Goal: Task Accomplishment & Management: Manage account settings

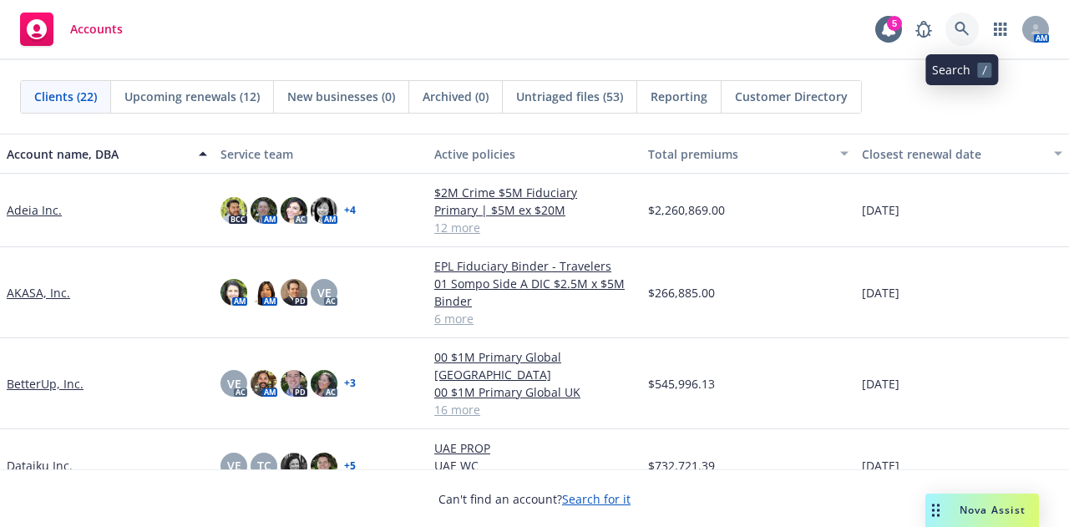
click at [969, 28] on link at bounding box center [961, 29] width 33 height 33
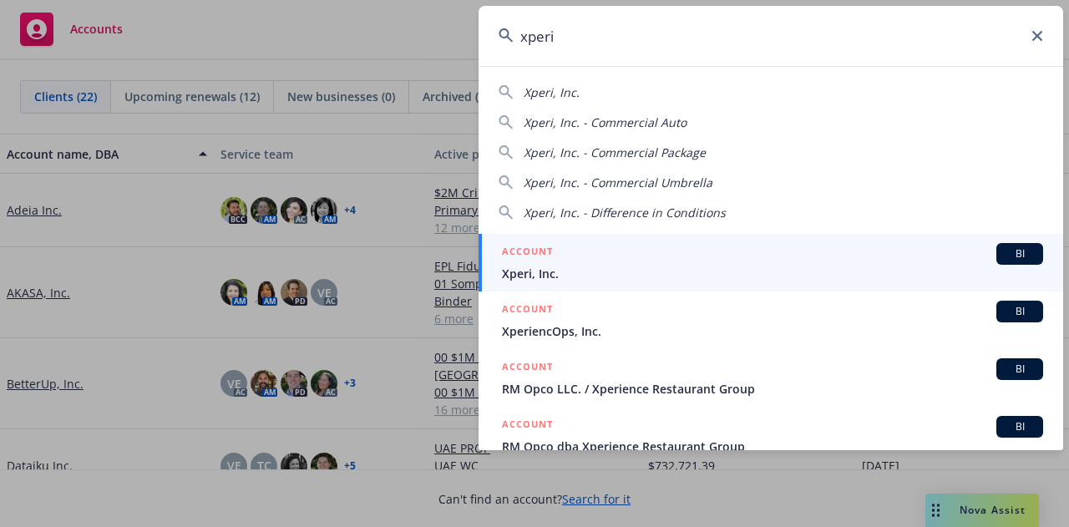
type input "xperi"
click at [798, 246] on div "ACCOUNT BI" at bounding box center [772, 254] width 541 height 22
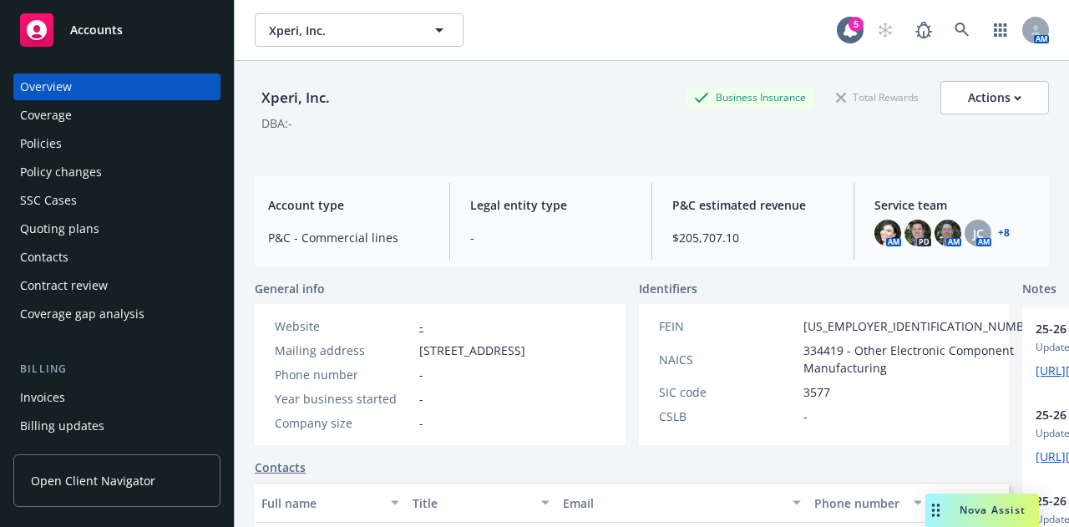
click at [152, 148] on div "Policies" at bounding box center [117, 143] width 194 height 27
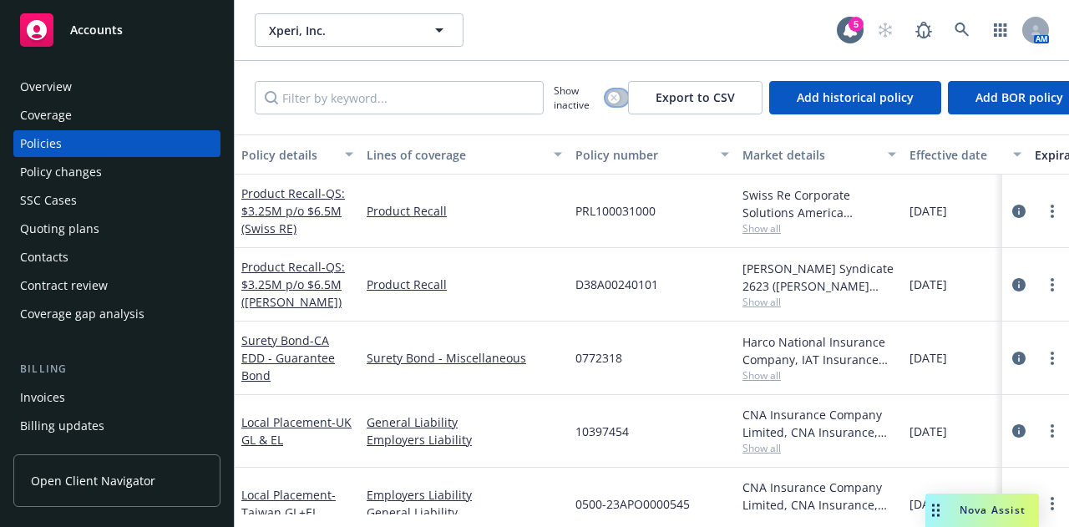
click at [617, 101] on div "button" at bounding box center [614, 98] width 12 height 12
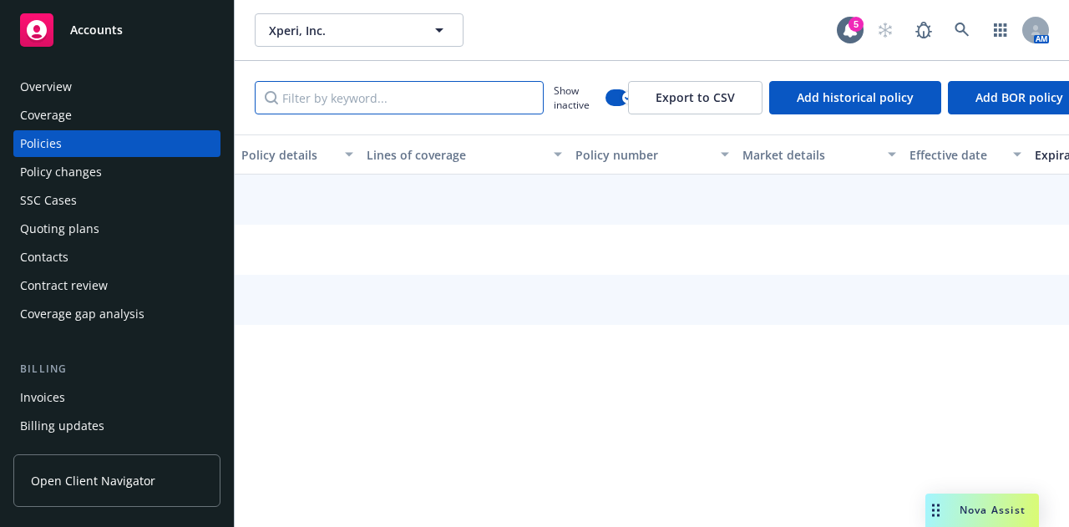
click at [463, 96] on input "Filter by keyword..." at bounding box center [399, 97] width 289 height 33
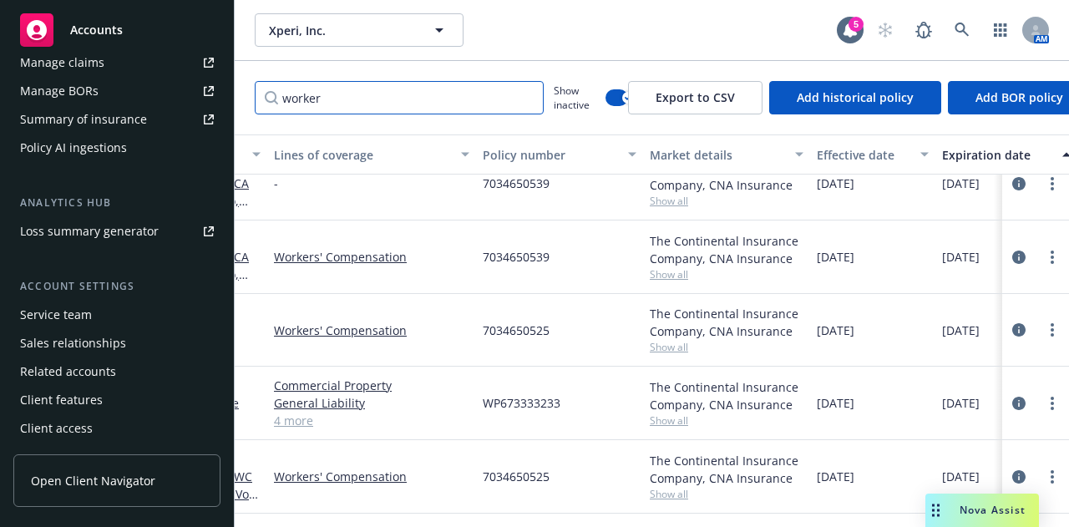
scroll to position [447, 0]
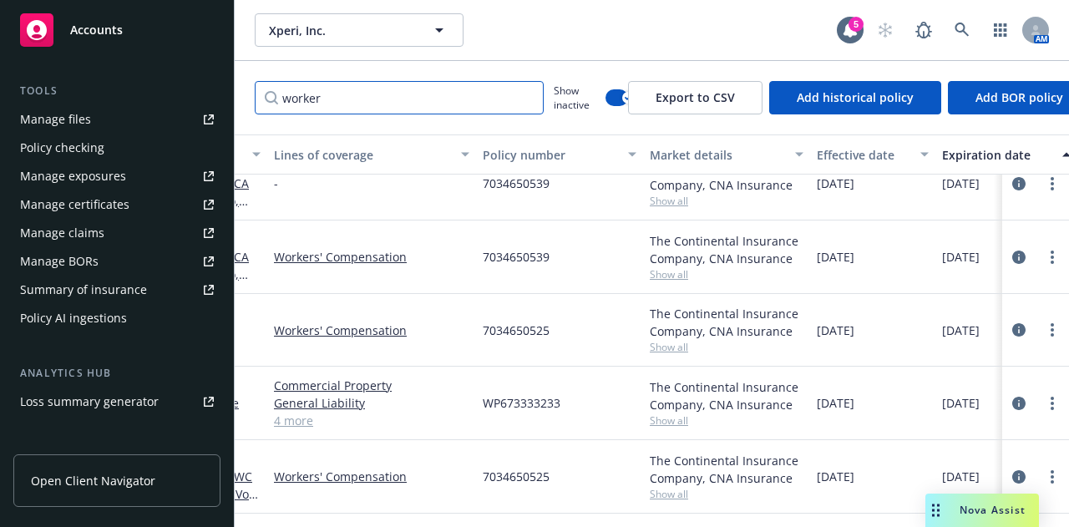
type input "worker"
click at [129, 126] on link "Manage files" at bounding box center [116, 119] width 207 height 27
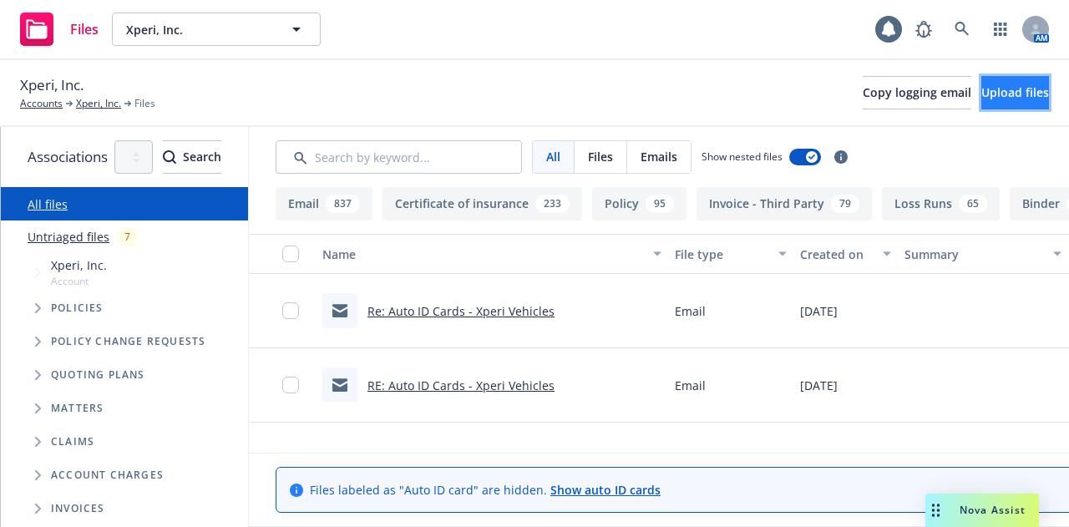
click at [1004, 94] on span "Upload files" at bounding box center [1015, 92] width 68 height 16
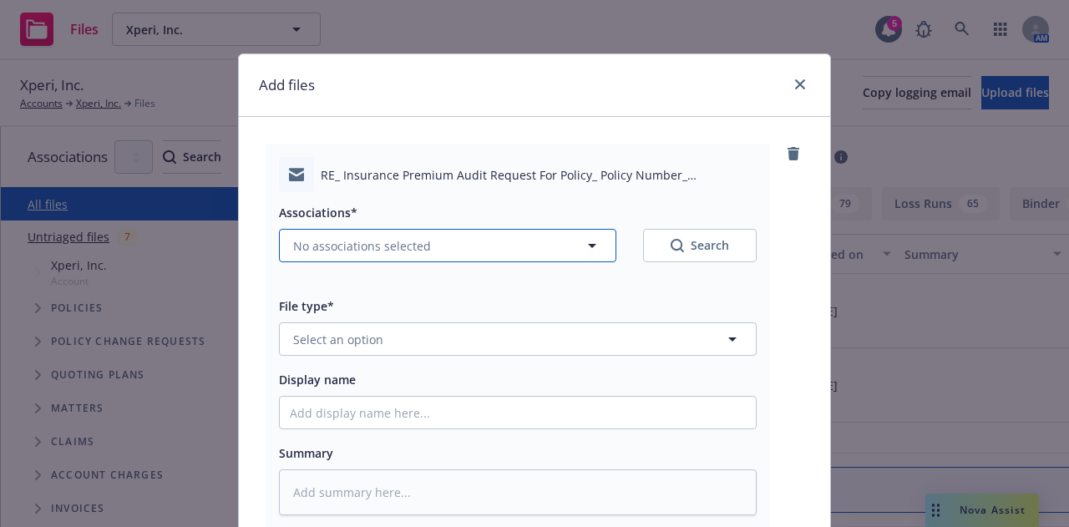
click at [492, 261] on button "No associations selected" at bounding box center [447, 245] width 337 height 33
type textarea "x"
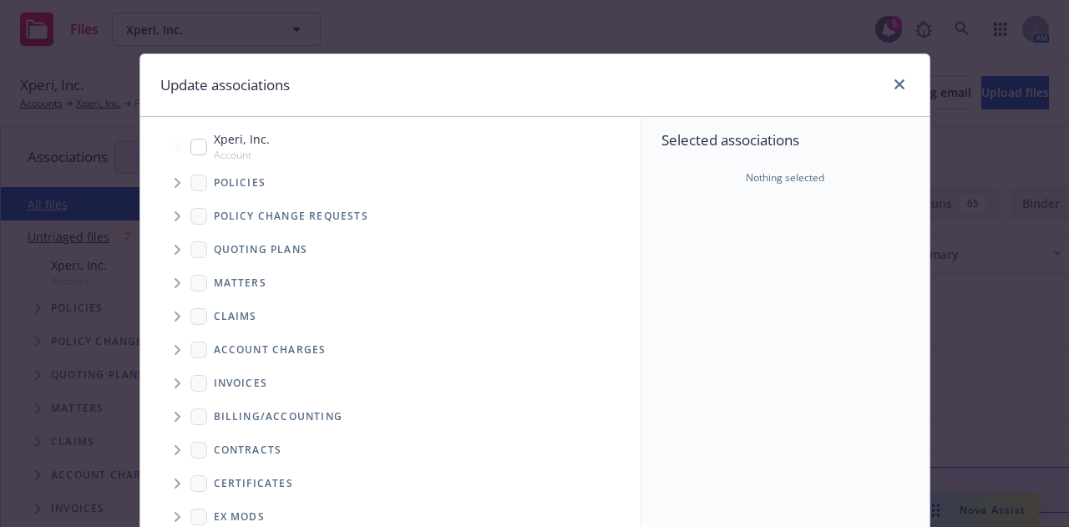
click at [190, 149] on input "Tree Example" at bounding box center [198, 147] width 17 height 17
checkbox input "true"
click at [175, 180] on icon "Tree Example" at bounding box center [178, 183] width 7 height 10
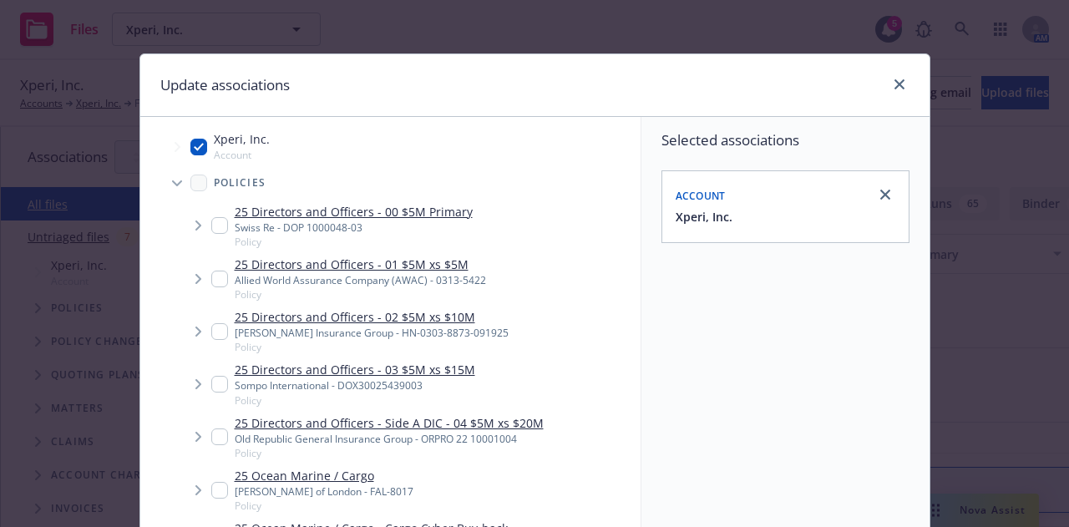
type textarea "x"
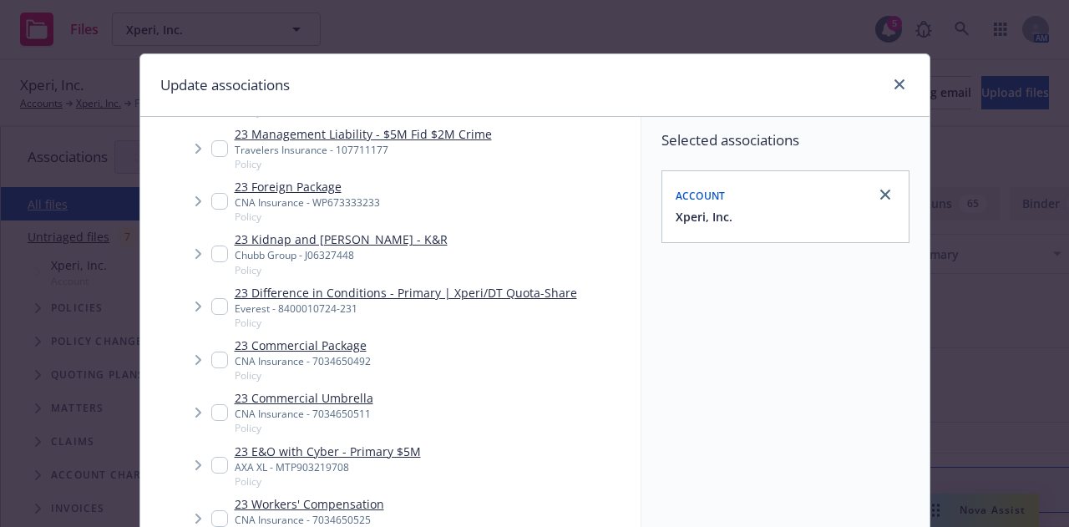
scroll to position [5060, 0]
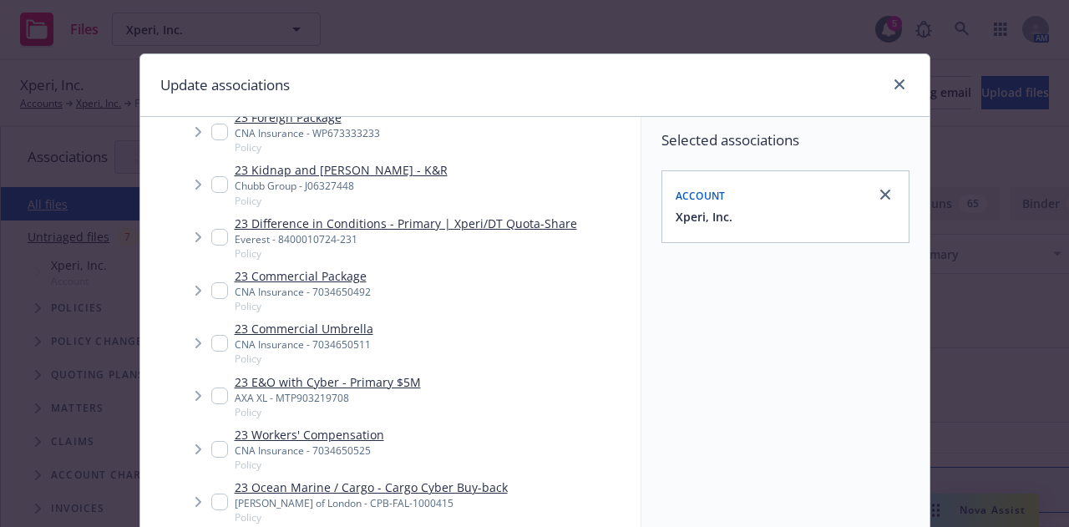
click at [211, 441] on input "Tree Example" at bounding box center [219, 449] width 17 height 17
checkbox input "true"
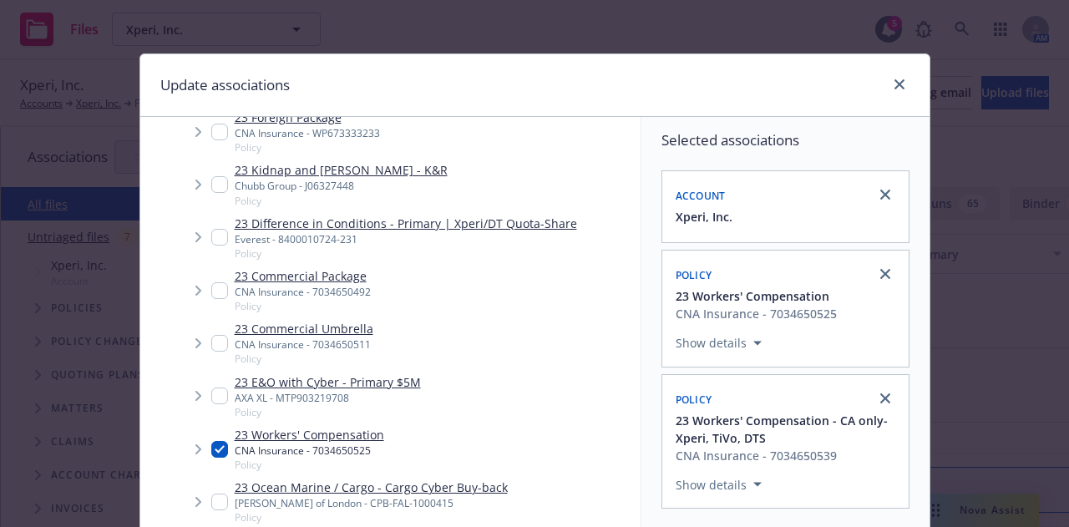
scroll to position [302, 0]
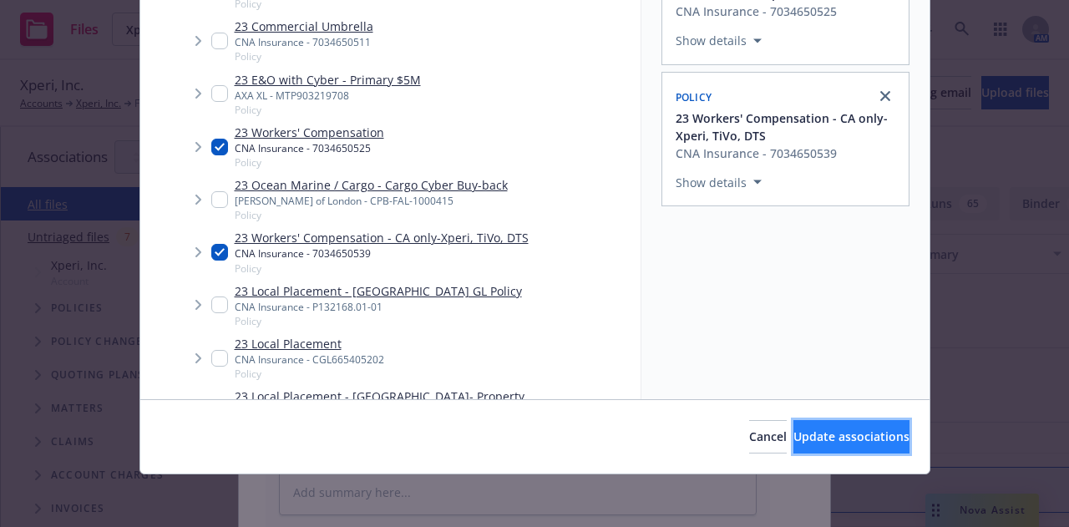
click at [829, 435] on span "Update associations" at bounding box center [851, 436] width 116 height 16
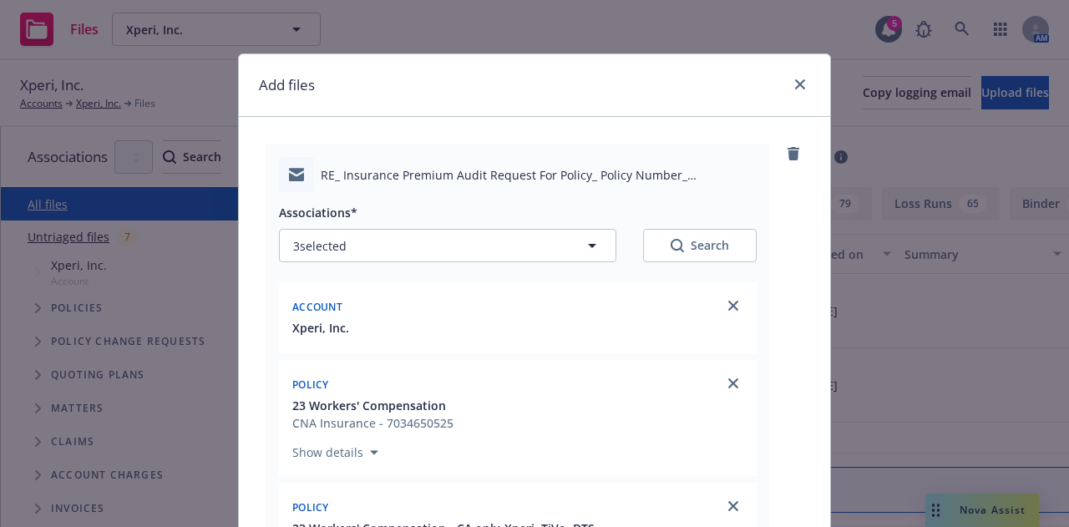
type textarea "x"
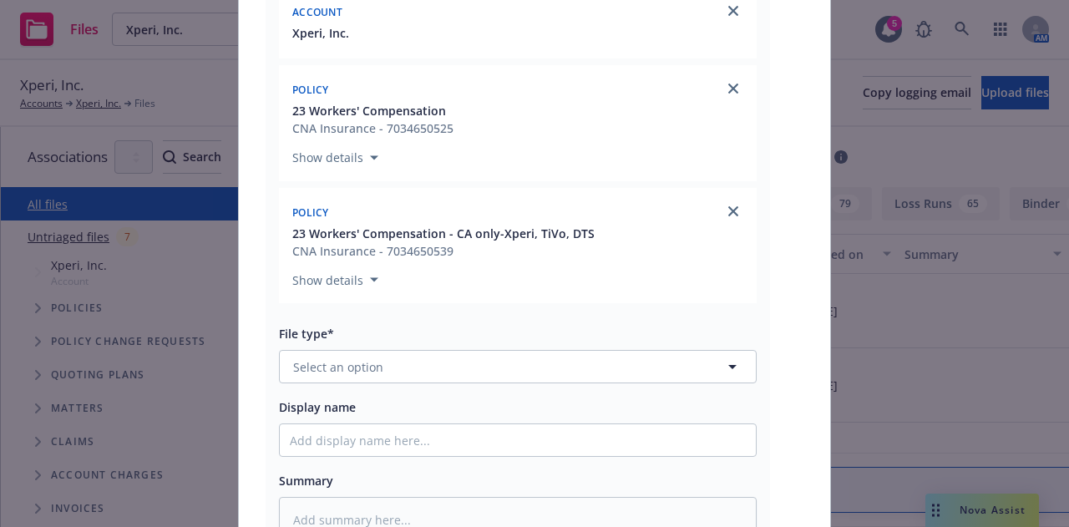
scroll to position [301, 0]
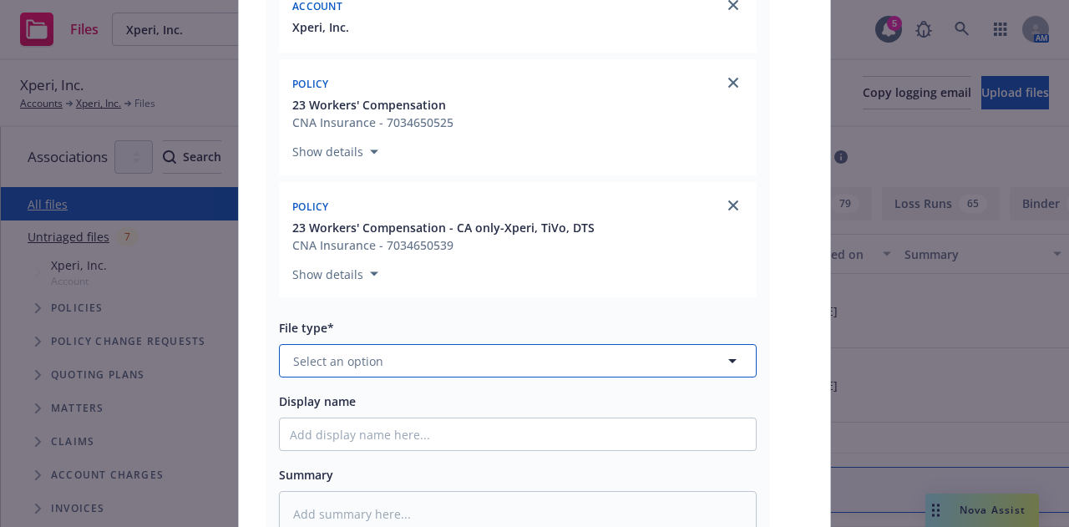
click at [661, 362] on button "Select an option" at bounding box center [518, 360] width 478 height 33
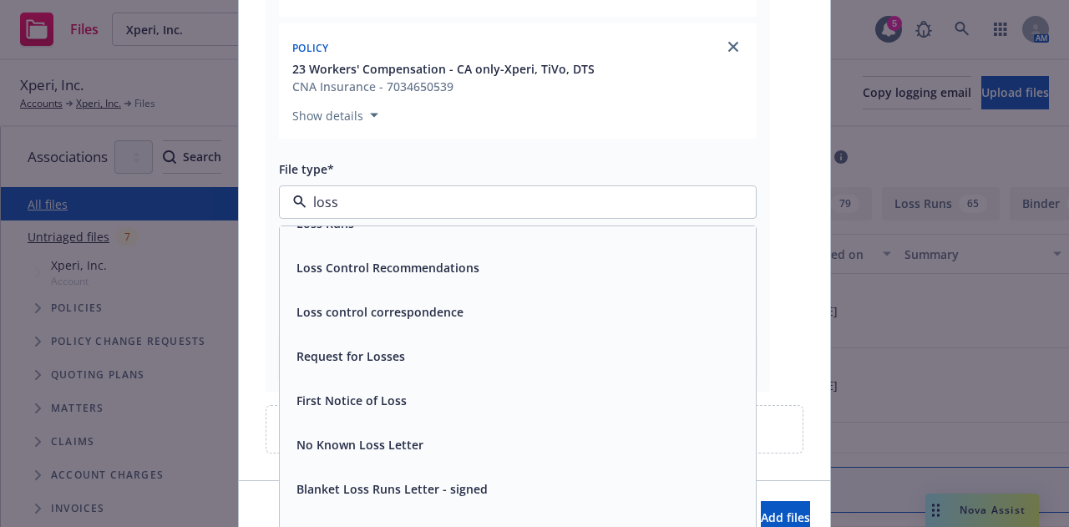
scroll to position [0, 0]
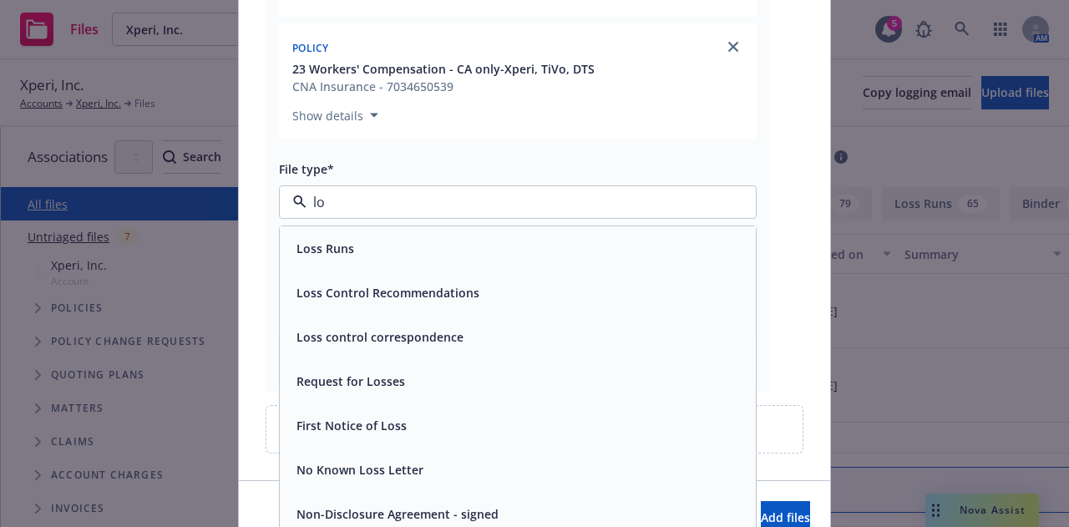
type input "l"
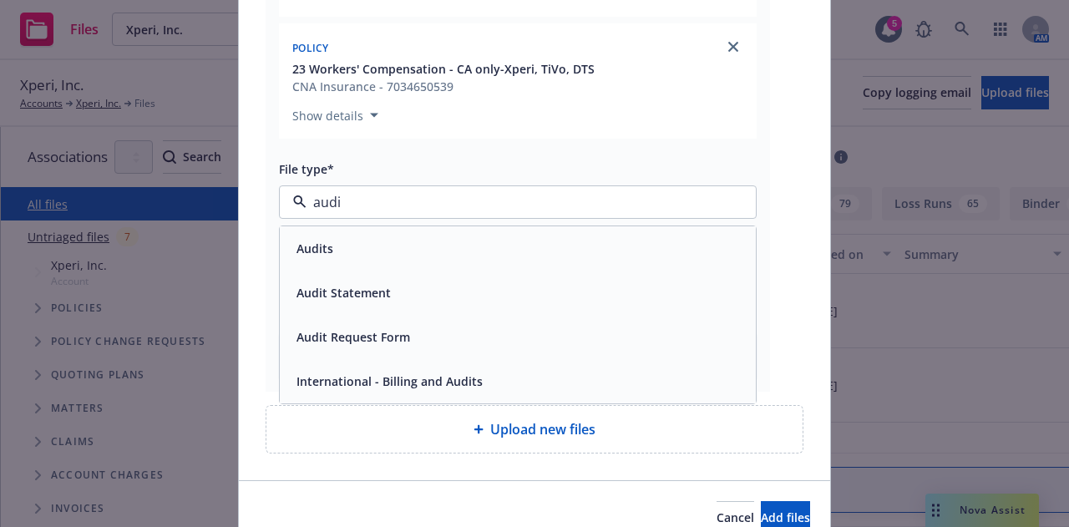
type input "audit"
click at [640, 260] on div "Audits" at bounding box center [518, 248] width 456 height 24
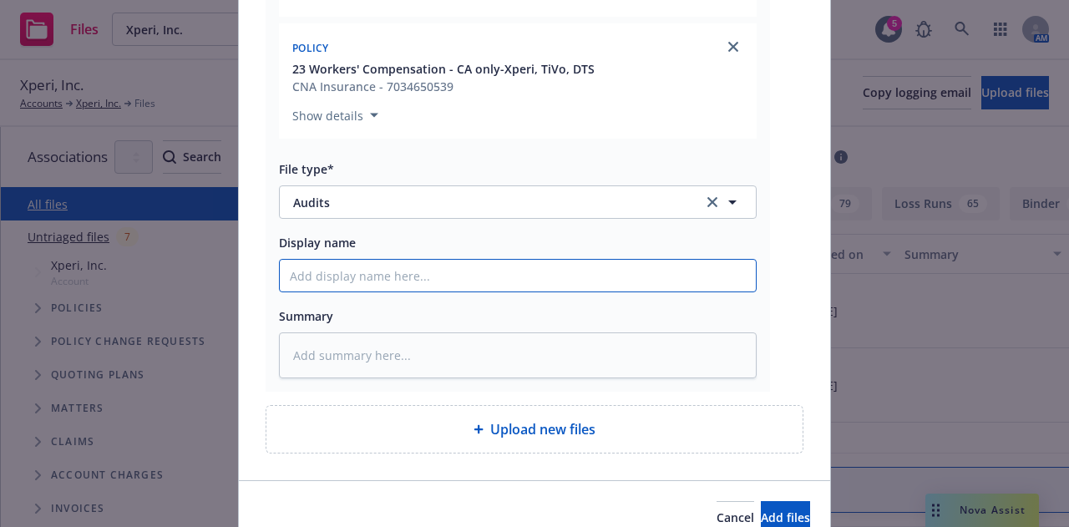
click at [623, 278] on input "Display name" at bounding box center [518, 276] width 476 height 32
type textarea "x"
type input "2"
type textarea "x"
type input "23-"
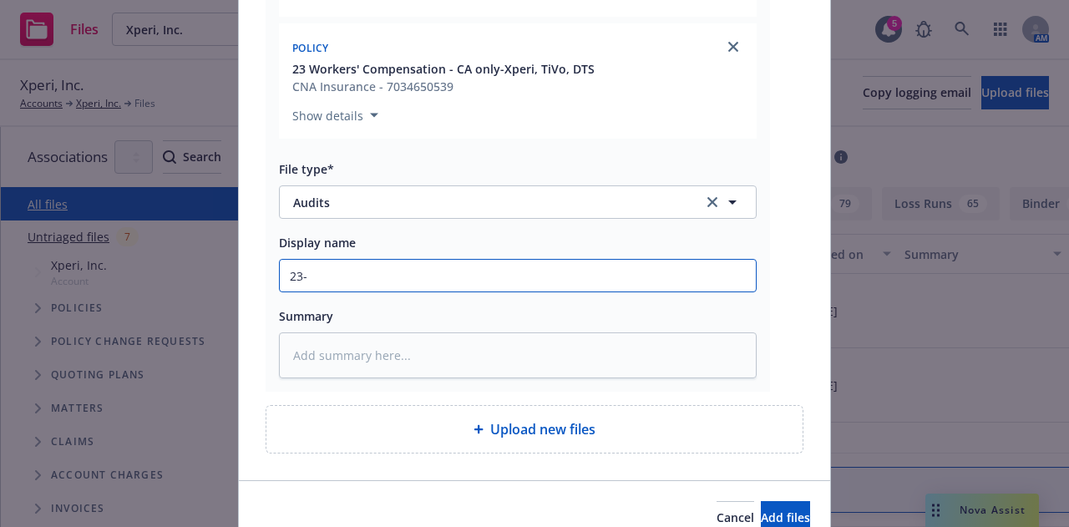
type textarea "x"
type input "23-2"
type textarea "x"
type input "23-24"
type textarea "x"
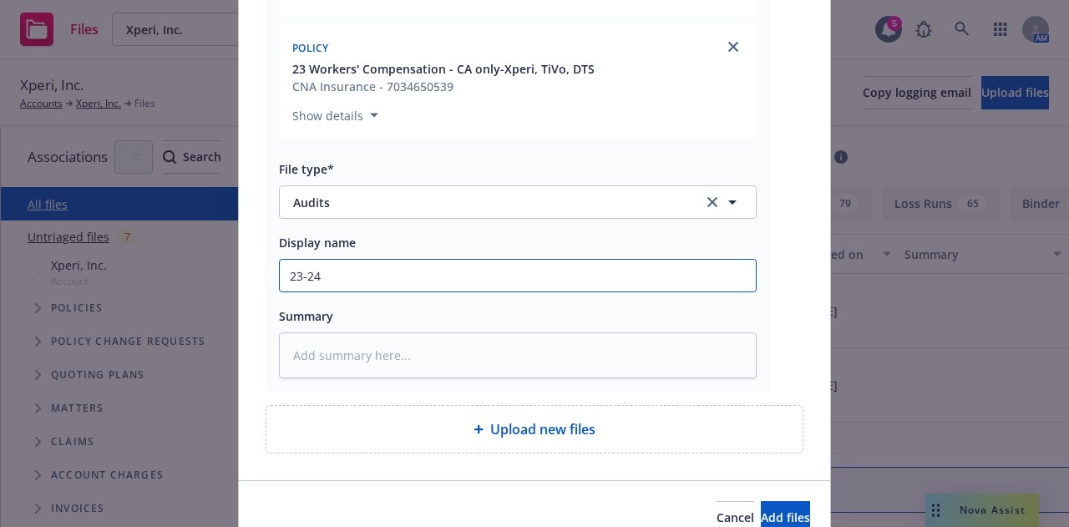
type input "23-24"
type textarea "x"
type input "23-24 C"
type textarea "x"
type input "23-24"
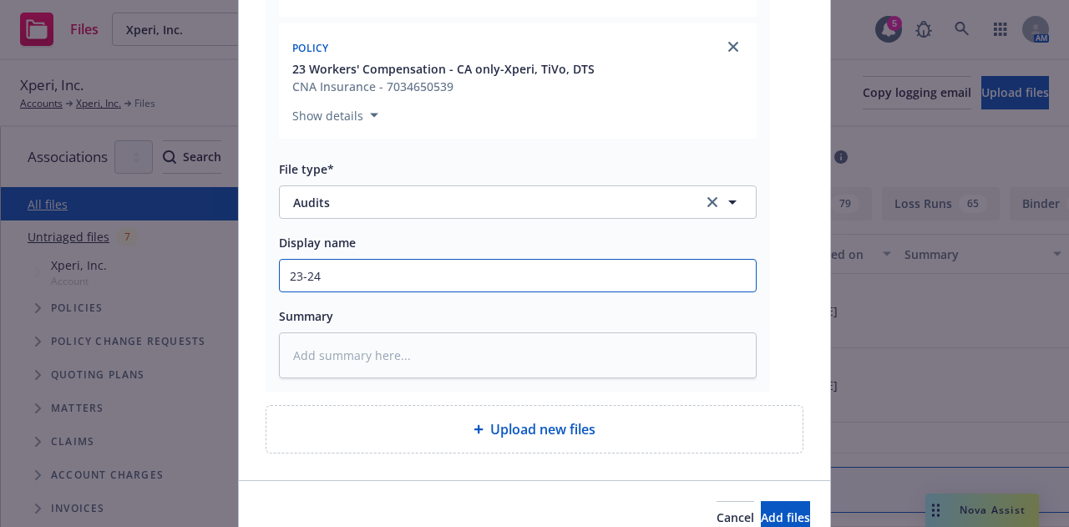
type textarea "x"
type input "23-24 WC"
type textarea "x"
type input "23-24 WC"
type textarea "x"
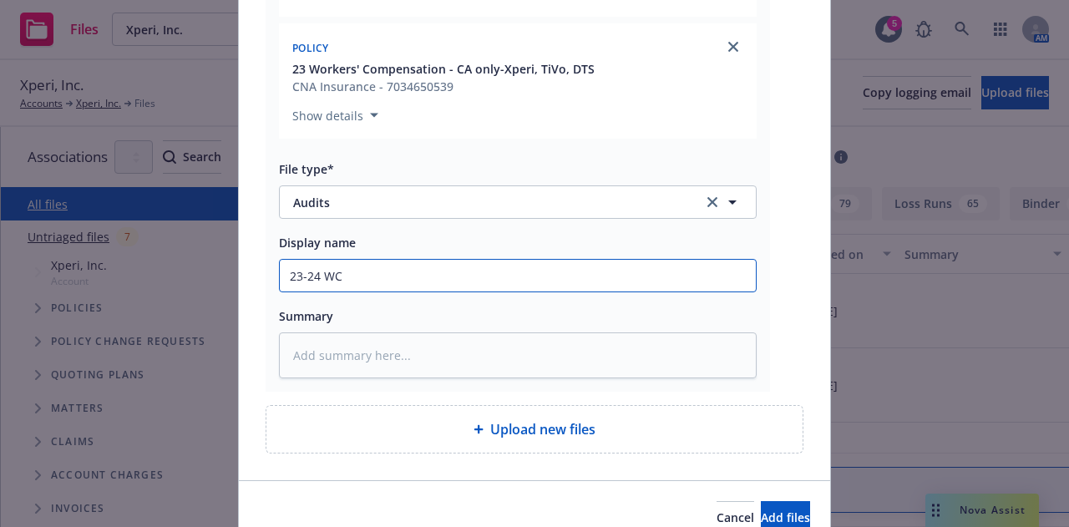
type input "23-24 WC ("
type textarea "x"
type input "23-24 WC (C"
type textarea "x"
type input "23-24 WC (CA"
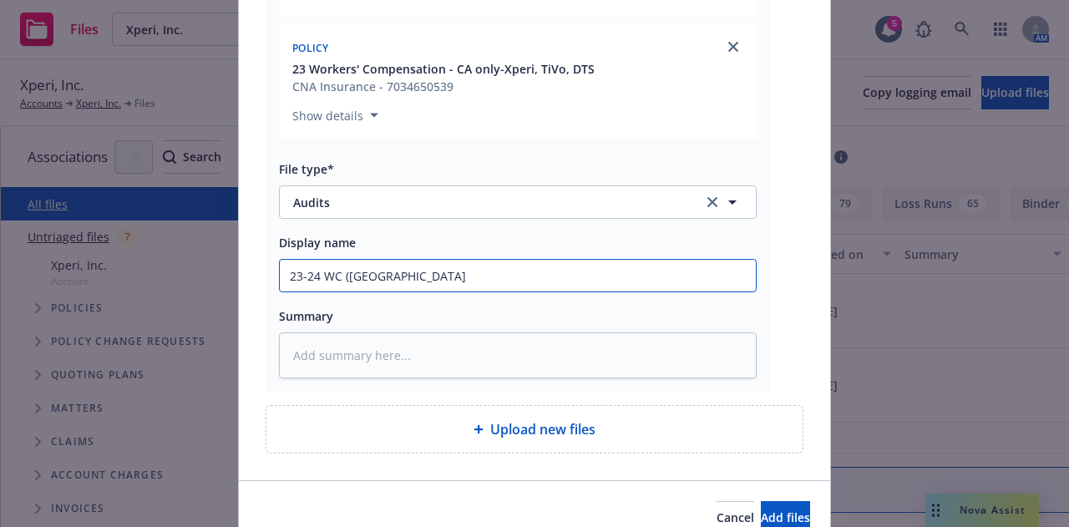
type textarea "x"
type input "23-24 WC (CA"
type textarea "x"
type input "23-24 WC (CA O"
type textarea "x"
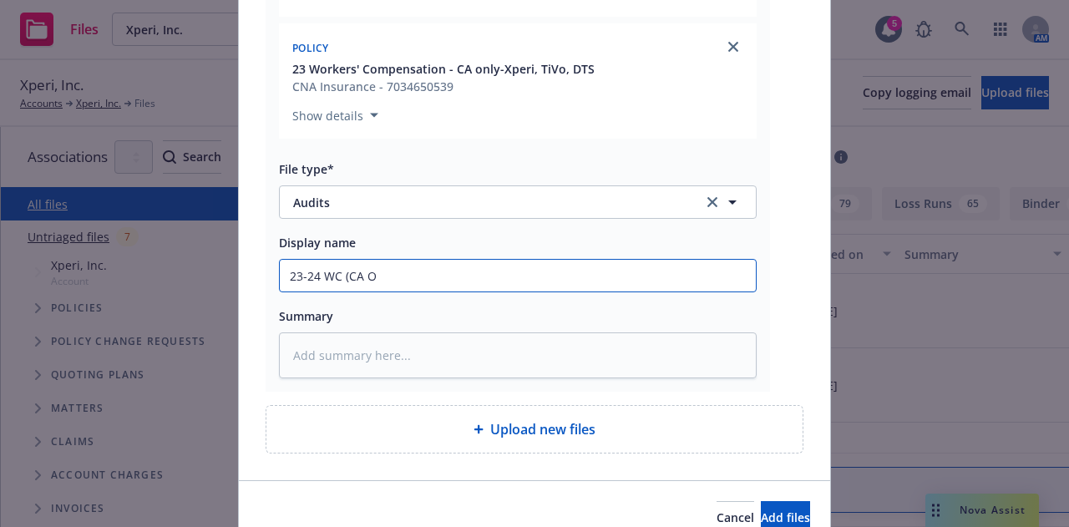
type input "23-24 WC (CA On"
type textarea "x"
type input "23-24 WC (CA Onl"
type textarea "x"
type input "23-24 WC (CA Only"
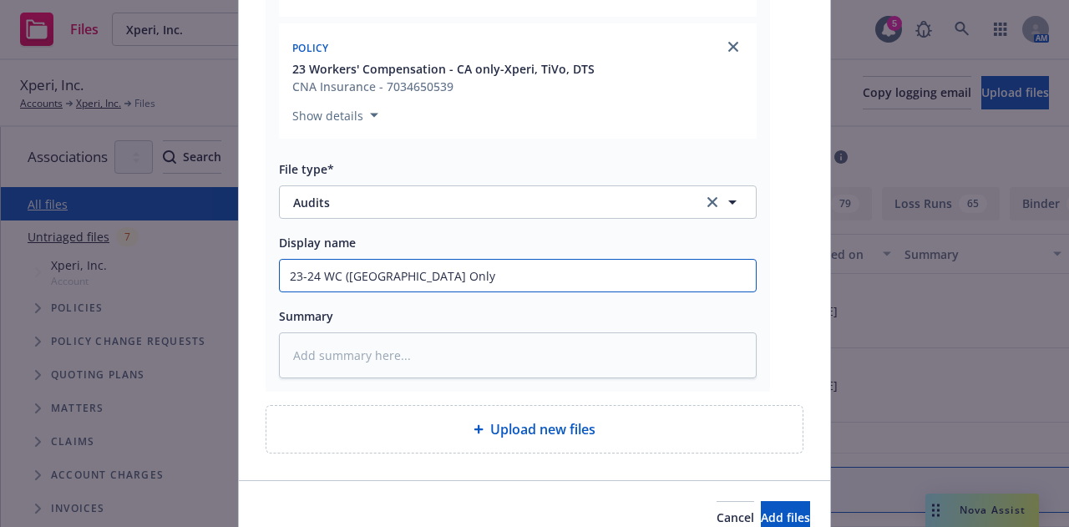
type textarea "x"
type input "23-24 WC (CA Only"
type textarea "x"
type input "23-24 WC (CA Only &"
type textarea "x"
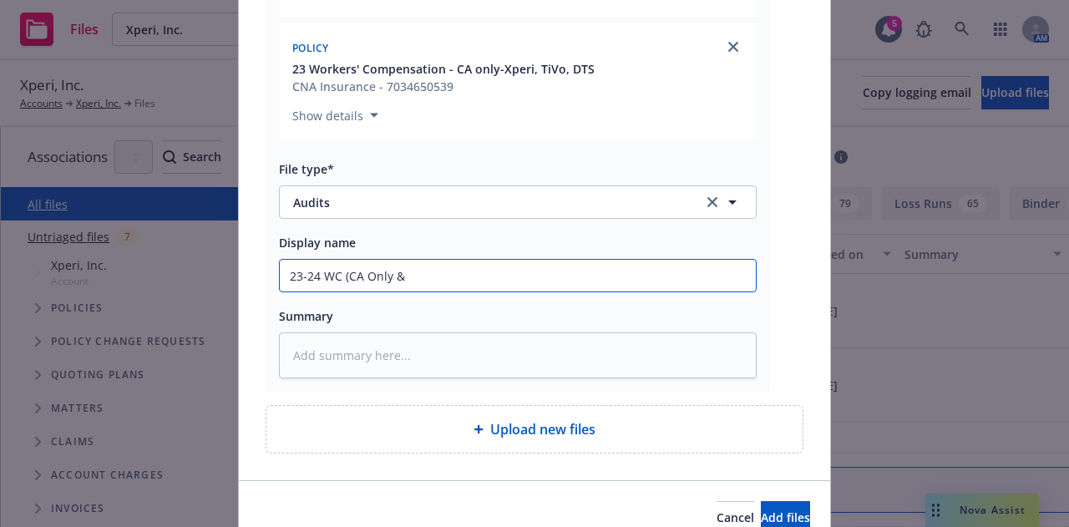
type input "23-24 WC (CA Only &"
type textarea "x"
type input "23-24 WC (CA Only & A"
type textarea "x"
type input "23-24 WC (CA Only & AOS"
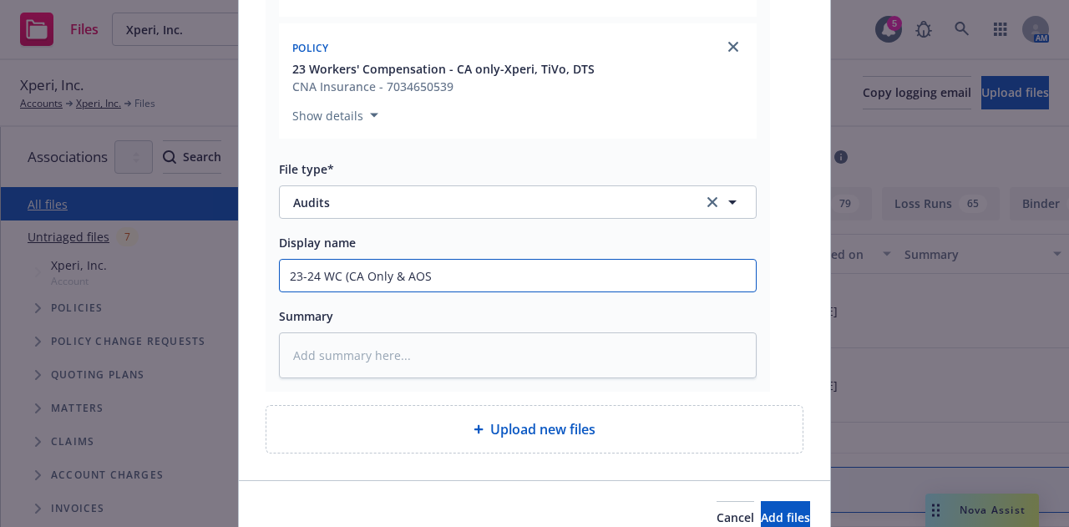
type textarea "x"
type input "23-24 WC (CA Only & AOS)"
type textarea "x"
type input "23-24 WC (CA Only & AOS)"
type textarea "x"
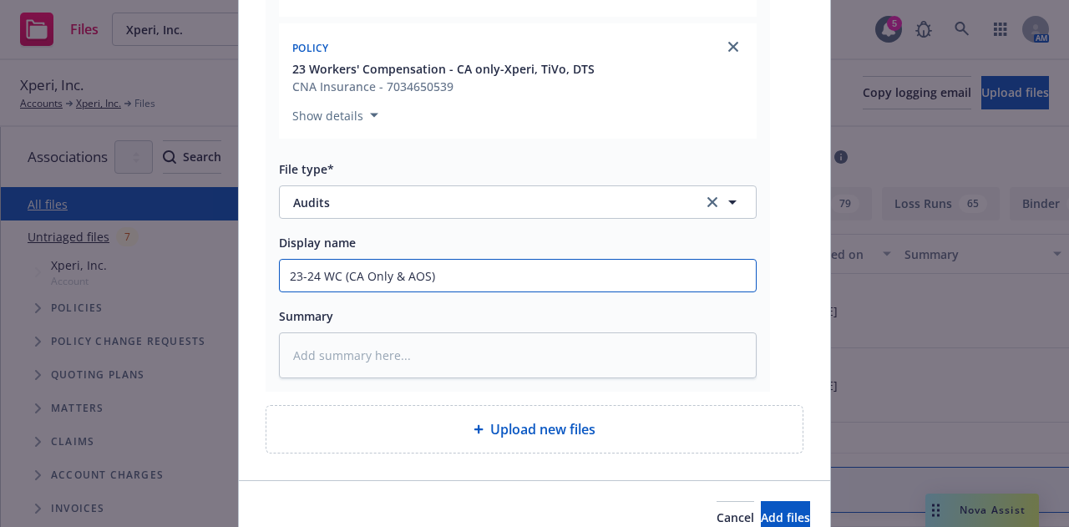
type input "23-24 WC (CA Only & AOS) A"
type textarea "x"
type input "23-24 WC (CA Only & AOS) Aud"
type textarea "x"
type input "23-24 WC (CA Only & AOS) Audi"
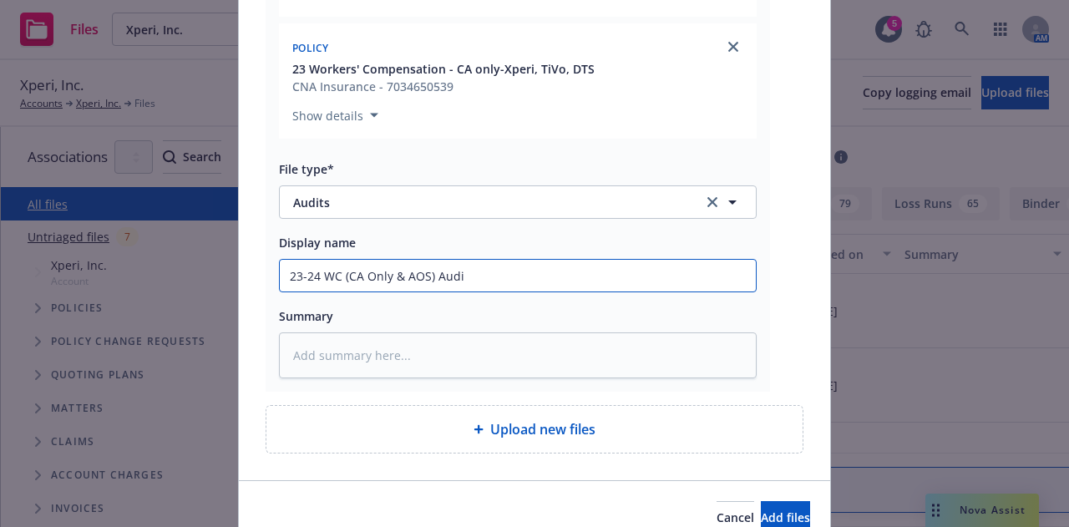
type textarea "x"
type input "23-24 WC (CA Only & AOS) Audit"
type textarea "x"
type input "23-24 WC (CA Only & AOS) Audit"
type textarea "x"
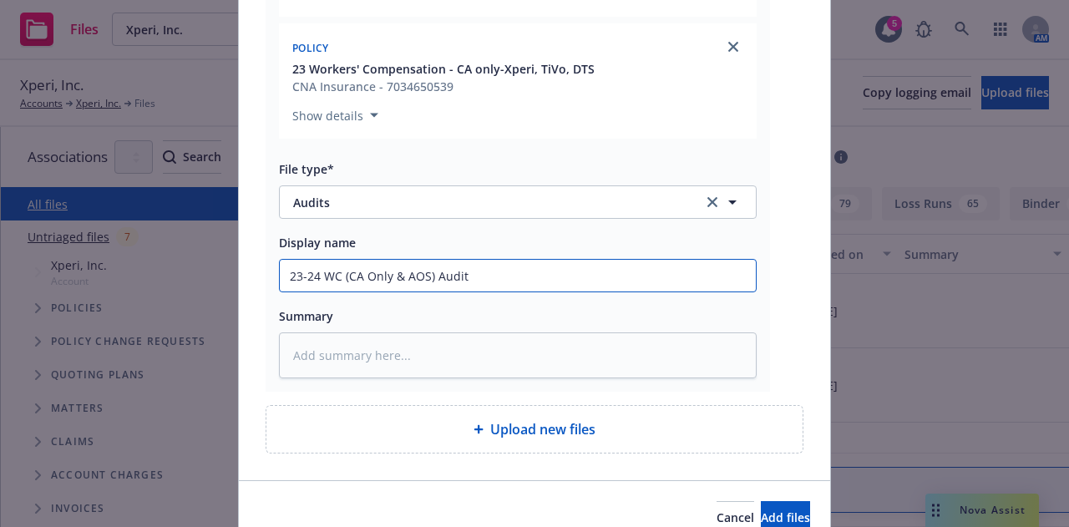
type input "23-24 WC (CA Only & AOS) Audit D"
type textarea "x"
type input "23-24 WC (CA Only & AOS) Audit Di"
type textarea "x"
type input "23-24 WC (CA Only & AOS) Audit Dis"
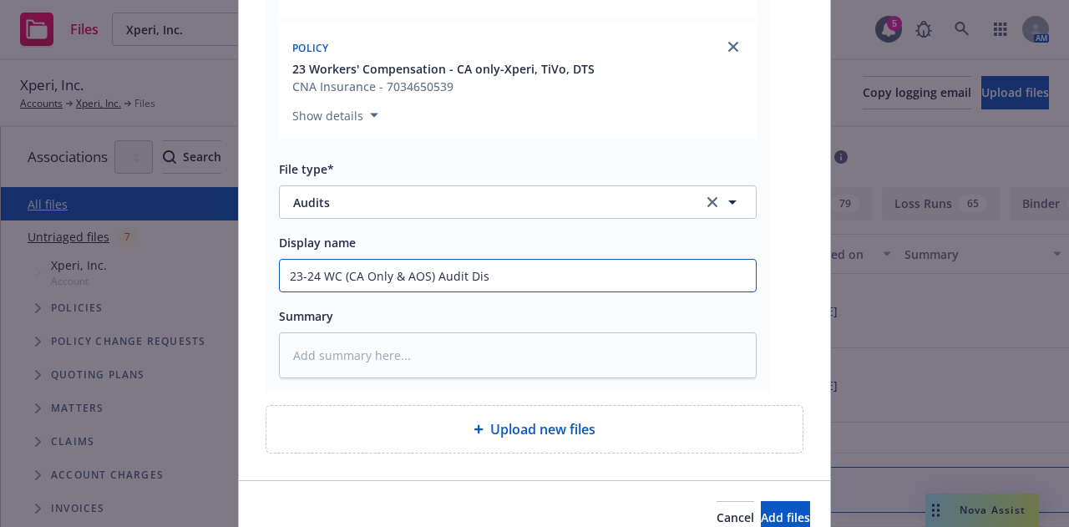
type textarea "x"
type input "23-24 WC (CA Only & AOS) Audit Disp"
type textarea "x"
type input "23-24 WC (CA Only & AOS) Audit Dispu"
type textarea "x"
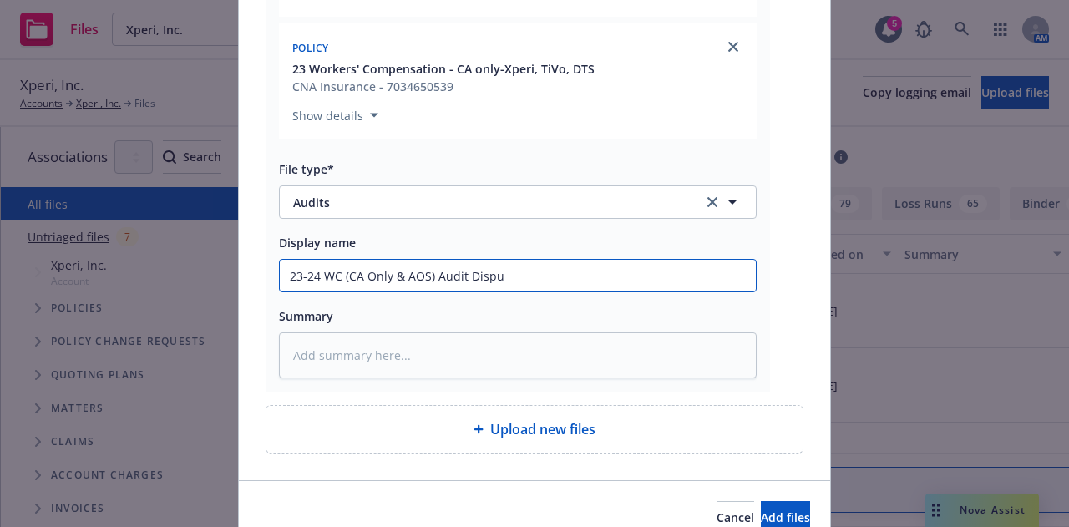
type input "23-24 WC (CA Only & AOS) Audit Disput"
type textarea "x"
type input "23-24 WC (CA Only & AOS) Audit Dispute"
type textarea "x"
type input "23-24 WC (CA Only & AOS) Audit Dispute to"
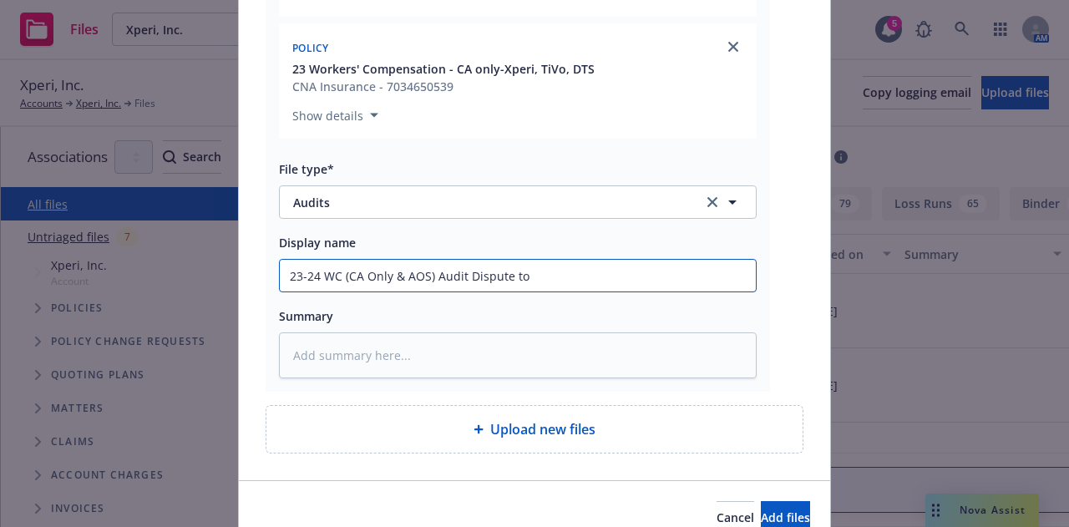
type textarea "x"
type input "23-24 WC (CA Only & AOS) Audit Dispute to"
type textarea "x"
type input "23-24 WC (CA Only & AOS) Audit Dispute to"
type textarea "x"
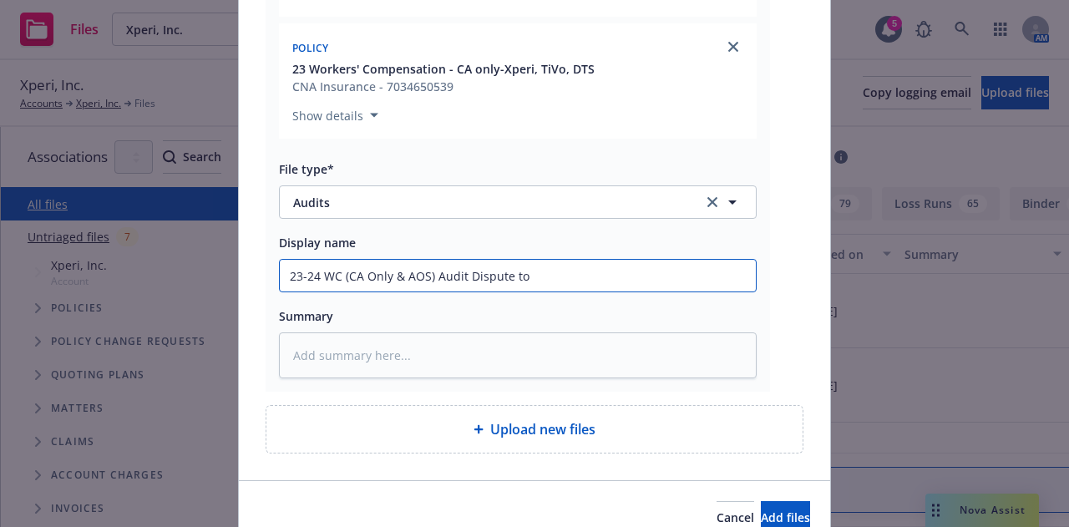
type input "23-24 WC (CA Only & AOS) Audit Dispute to C"
type textarea "x"
type input "23-24 WC (CA Only & AOS) Audit Dispute to CN"
type textarea "x"
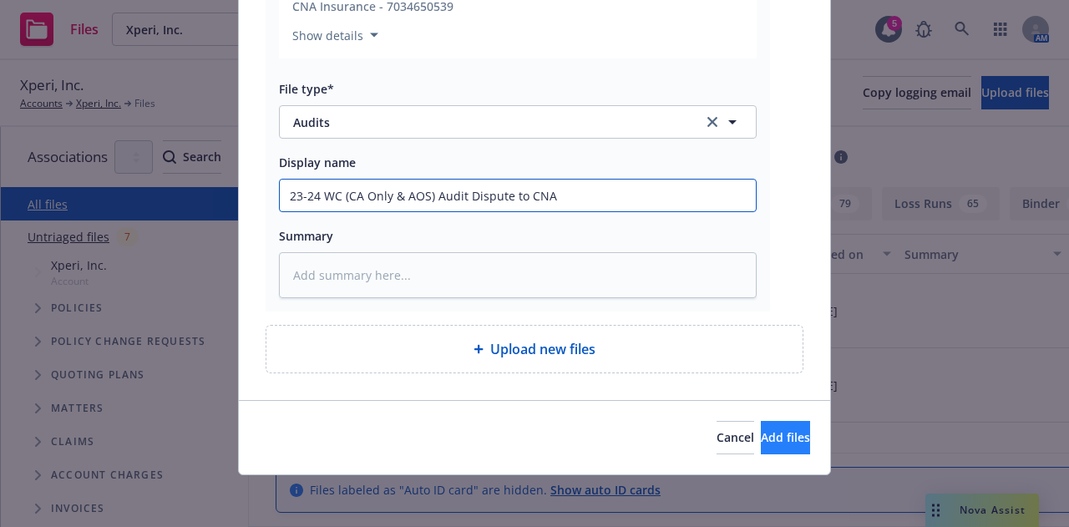
type input "23-24 WC (CA Only & AOS) Audit Dispute to CNA"
click at [761, 435] on span "Add files" at bounding box center [785, 437] width 49 height 16
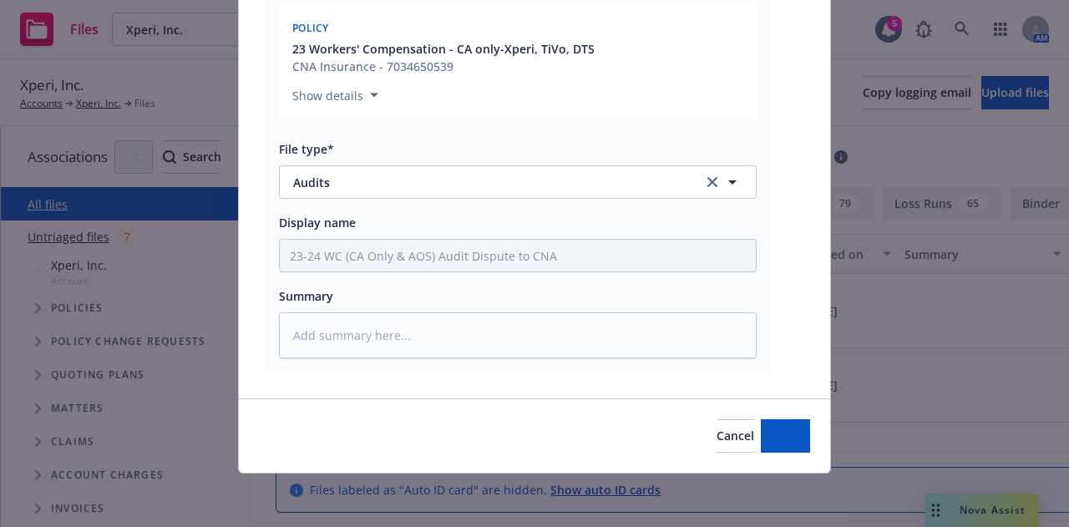
scroll to position [478, 0]
type textarea "x"
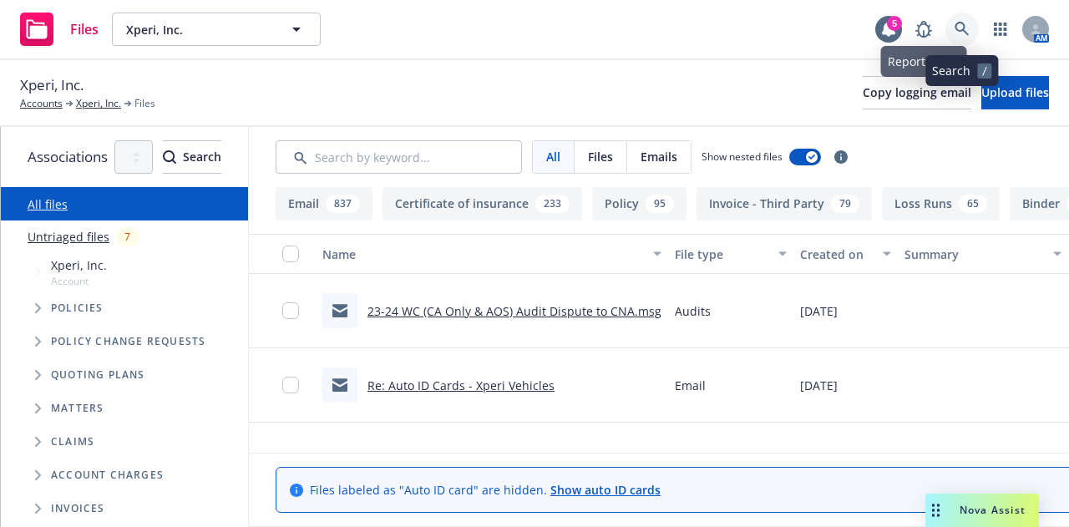
click at [960, 22] on icon at bounding box center [961, 29] width 14 height 14
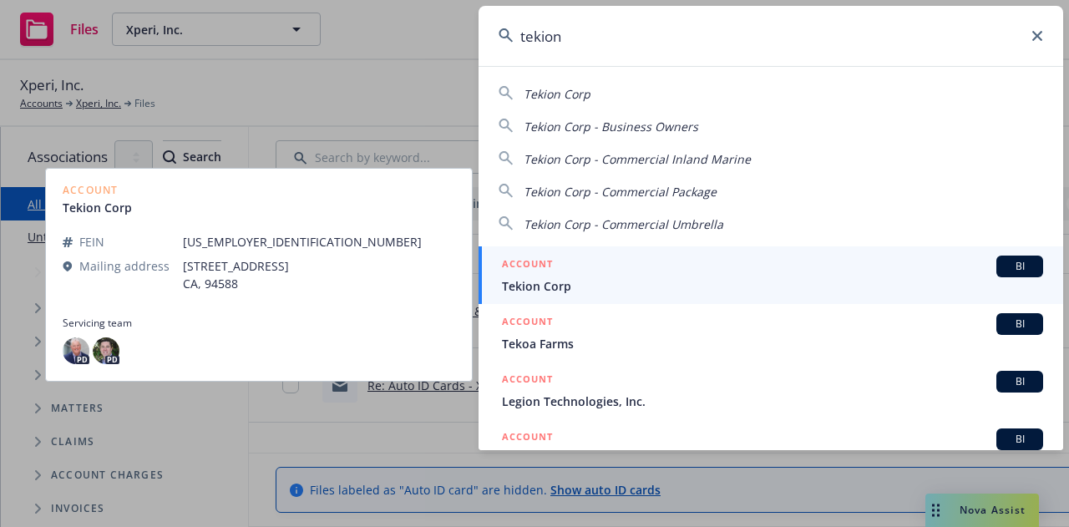
type input "tekion"
click at [873, 300] on link "ACCOUNT BI Tekion Corp" at bounding box center [770, 275] width 584 height 58
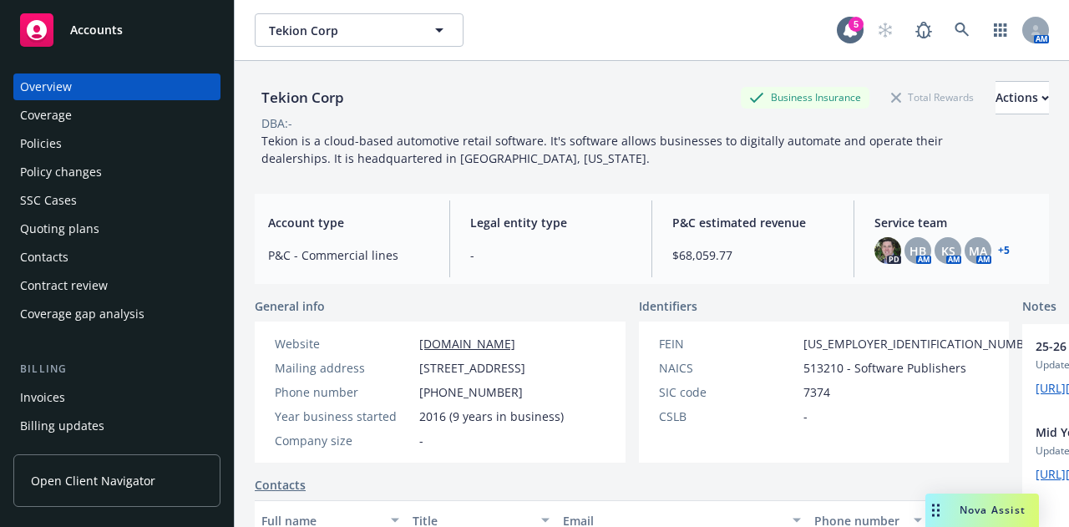
click at [94, 144] on div "Policies" at bounding box center [117, 143] width 194 height 27
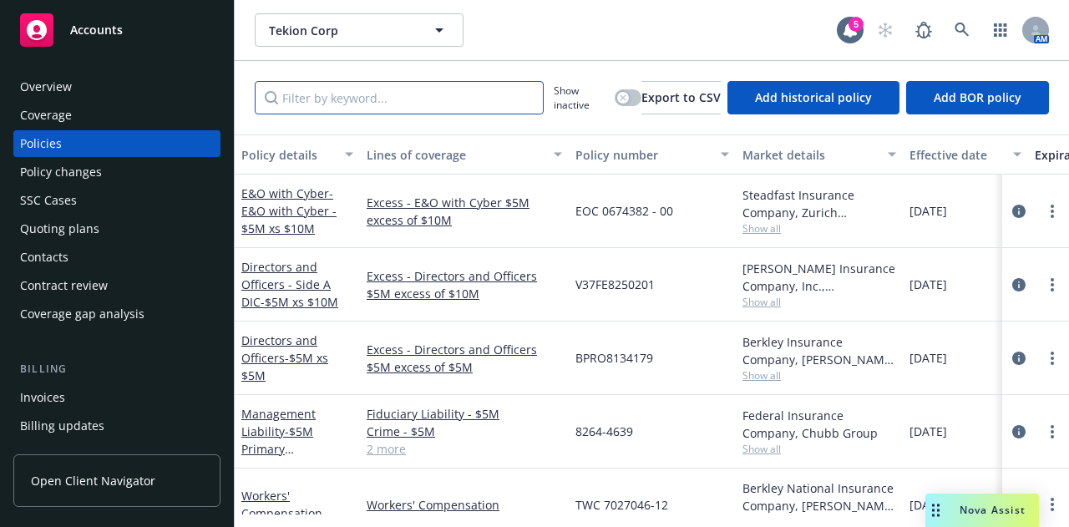
click at [460, 105] on input "Filter by keyword..." at bounding box center [399, 97] width 289 height 33
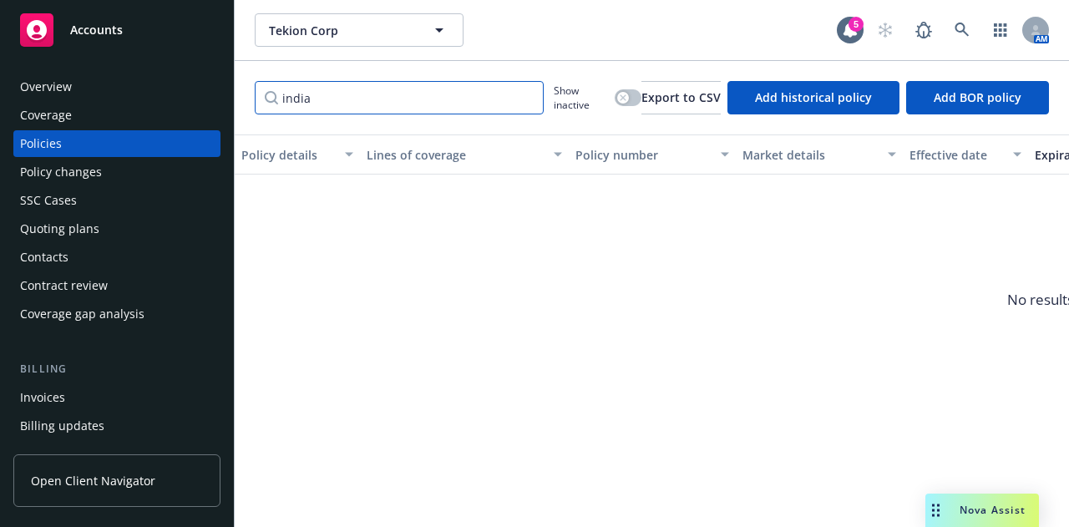
type input "india"
click at [617, 100] on div "button" at bounding box center [623, 98] width 12 height 12
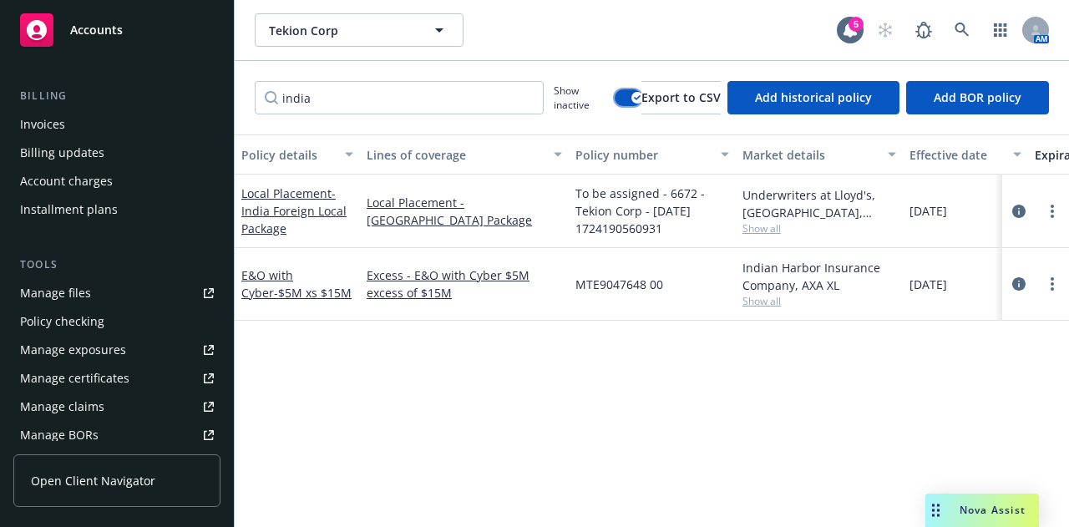
scroll to position [280, 0]
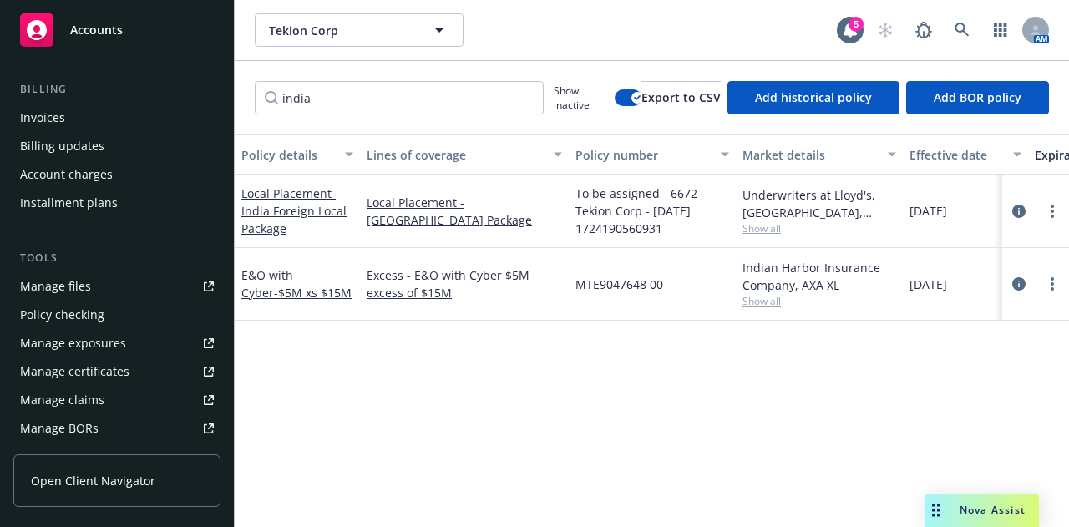
click at [102, 286] on link "Manage files" at bounding box center [116, 286] width 207 height 27
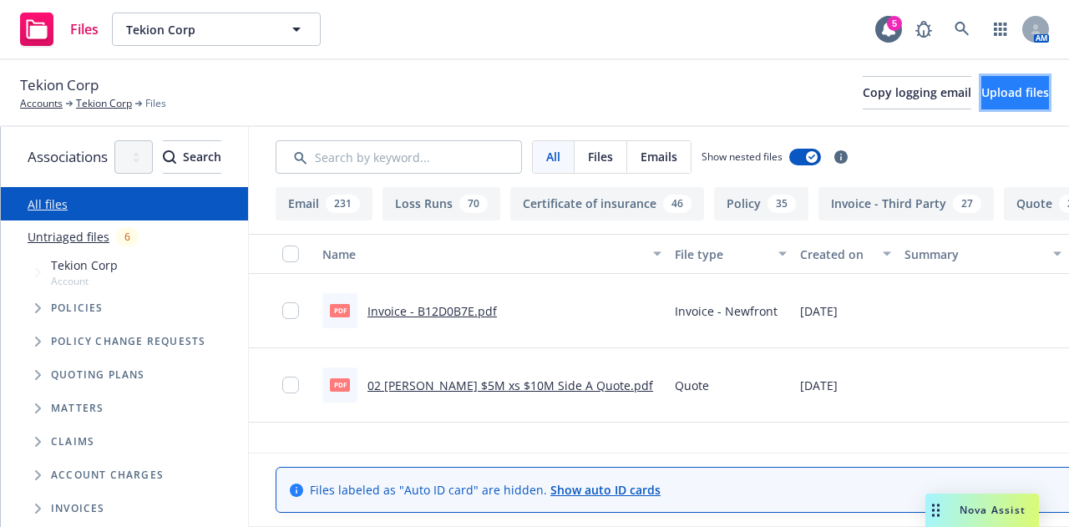
click at [985, 85] on span "Upload files" at bounding box center [1015, 92] width 68 height 16
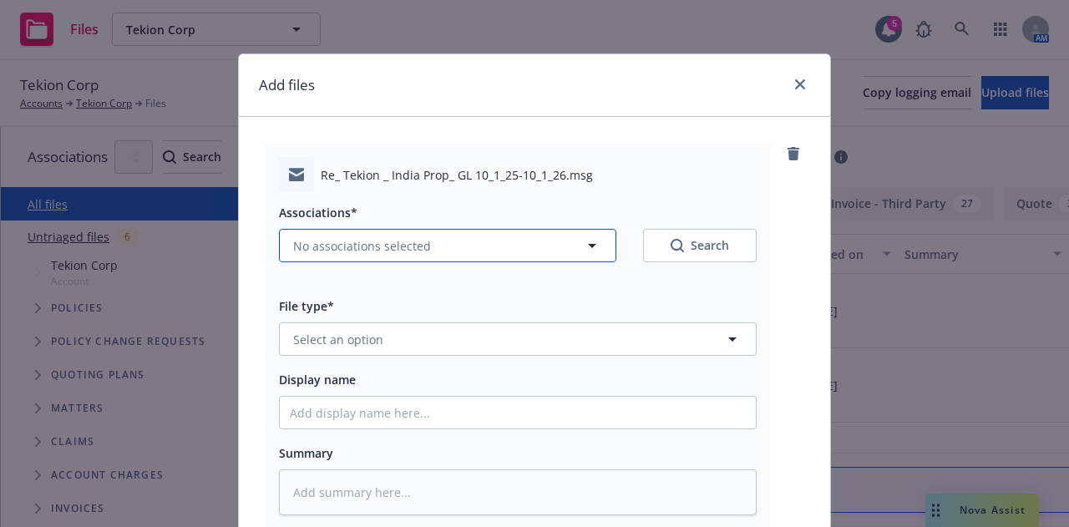
click at [558, 245] on button "No associations selected" at bounding box center [447, 245] width 337 height 33
type textarea "x"
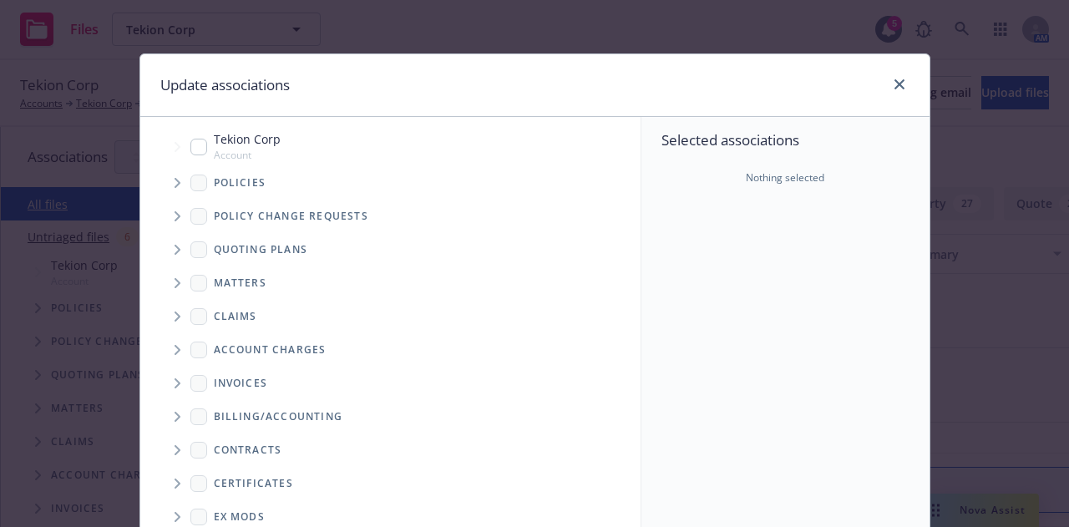
click at [190, 144] on input "Tree Example" at bounding box center [198, 147] width 17 height 17
checkbox input "true"
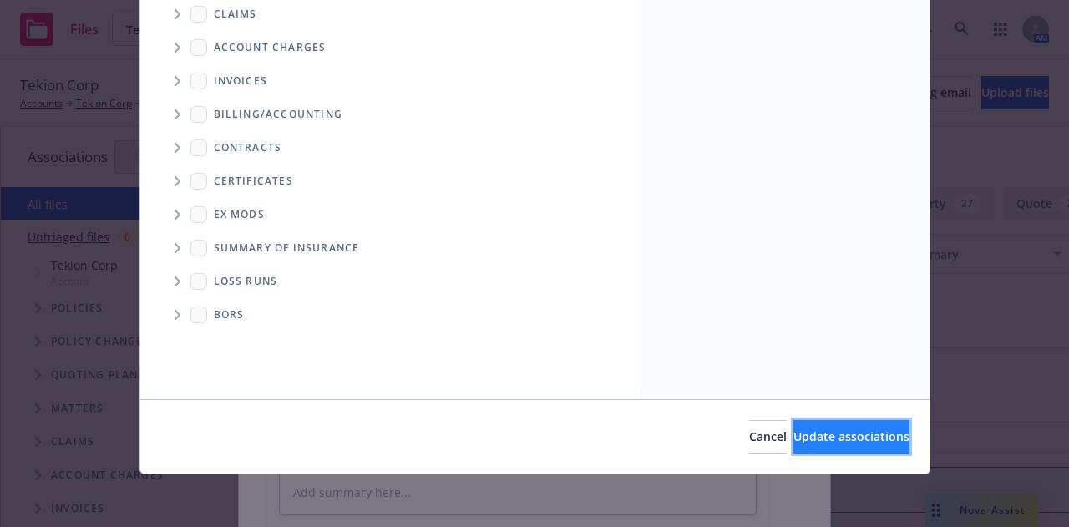
click at [838, 425] on button "Update associations" at bounding box center [851, 436] width 116 height 33
type textarea "x"
click at [838, 425] on div "Add files Re_ Tekion _ India Prop_ GL 10_1_25-10_1_26.msg Associations* No asso…" at bounding box center [534, 263] width 1069 height 527
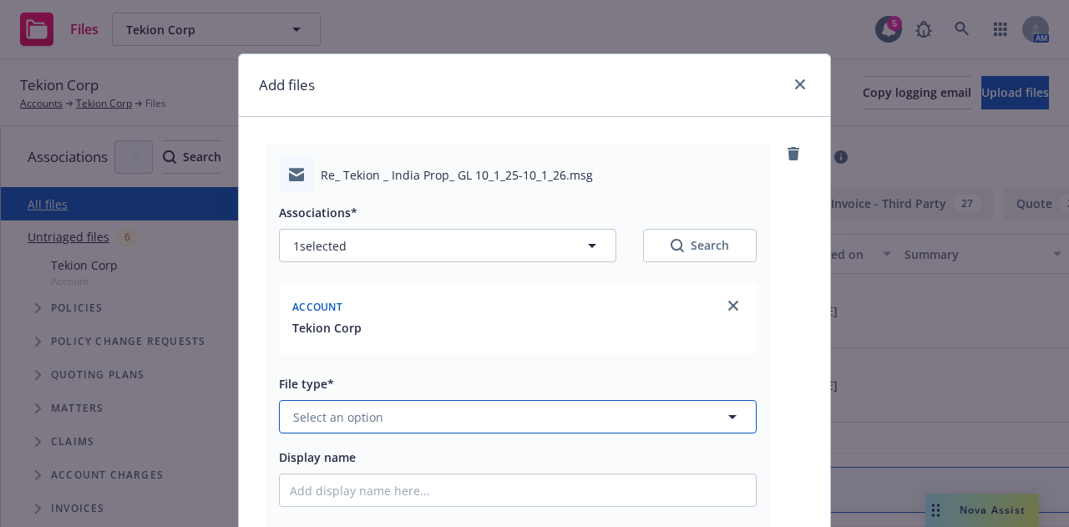
click at [498, 425] on button "Select an option" at bounding box center [518, 416] width 478 height 33
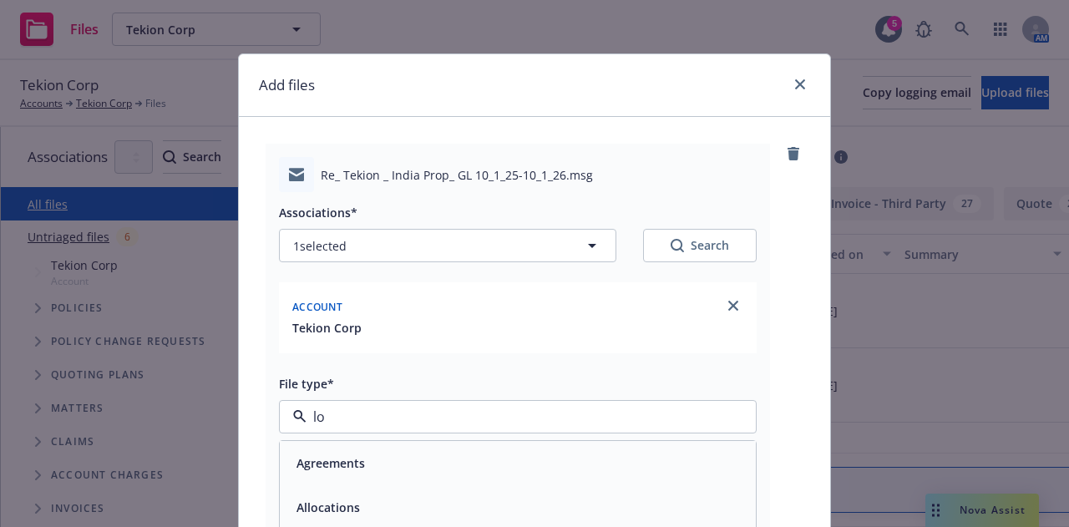
type input "loc"
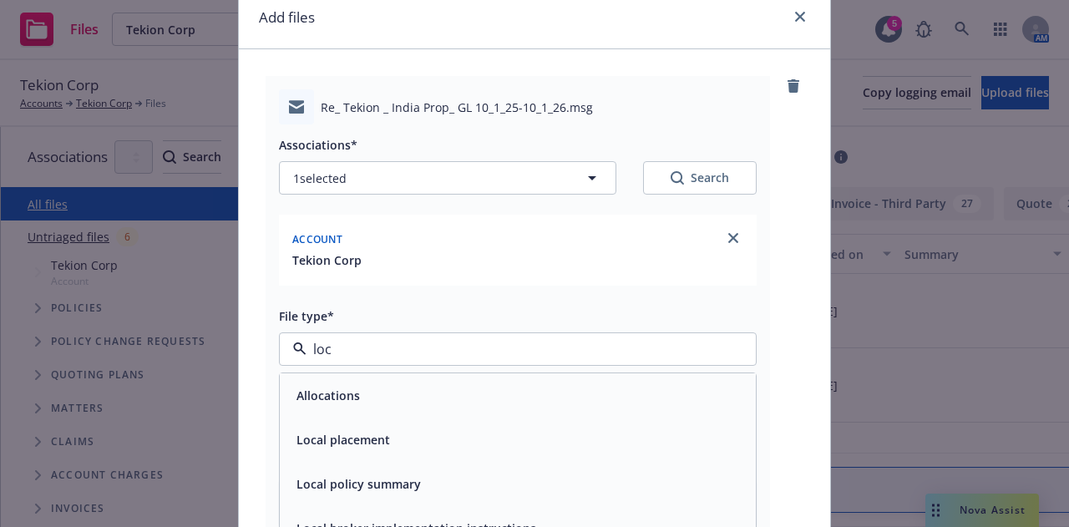
scroll to position [111, 0]
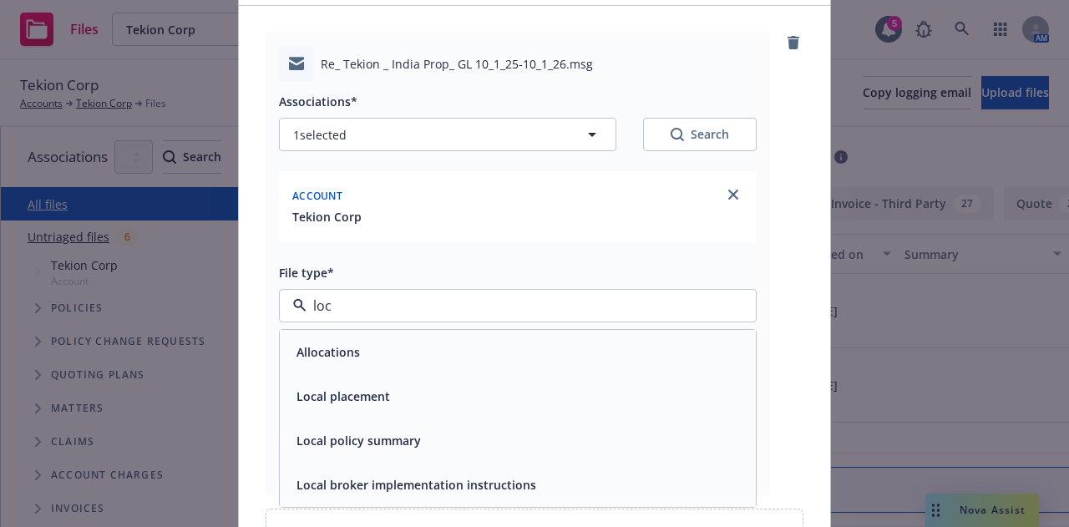
click at [533, 397] on div "Local placement" at bounding box center [518, 396] width 456 height 24
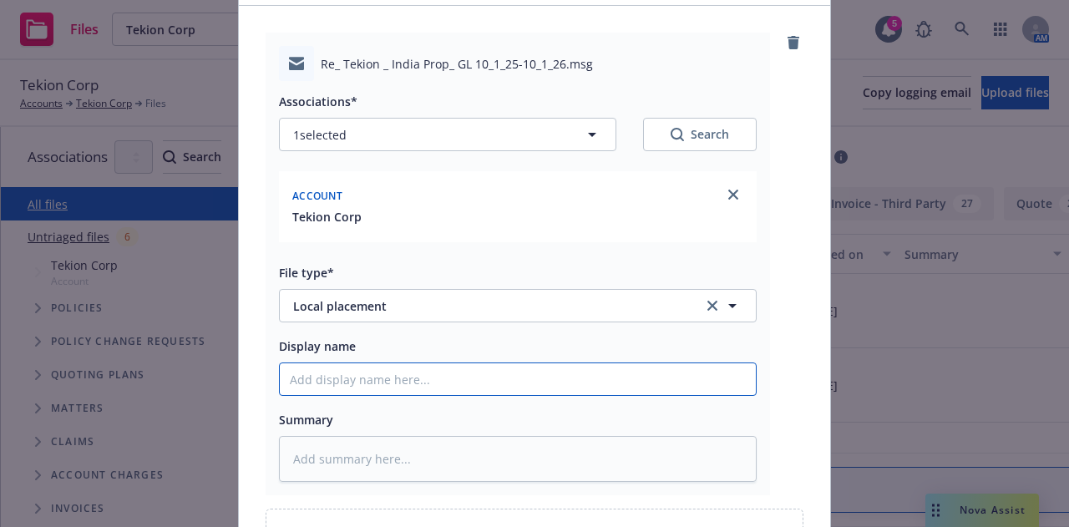
click at [530, 377] on input "Display name" at bounding box center [518, 379] width 476 height 32
type textarea "x"
type input "2"
type textarea "x"
type input "25"
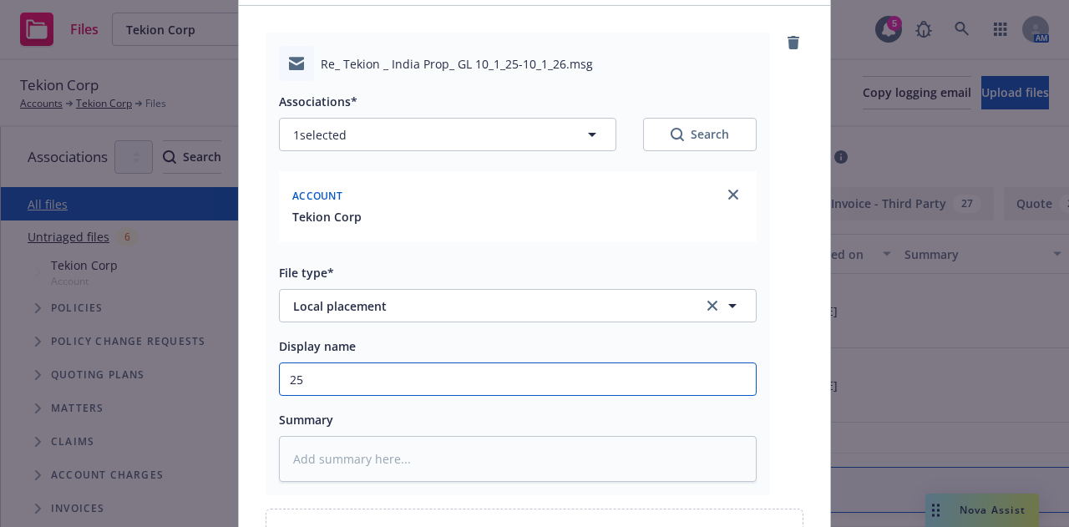
type textarea "x"
type input "25-"
type textarea "x"
type input "25-2"
type textarea "x"
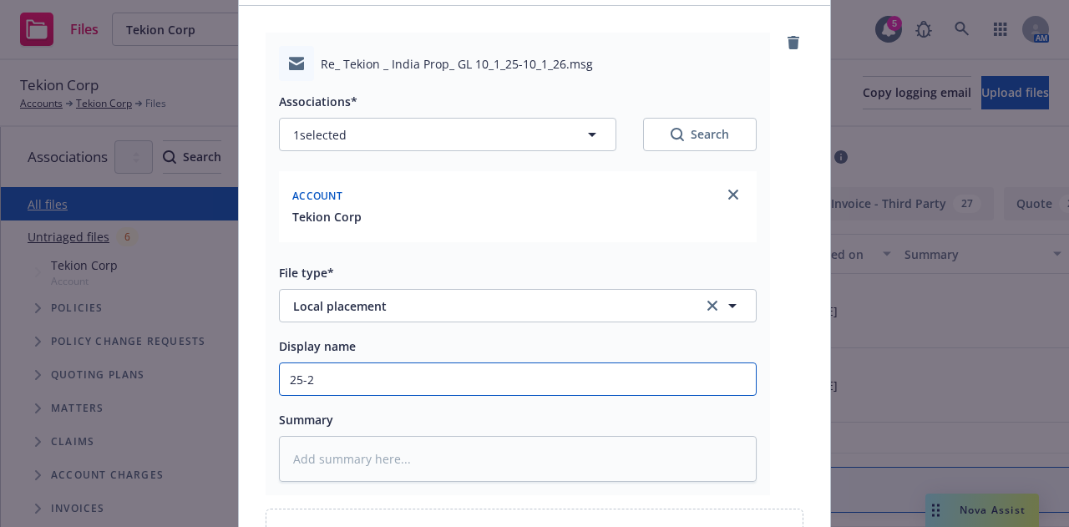
type input "25-26"
type textarea "x"
type input "25-26"
type textarea "x"
type input "25-26 I"
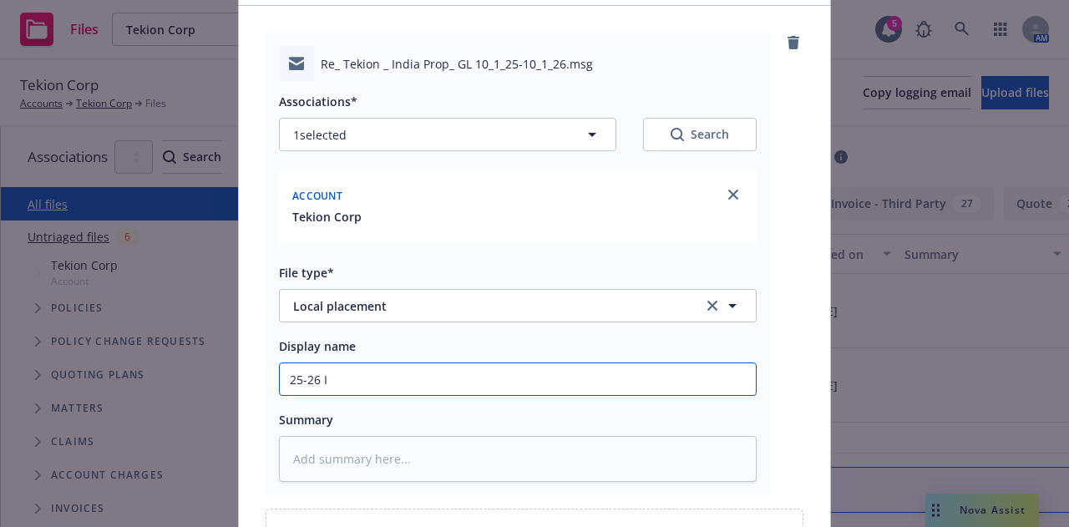
type textarea "x"
type input "25-26 In"
type textarea "x"
type input "25-26 Ind"
type textarea "x"
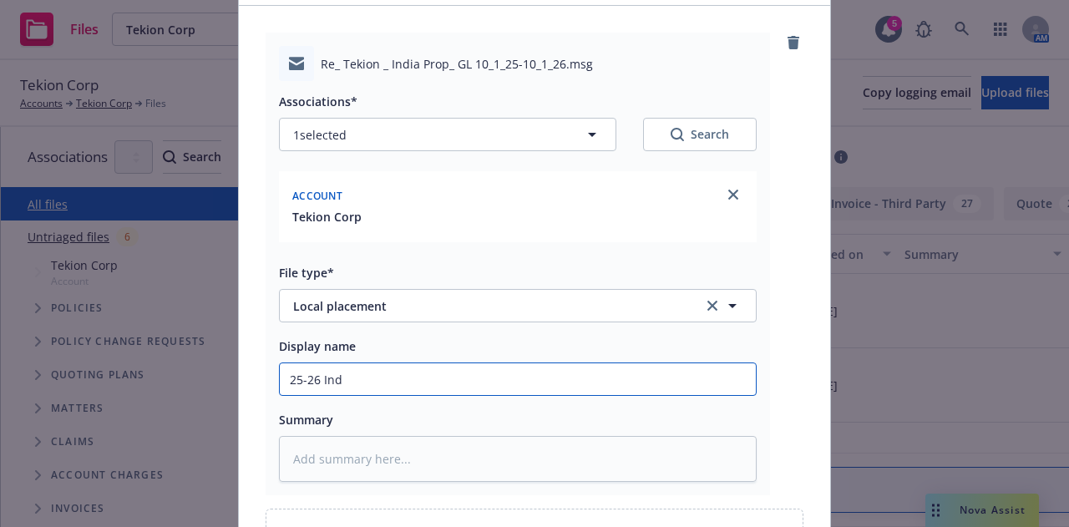
type input "25-26 Indi"
type textarea "x"
type input "25-26 India"
type textarea "x"
type input "25-26 India"
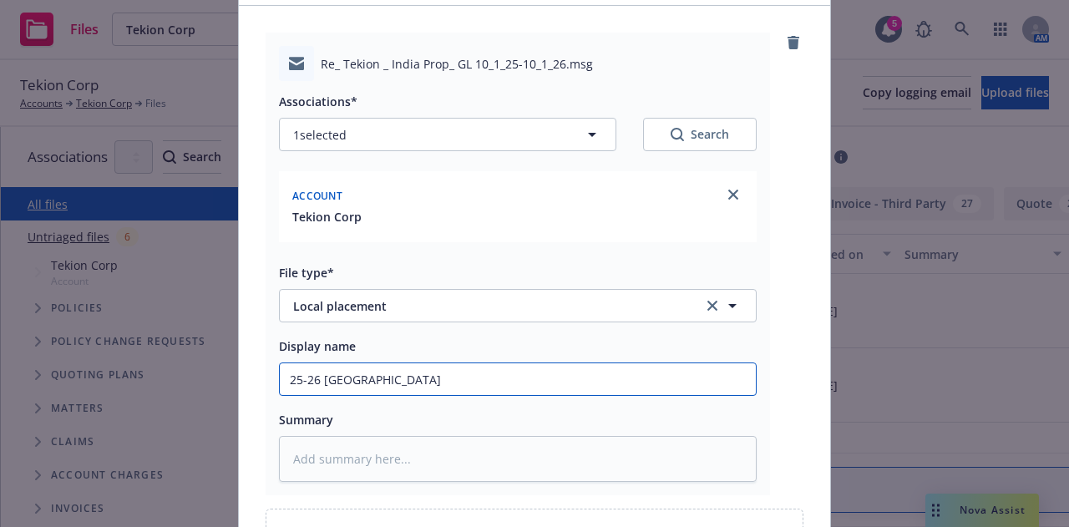
type textarea "x"
type input "25-26 India P"
type textarea "x"
type input "25-26 India PRO"
type textarea "x"
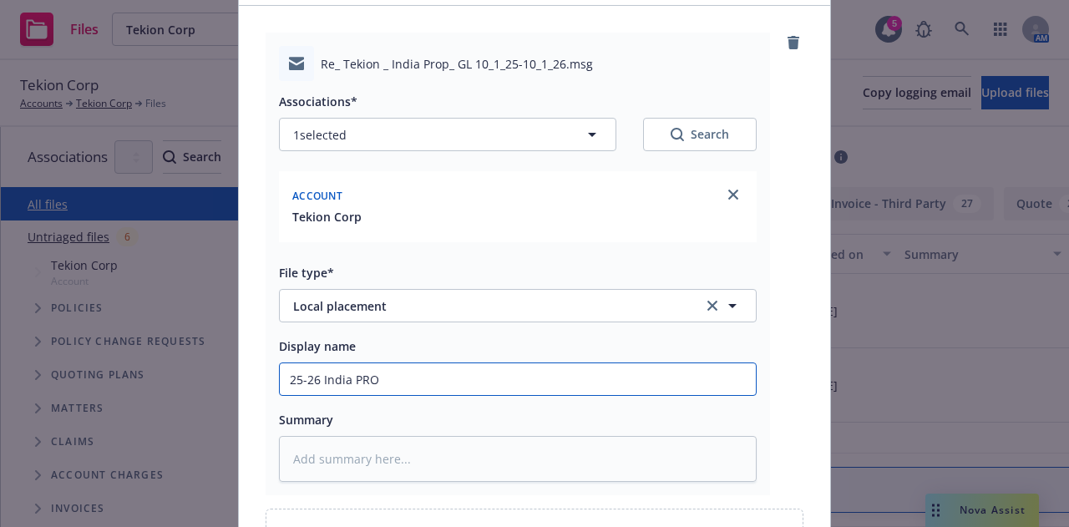
type input "25-26 India PROP"
type textarea "x"
type input "25-26 India PROP,"
type textarea "x"
type input "25-26 India PROP,"
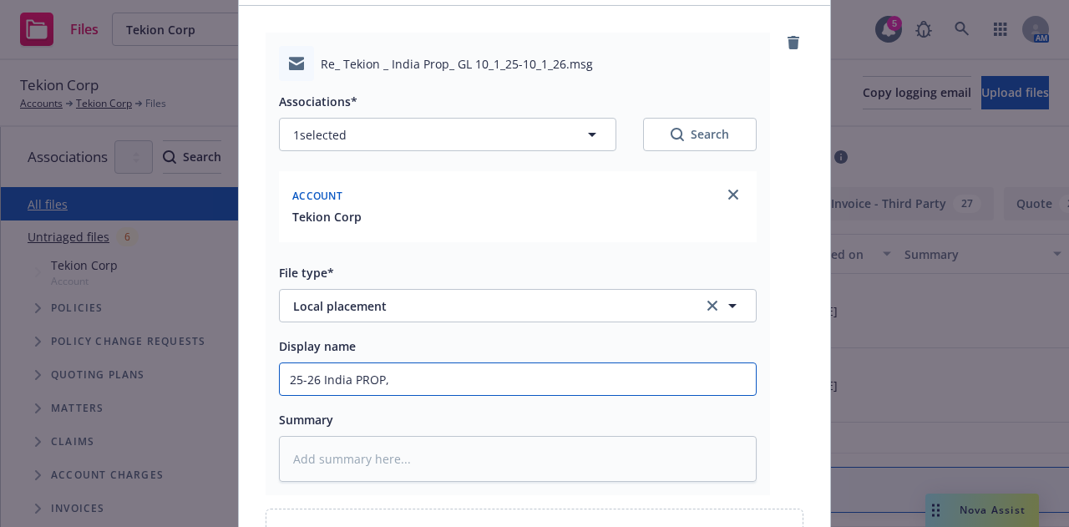
type textarea "x"
type input "25-26 India PROP, GL"
type textarea "x"
type input "25-26 India PROP, GL"
type textarea "x"
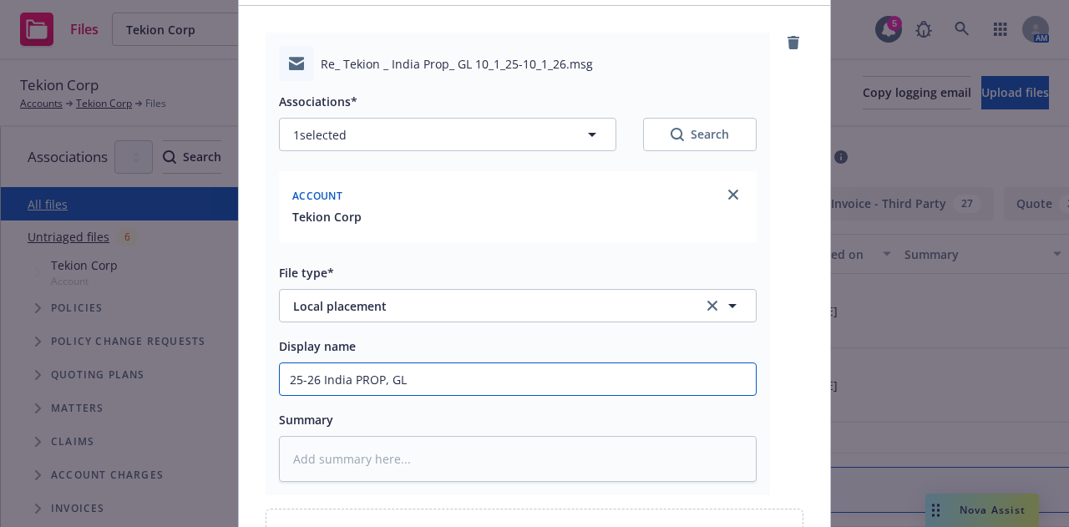
type input "25-26 India PROP, GL P"
type textarea "x"
type input "25-26 India PROP, GL Pr"
type textarea "x"
type input "25-26 India PROP, GL Pre"
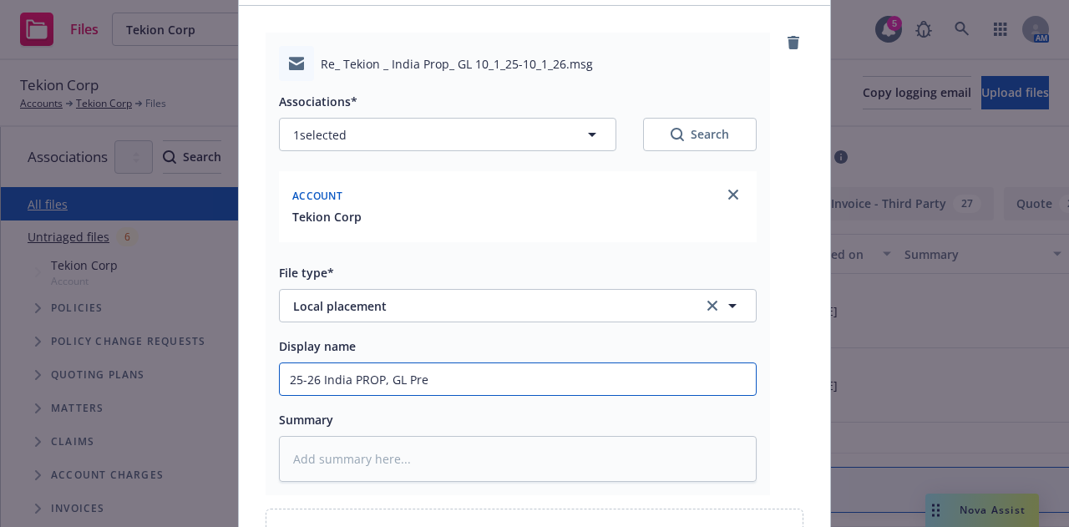
type textarea "x"
type input "25-26 India PROP, GL Prem"
type textarea "x"
type input "25-26 India PROP, GL Premi"
type textarea "x"
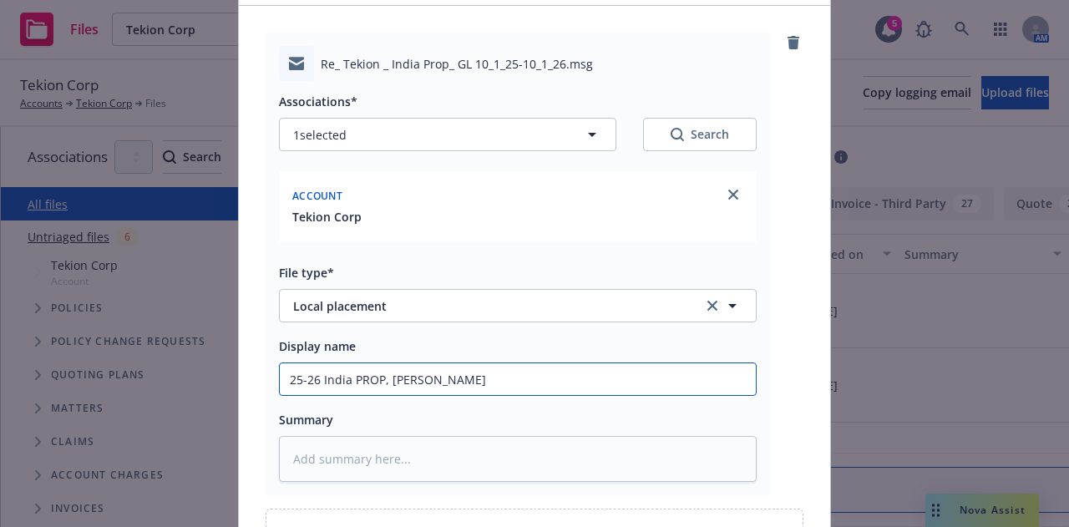
type input "25-26 India PROP, GL Premiu"
type textarea "x"
type input "25-26 India PROP, GL Premium"
type textarea "x"
type input "25-26 India PROP, GL Premium"
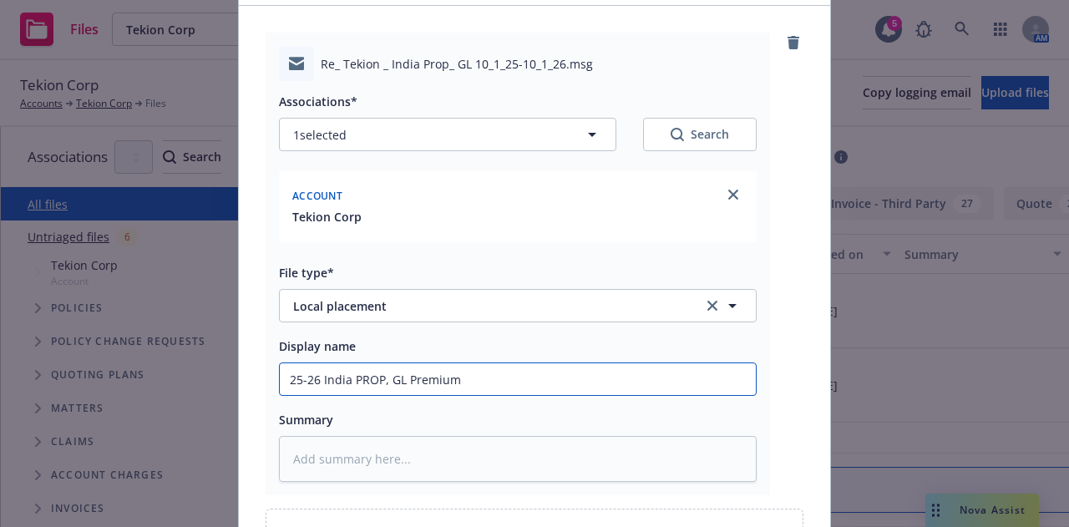
type textarea "x"
type input "25-26 India PROP, GL Premium c"
type textarea "x"
type input "25-26 India PROP, GL Premium ca"
type textarea "x"
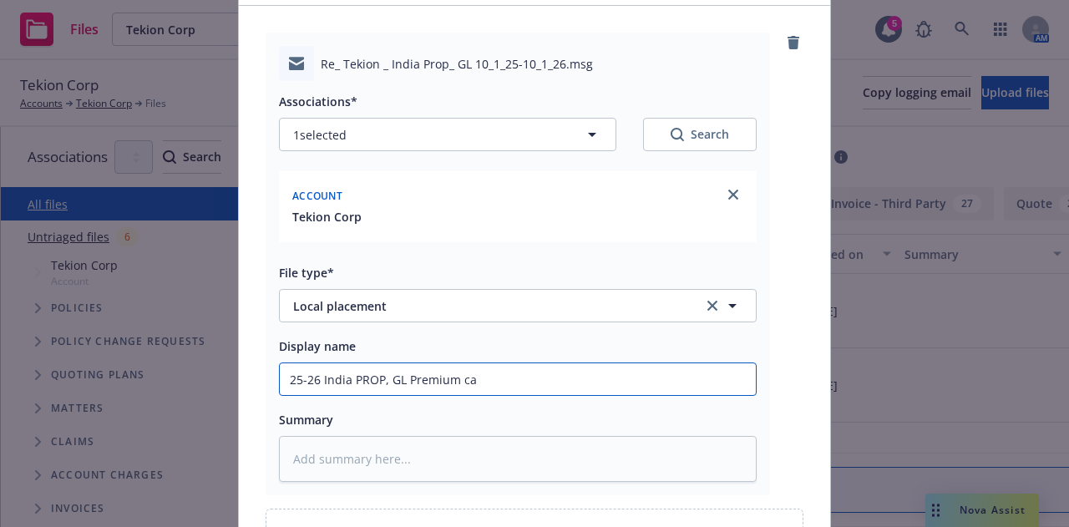
type input "25-26 India PROP, GL Premium cac"
type textarea "x"
type input "25-26 India PROP, GL Premium ca"
type textarea "x"
type input "25-26 India PROP, GL Premium calc"
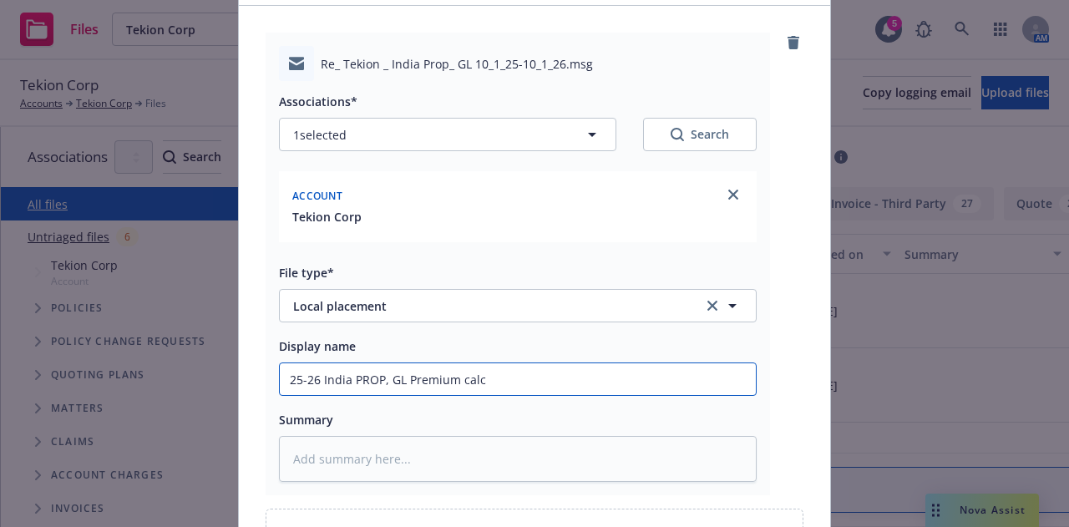
type textarea "x"
type input "25-26 India PROP, GL Premium calcu"
type textarea "x"
type input "25-26 India PROP, GL Premium calcul"
type textarea "x"
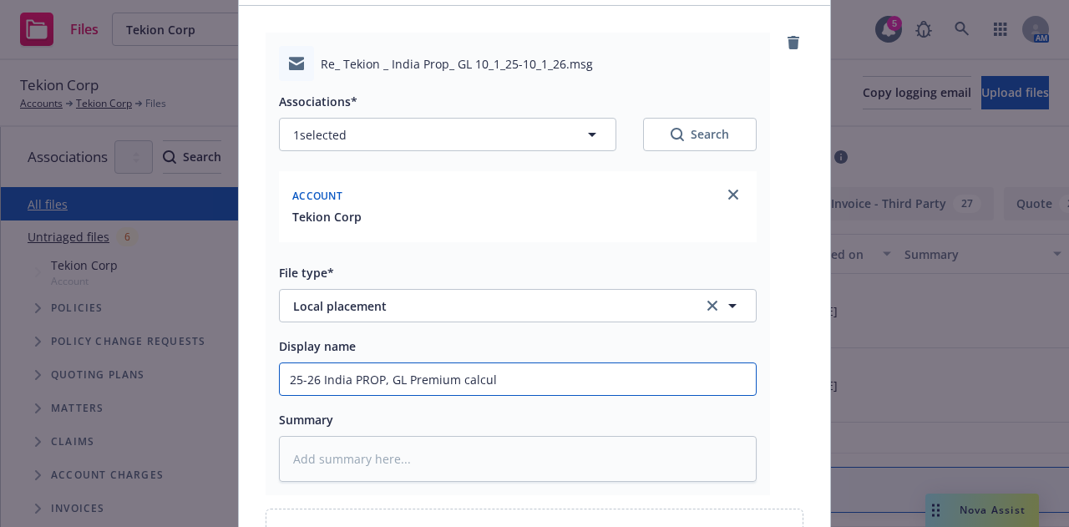
type input "25-26 India PROP, GL Premium calcula"
type textarea "x"
type input "25-26 India PROP, GL Premium calculati"
type textarea "x"
type input "25-26 India PROP, GL Premium calculatio"
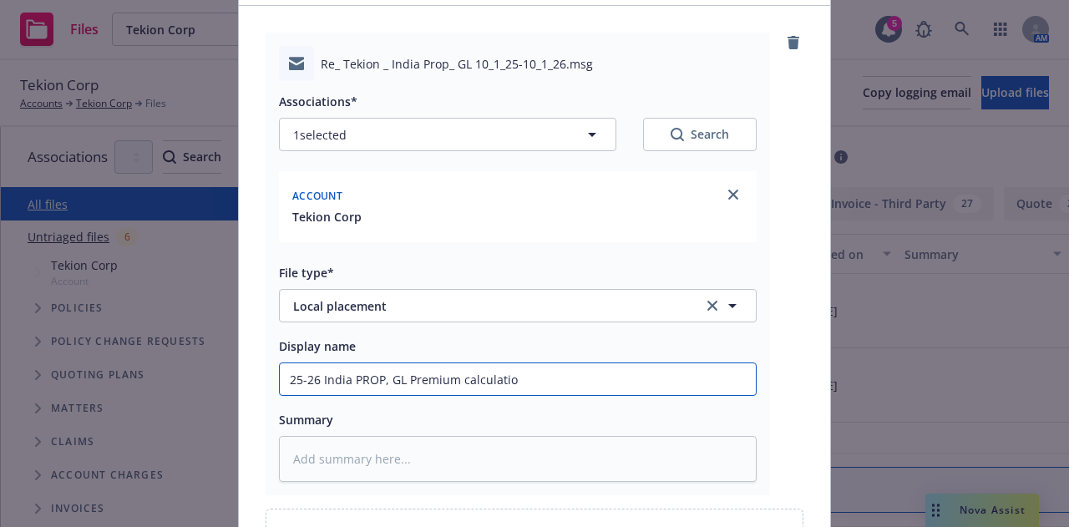
type textarea "x"
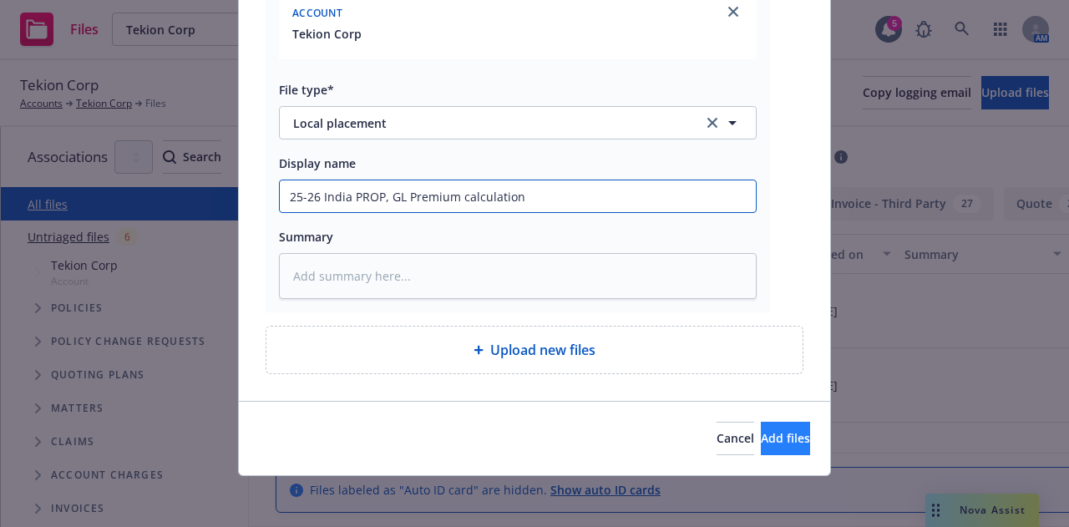
type input "25-26 India PROP, GL Premium calculation"
click at [779, 430] on button "Add files" at bounding box center [785, 438] width 49 height 33
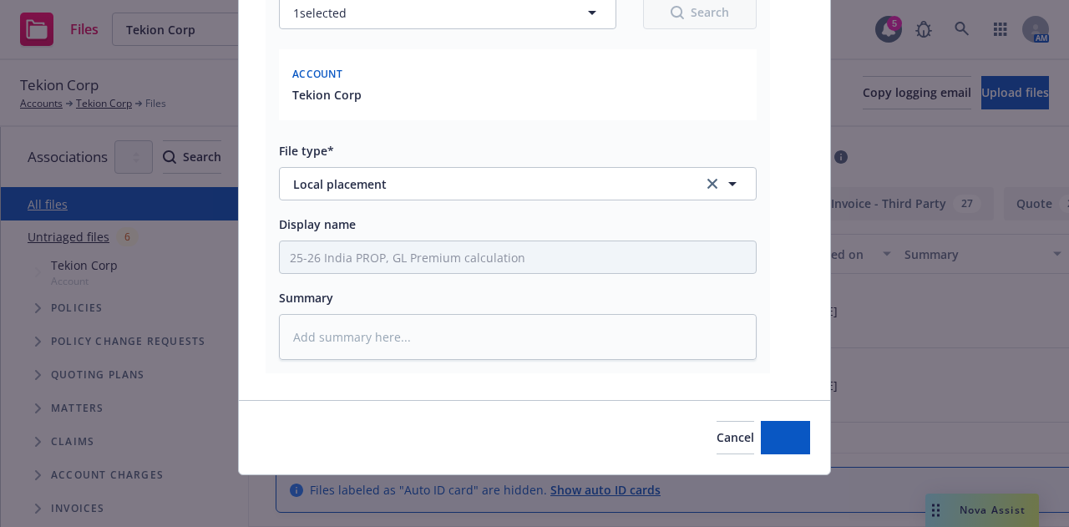
type textarea "x"
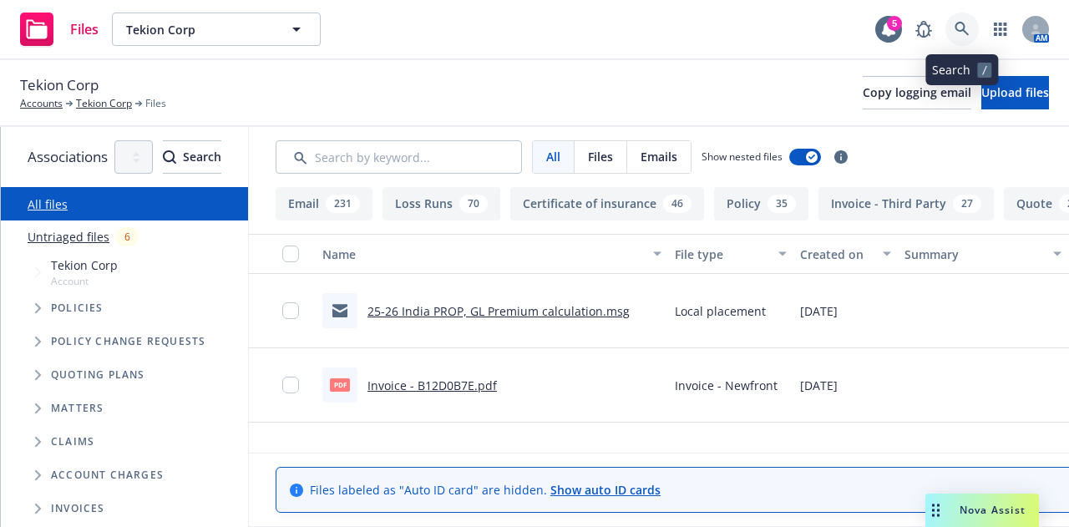
click at [960, 24] on icon at bounding box center [961, 29] width 15 height 15
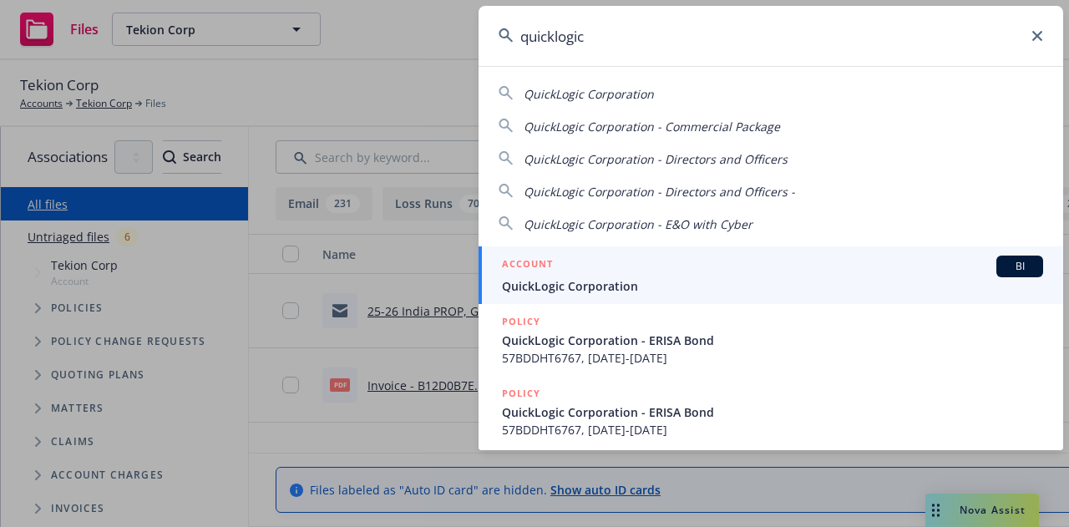
type input "quicklogic"
click at [889, 281] on span "QuickLogic Corporation" at bounding box center [772, 286] width 541 height 18
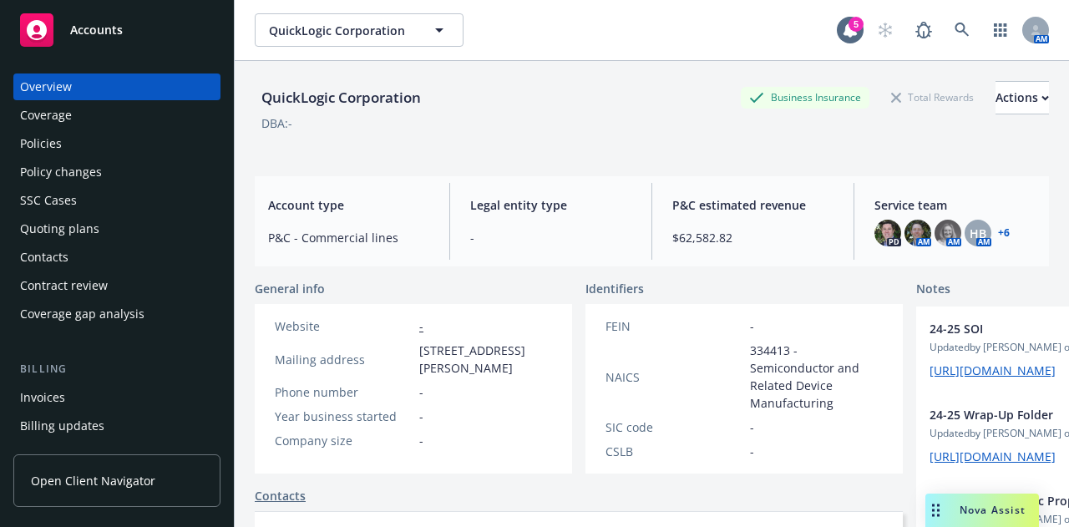
click at [117, 220] on div "Quoting plans" at bounding box center [117, 228] width 194 height 27
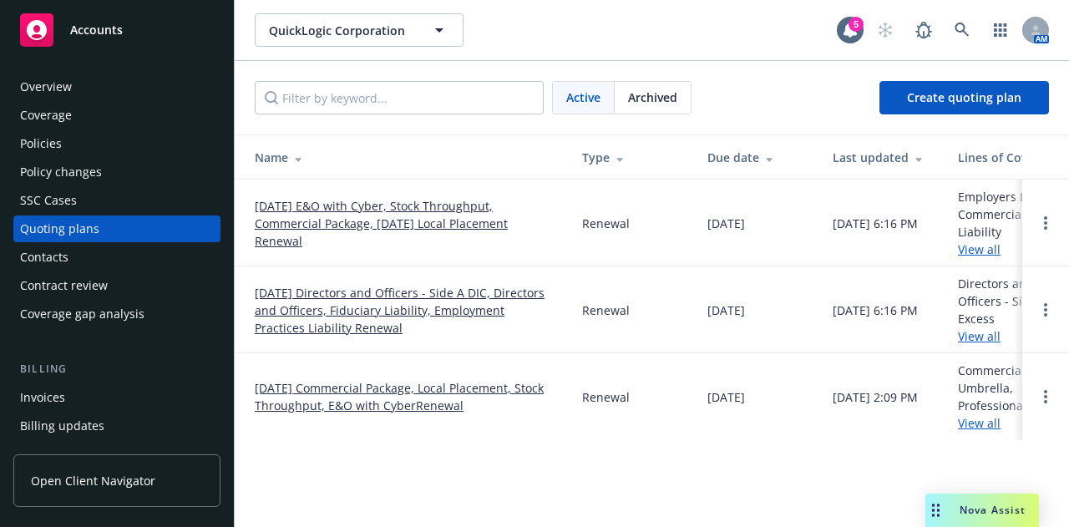
click at [479, 229] on link "[DATE] E&O with Cyber, Stock Throughput, Commercial Package, [DATE] Local Place…" at bounding box center [405, 223] width 301 height 53
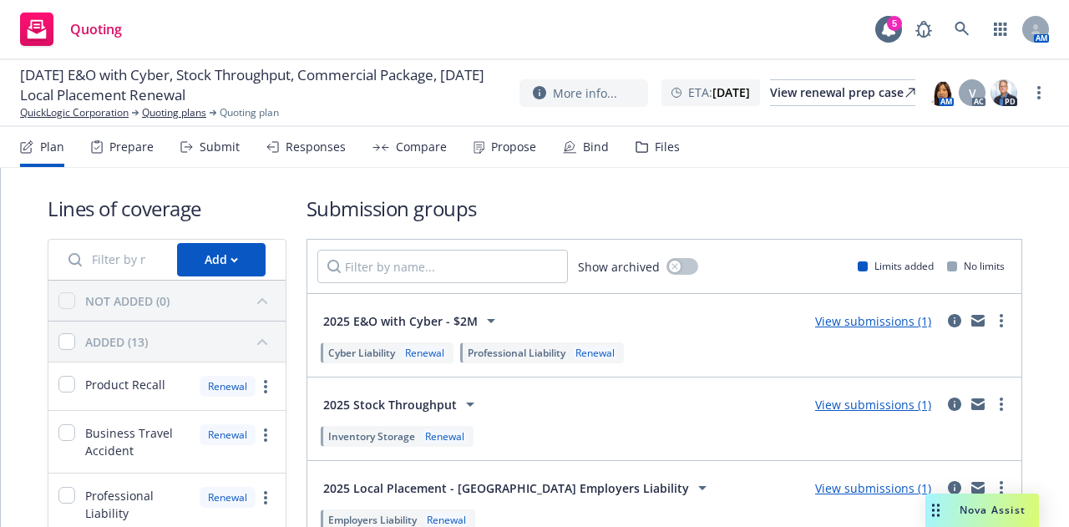
click at [643, 144] on div "Files" at bounding box center [657, 147] width 44 height 40
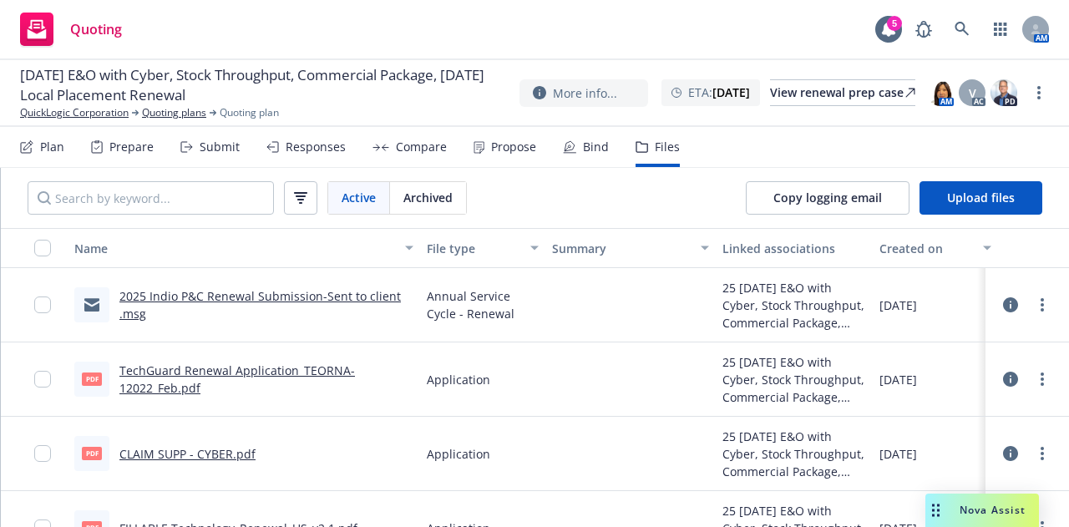
click at [593, 14] on div "Quoting 5 AM" at bounding box center [534, 30] width 1069 height 60
click at [970, 197] on span "Upload files" at bounding box center [981, 198] width 68 height 16
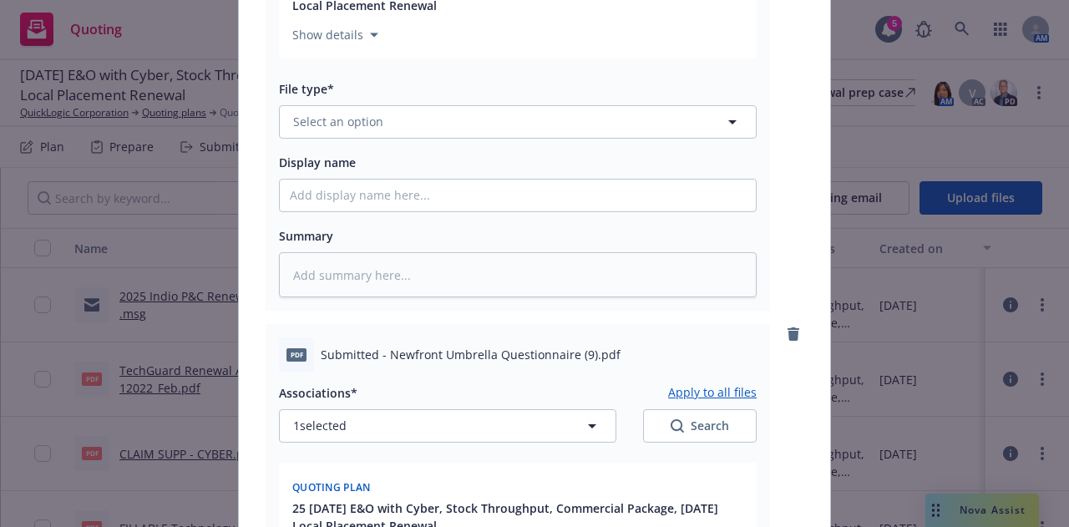
scroll to position [1971, 0]
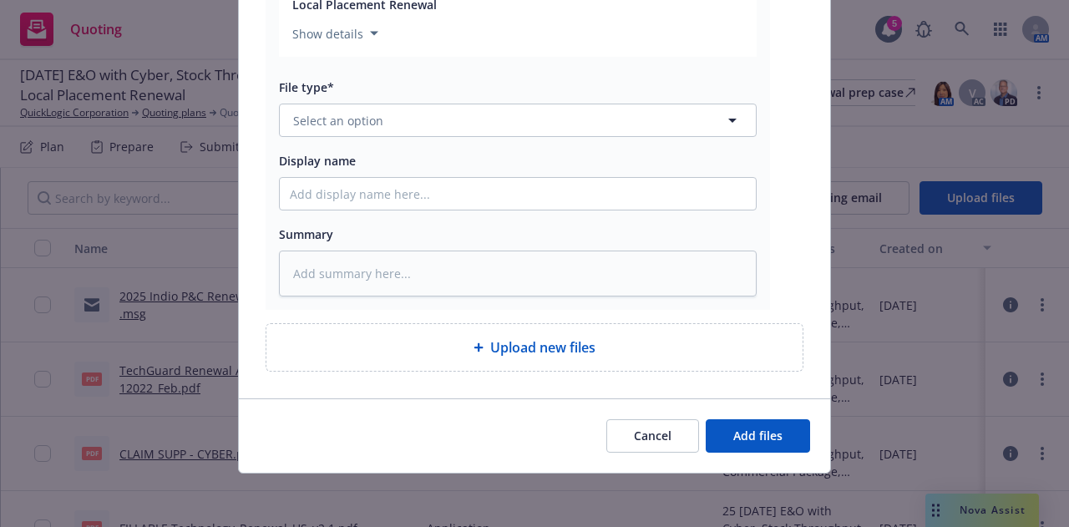
type textarea "x"
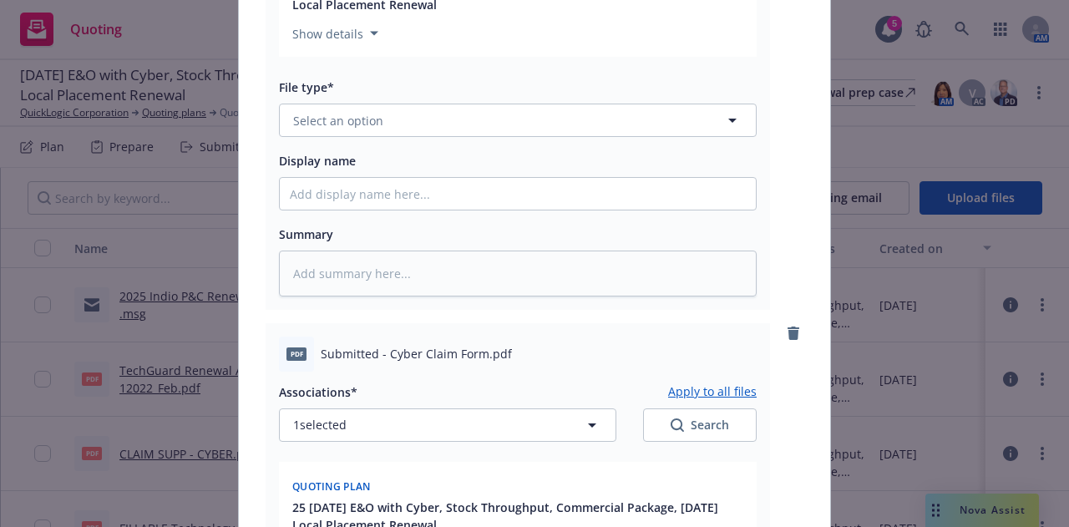
click at [626, 366] on div "pdf Submitted - Cyber Claim Form.pdf" at bounding box center [518, 353] width 478 height 35
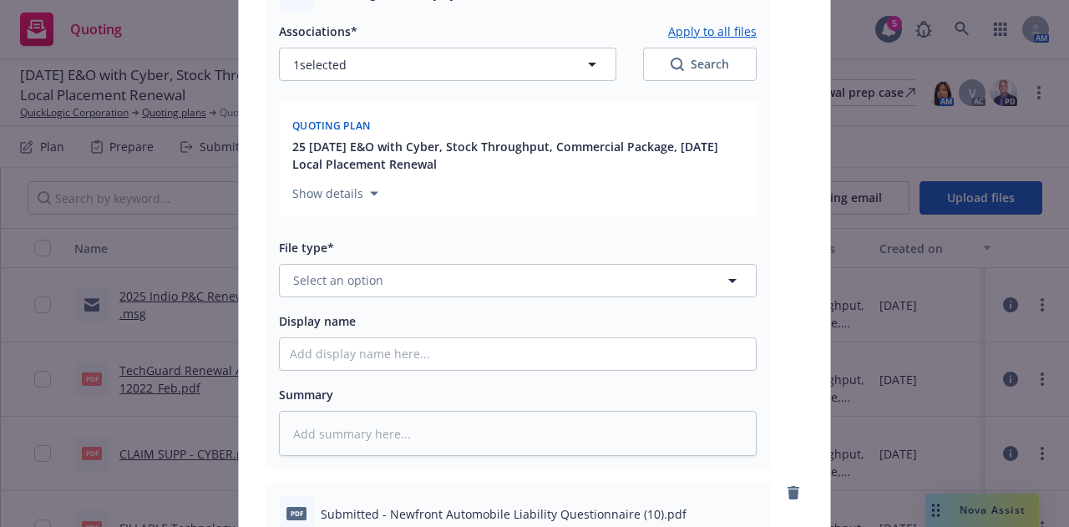
scroll to position [252, 0]
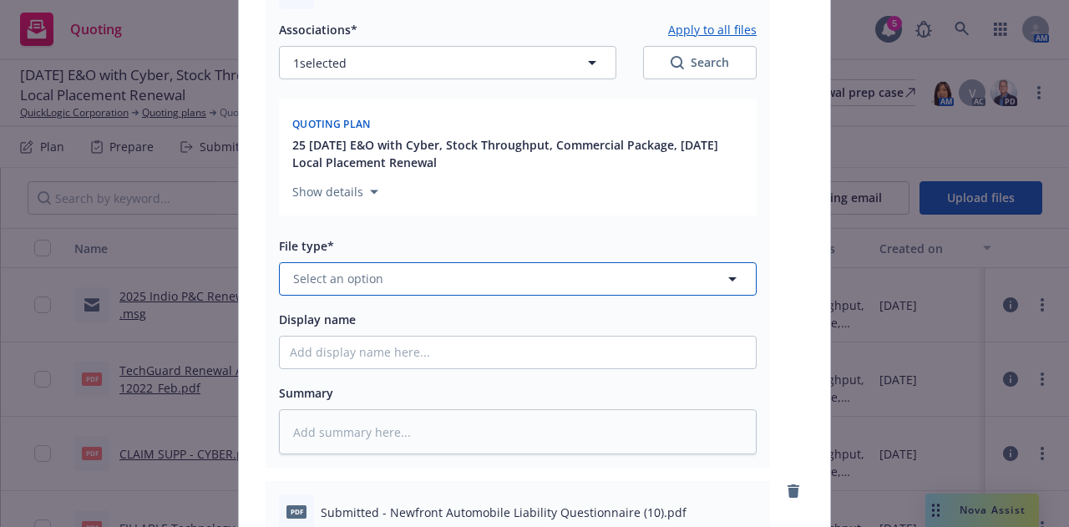
click at [538, 277] on button "Select an option" at bounding box center [518, 278] width 478 height 33
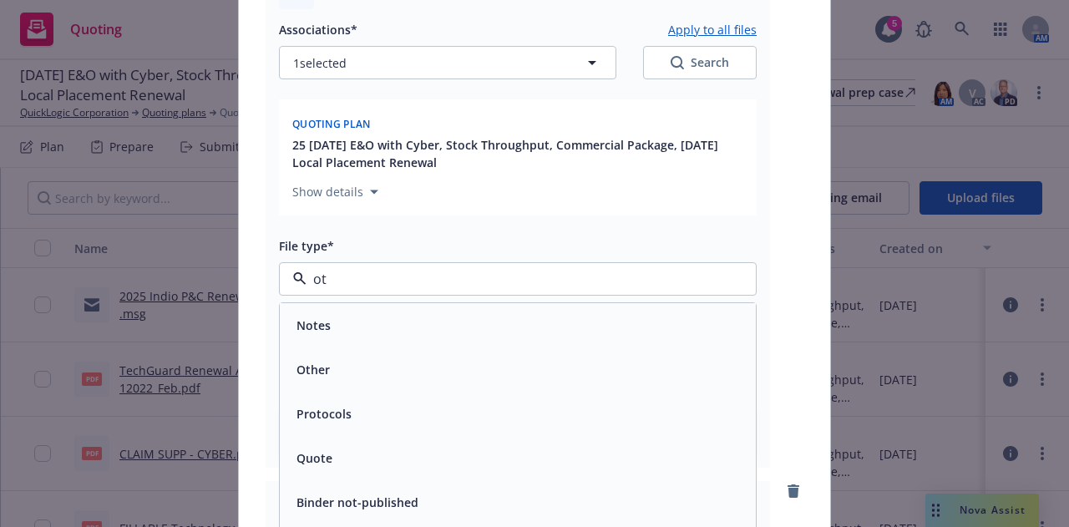
type input "oth"
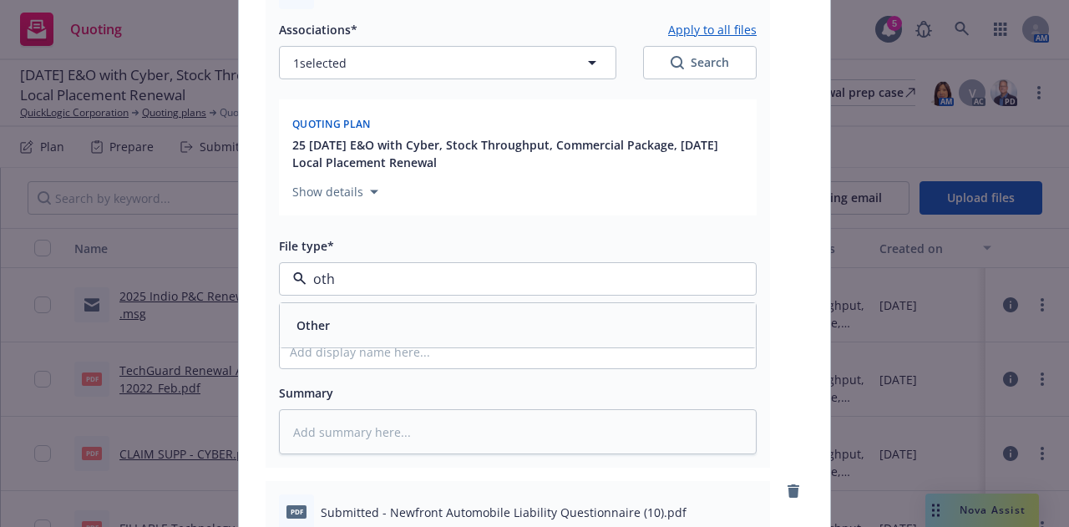
click at [504, 330] on div "Other" at bounding box center [518, 325] width 456 height 24
type textarea "x"
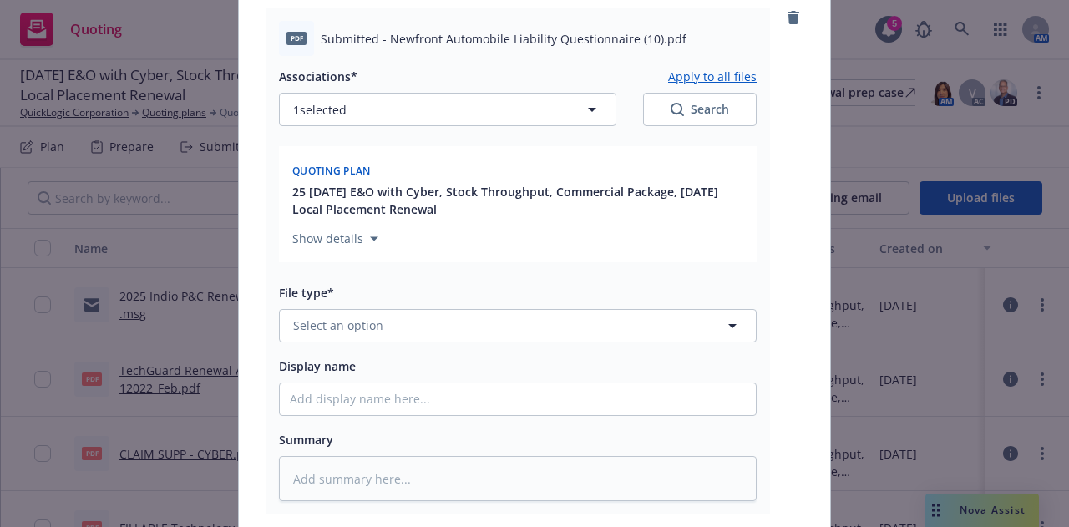
scroll to position [726, 0]
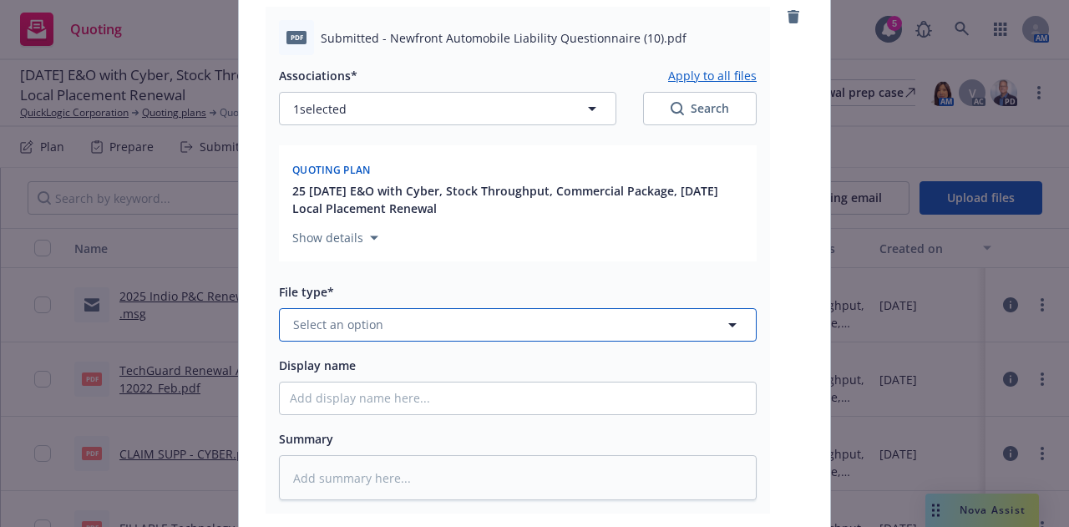
click at [542, 331] on button "Select an option" at bounding box center [518, 324] width 478 height 33
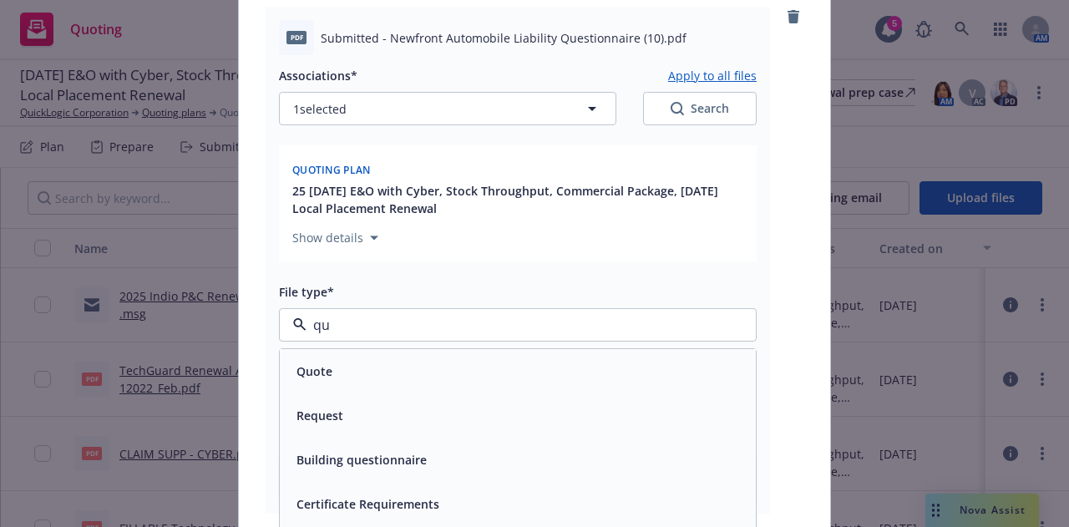
type input "q"
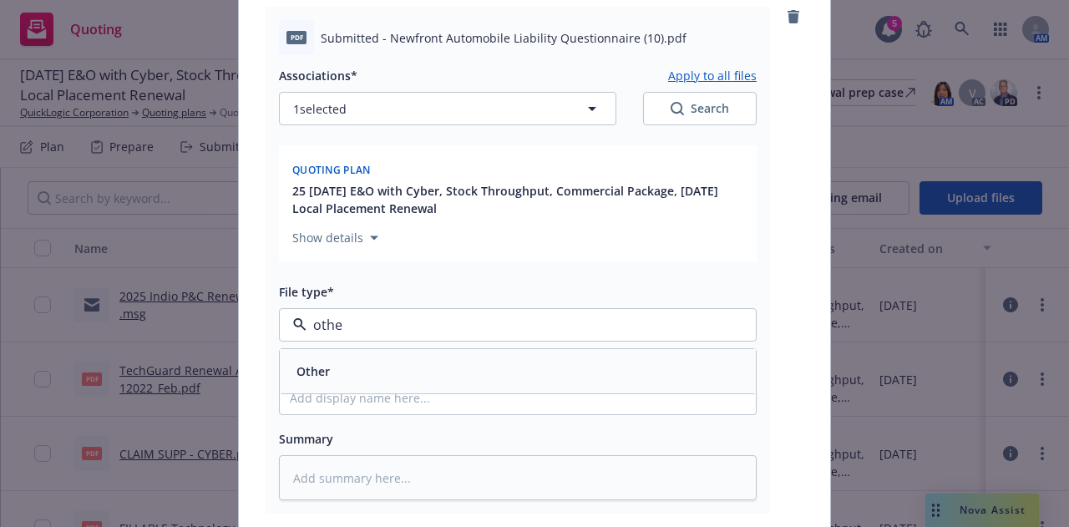
type input "other"
click at [503, 385] on div "Other" at bounding box center [518, 371] width 476 height 44
type textarea "x"
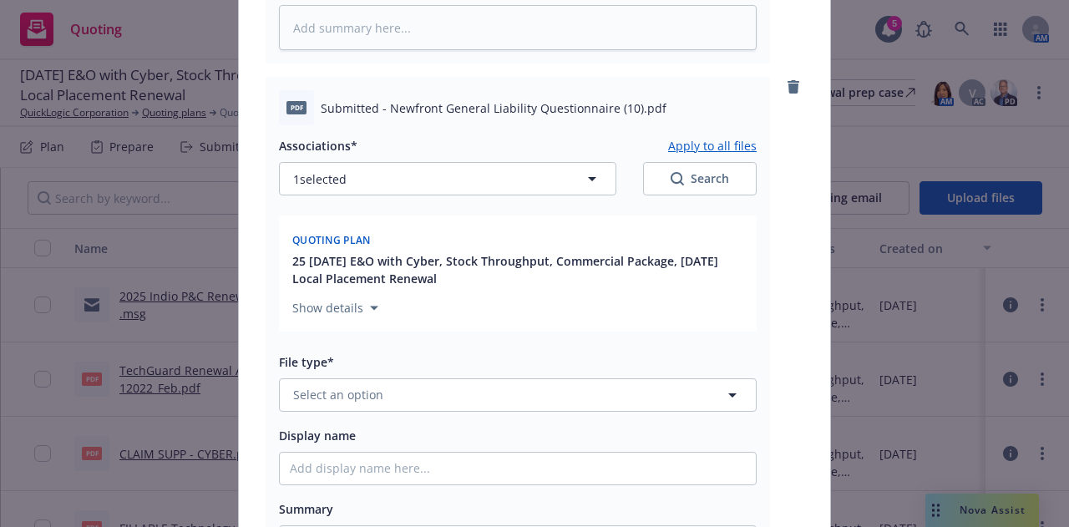
scroll to position [1186, 0]
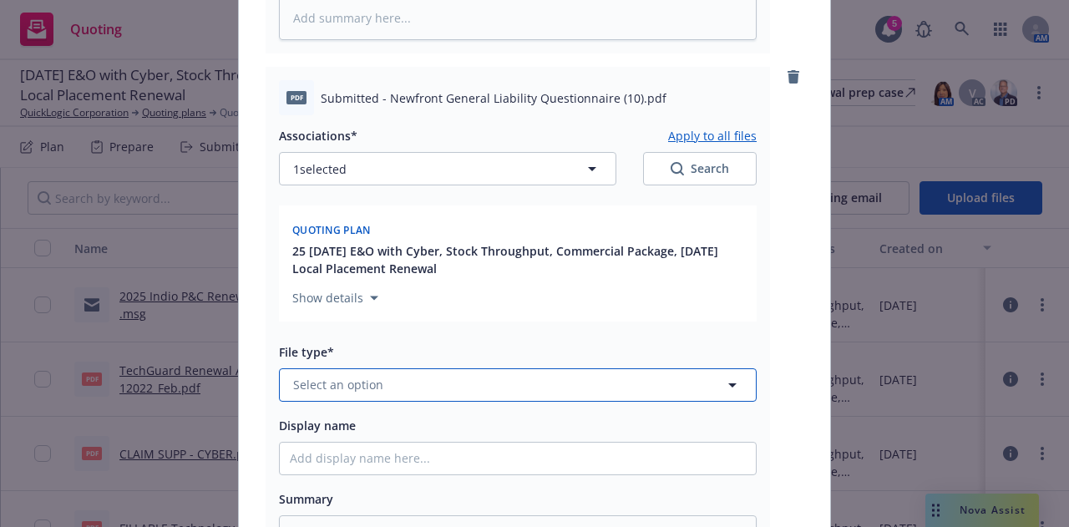
click at [578, 377] on button "Select an option" at bounding box center [518, 384] width 478 height 33
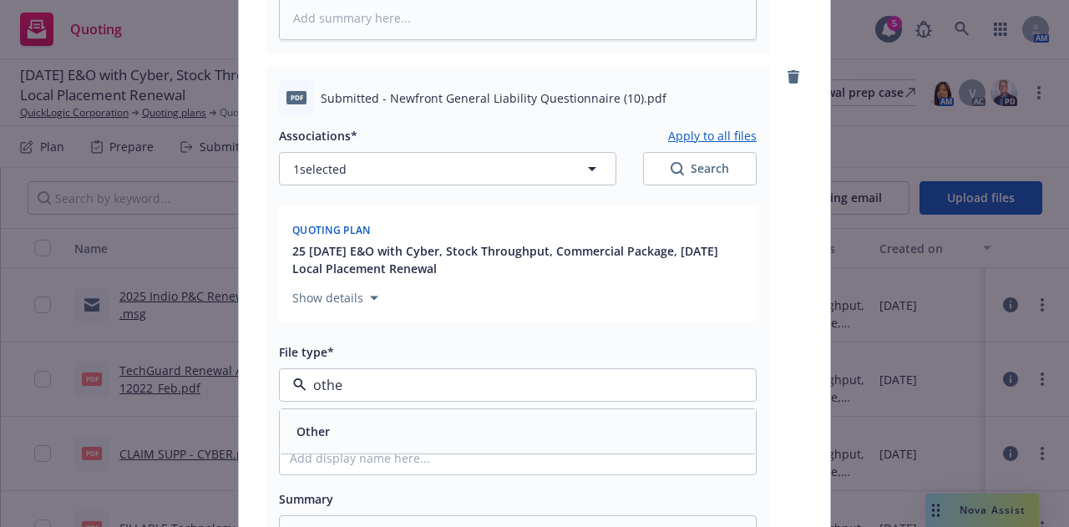
type input "other"
click at [574, 426] on div "Other" at bounding box center [518, 431] width 456 height 24
type textarea "x"
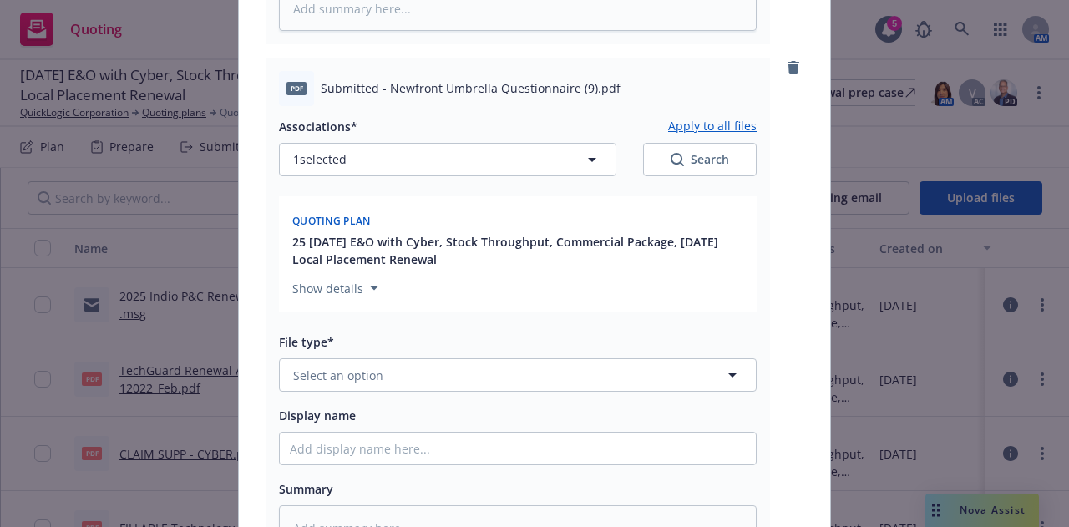
scroll to position [1719, 0]
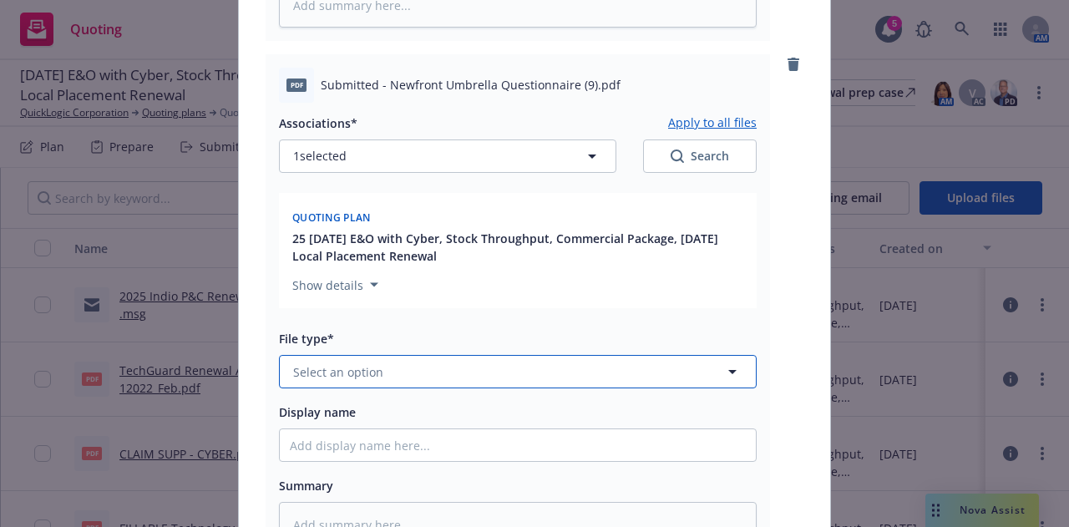
click at [609, 378] on button "Select an option" at bounding box center [518, 371] width 478 height 33
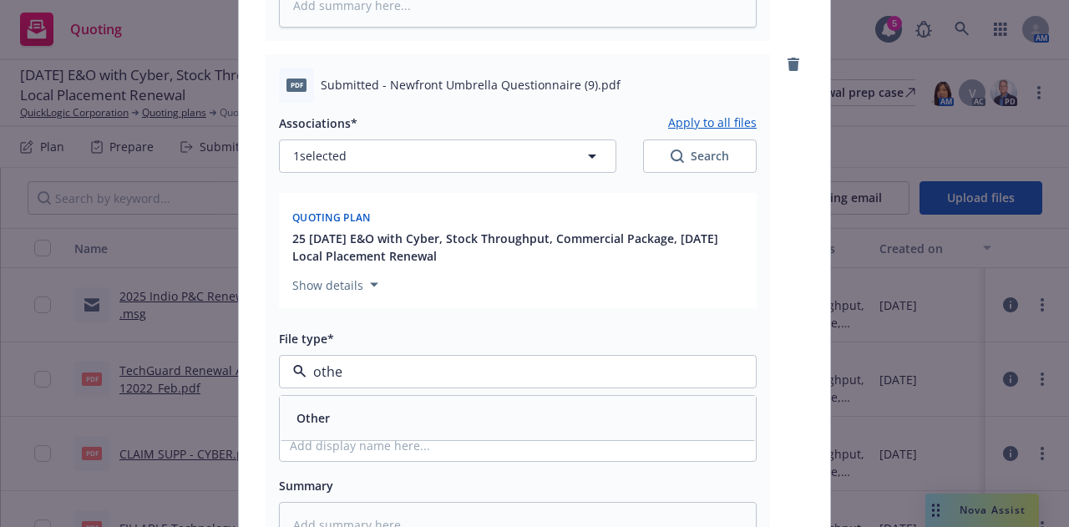
type input "other"
click at [589, 417] on div "Other" at bounding box center [518, 418] width 456 height 24
type textarea "x"
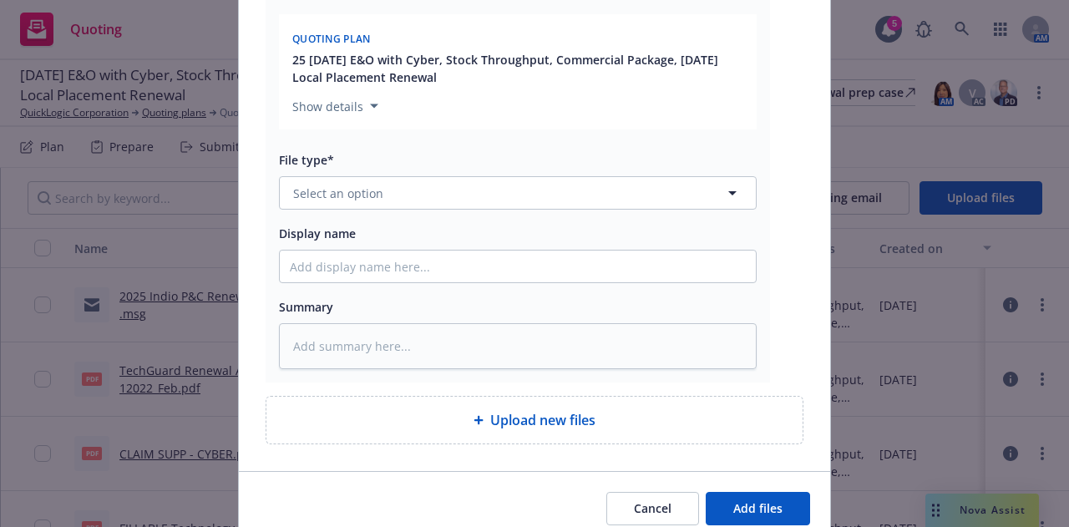
scroll to position [2419, 0]
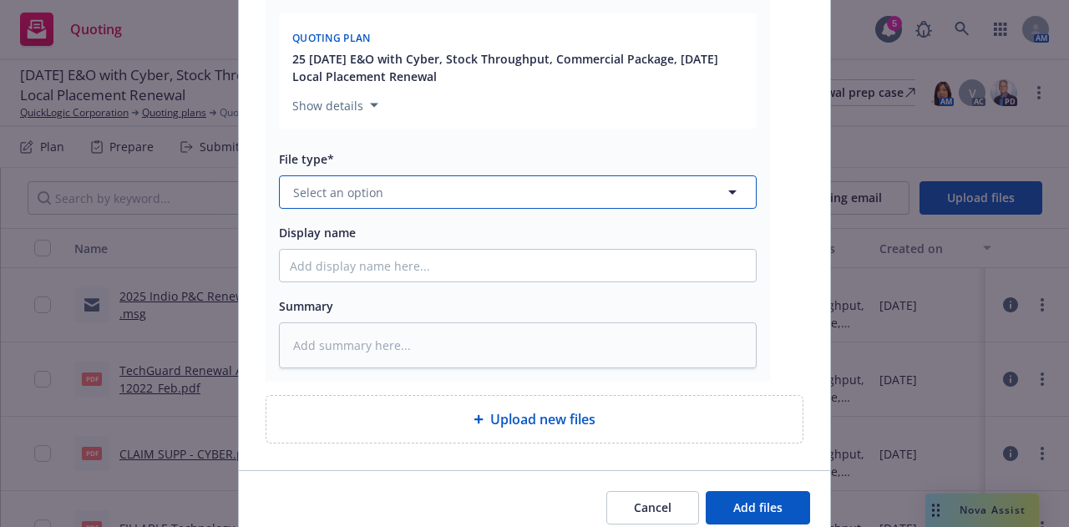
click at [671, 192] on button "Select an option" at bounding box center [518, 191] width 478 height 33
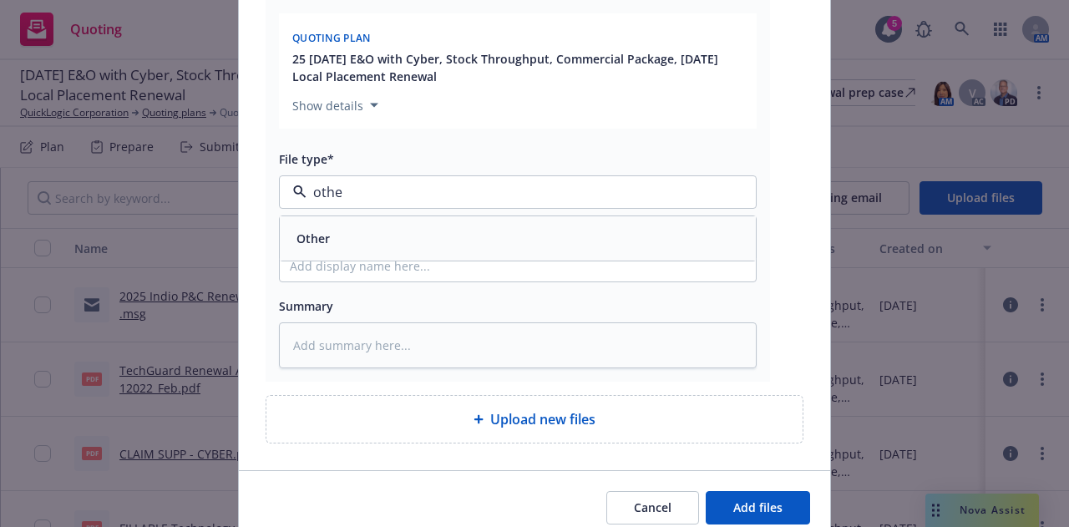
type input "other"
click at [605, 246] on div "Other" at bounding box center [518, 238] width 456 height 24
click at [781, 507] on button "Add files" at bounding box center [758, 507] width 104 height 33
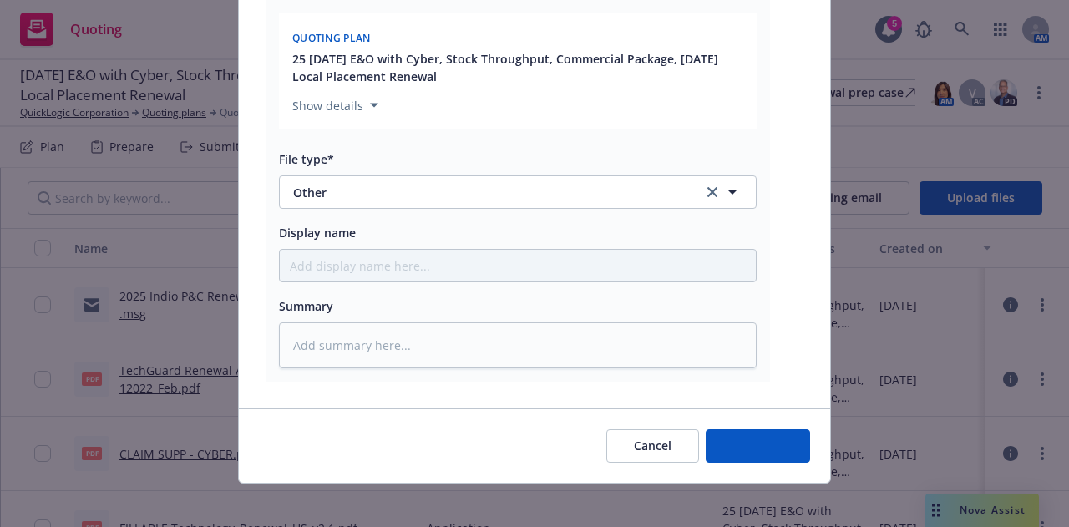
type textarea "x"
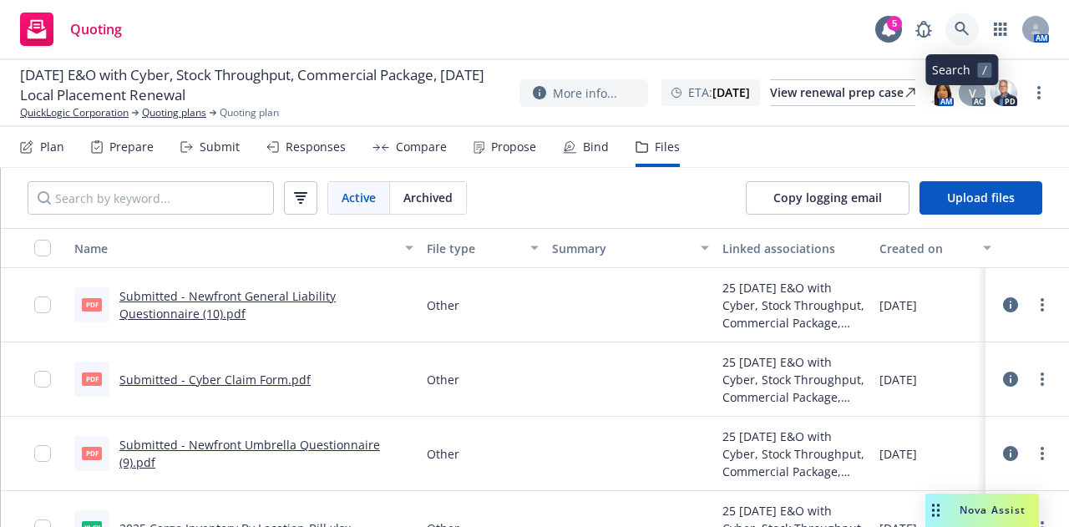
click at [961, 20] on link at bounding box center [961, 29] width 33 height 33
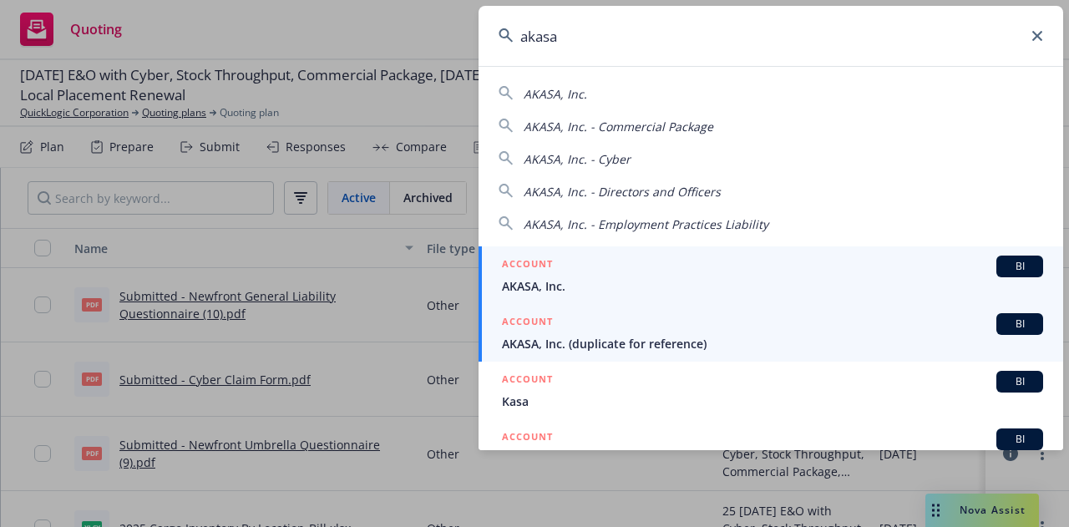
type input "akasa"
click at [820, 286] on span "AKASA, Inc." at bounding box center [772, 286] width 541 height 18
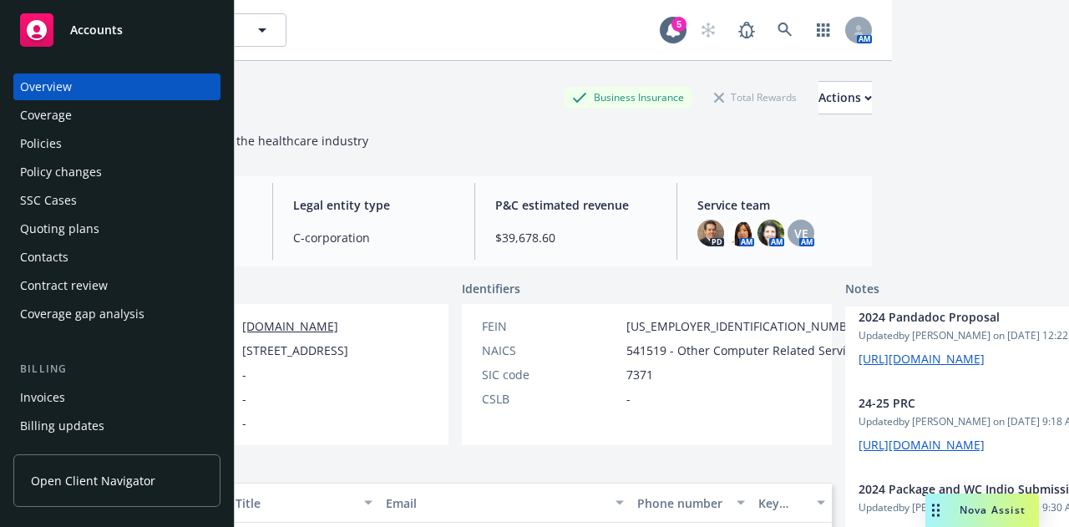
scroll to position [234, 0]
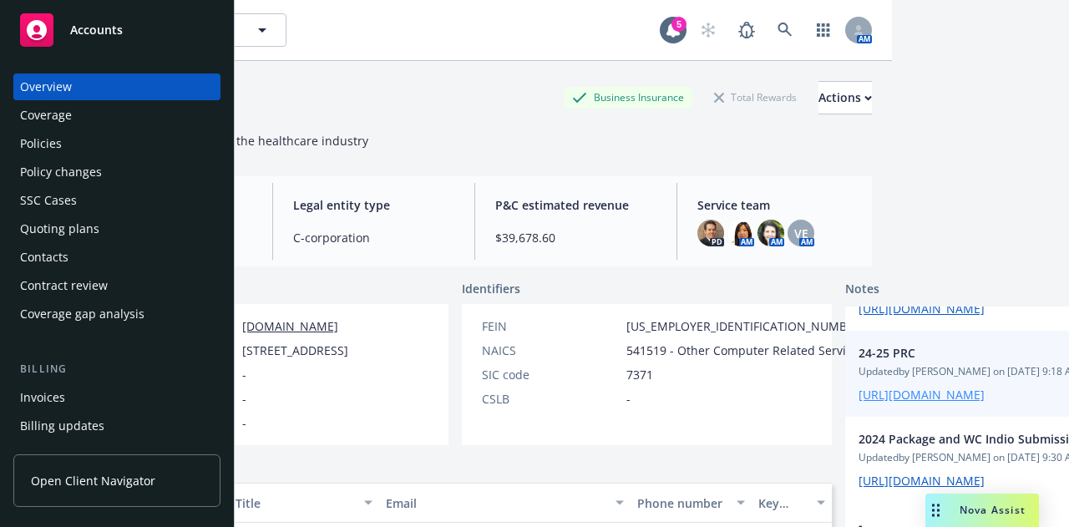
click at [858, 402] on link "[URL][DOMAIN_NAME]" at bounding box center [921, 395] width 126 height 16
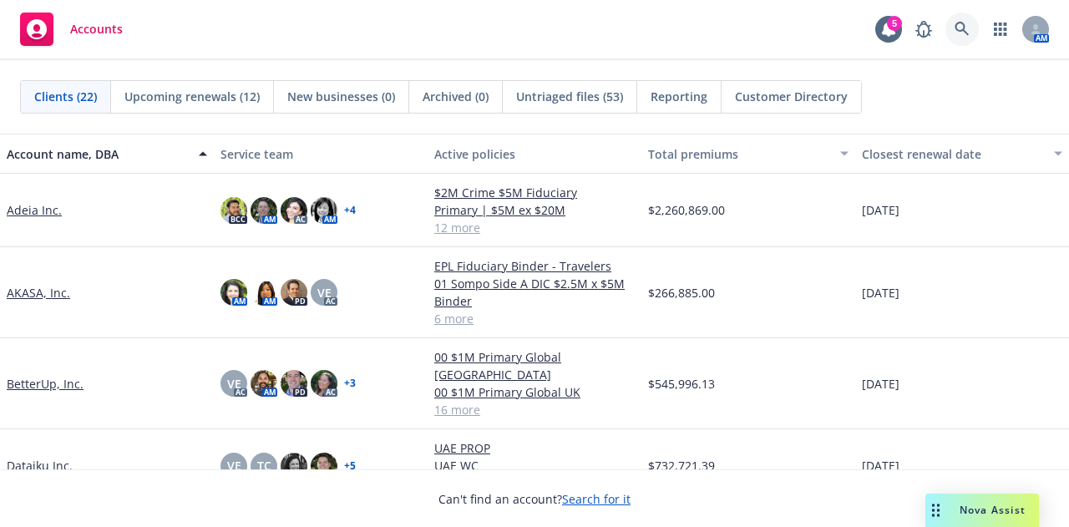
click at [959, 33] on icon at bounding box center [961, 29] width 15 height 15
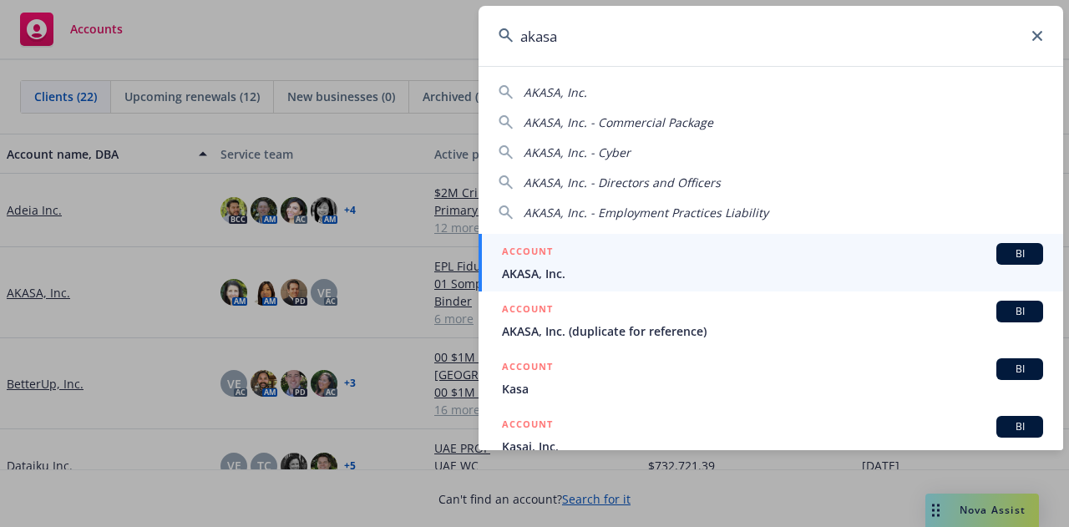
type input "akasa"
click at [825, 270] on span "AKASA, Inc." at bounding box center [772, 274] width 541 height 18
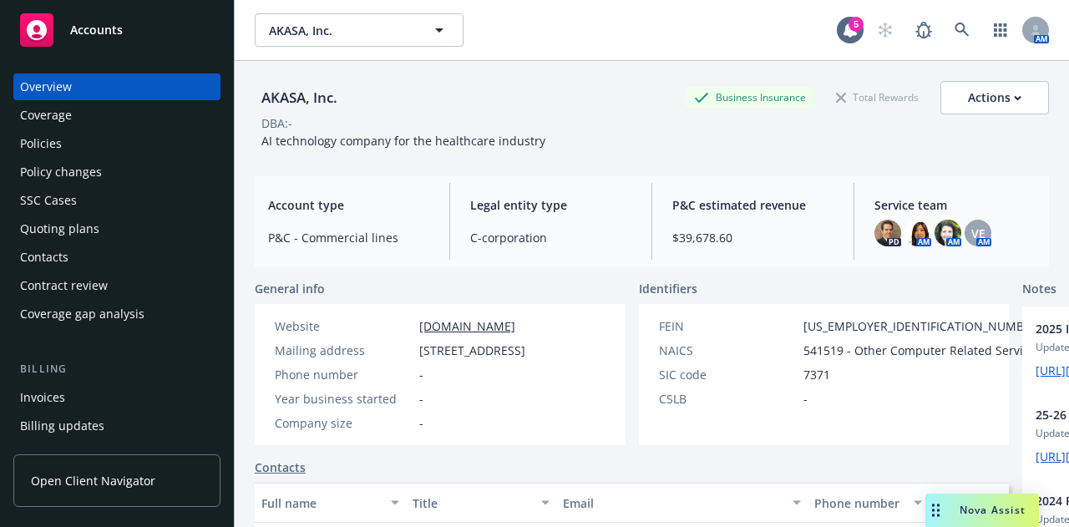
scroll to position [356, 0]
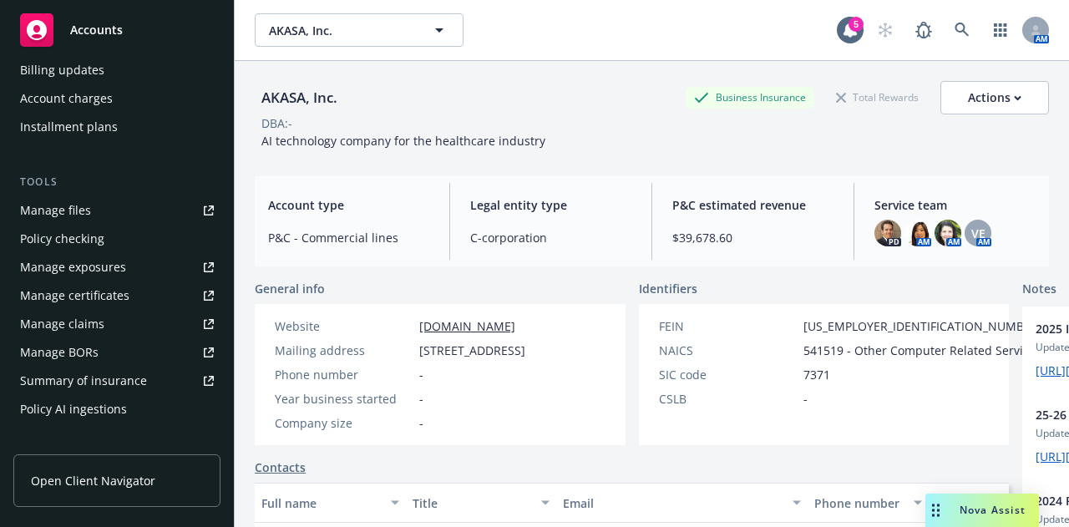
click at [125, 215] on link "Manage files" at bounding box center [116, 210] width 207 height 27
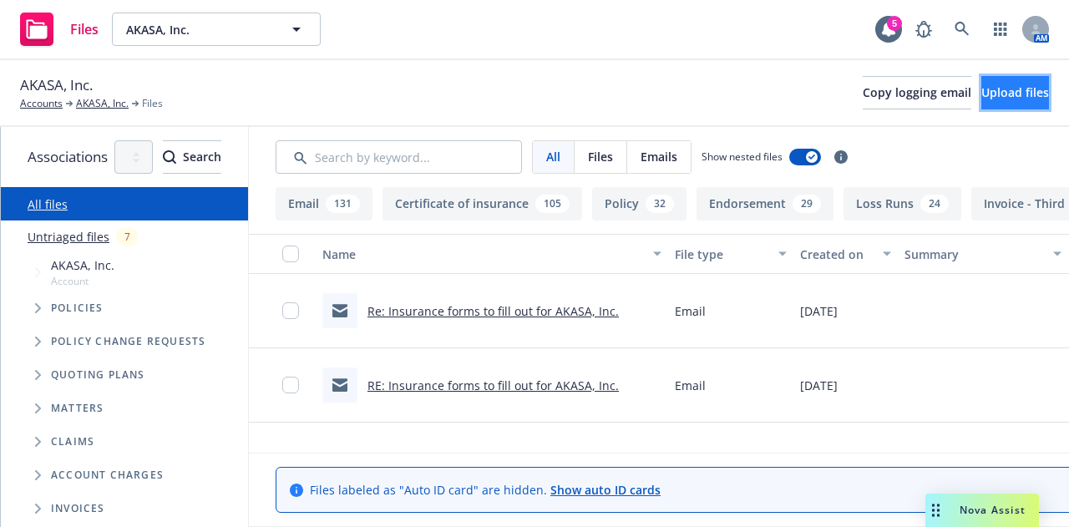
click at [1000, 79] on button "Upload files" at bounding box center [1015, 92] width 68 height 33
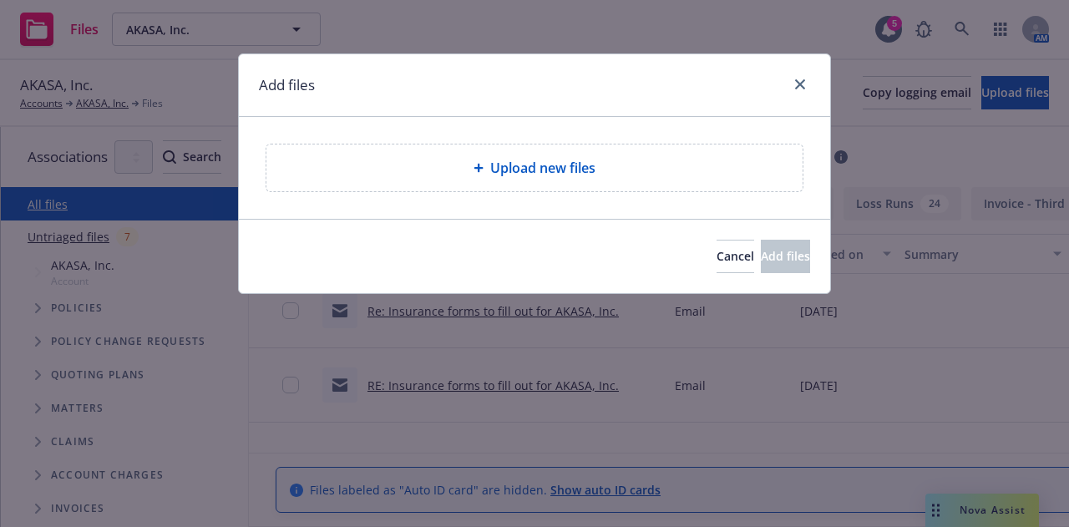
click at [633, 181] on div "Upload new files" at bounding box center [534, 167] width 536 height 47
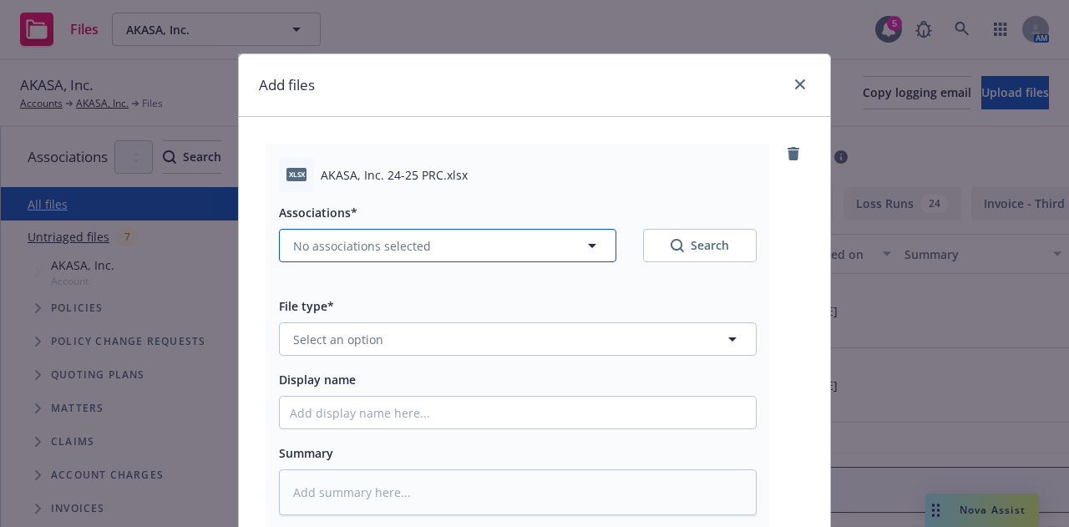
click at [541, 246] on button "No associations selected" at bounding box center [447, 245] width 337 height 33
type textarea "x"
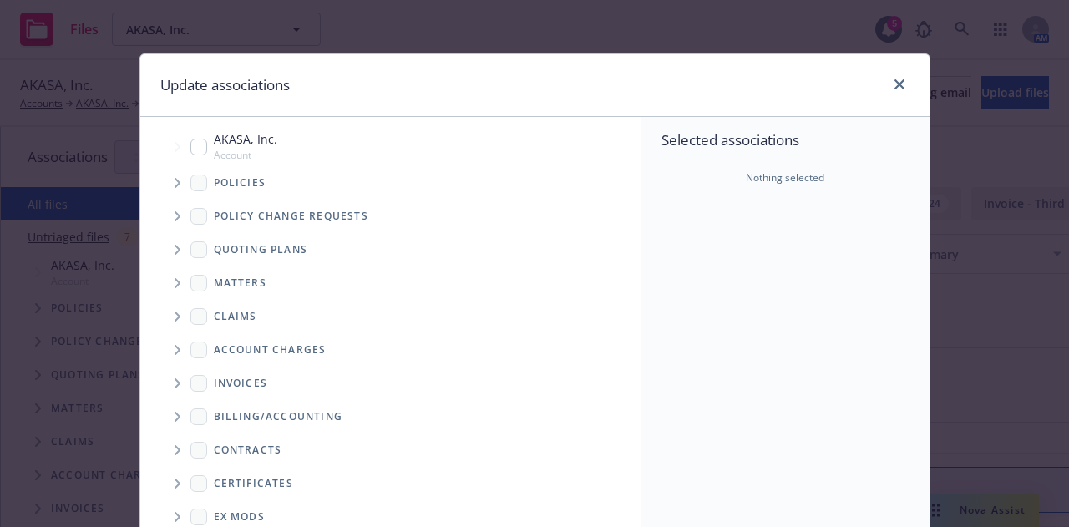
click at [195, 149] on input "Tree Example" at bounding box center [198, 147] width 17 height 17
checkbox input "true"
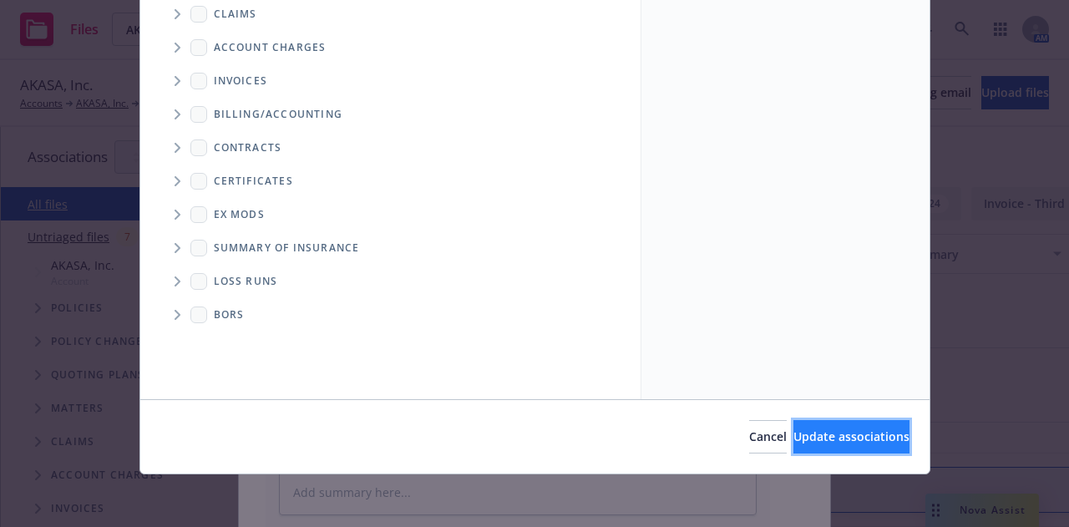
click at [853, 449] on button "Update associations" at bounding box center [851, 436] width 116 height 33
type textarea "x"
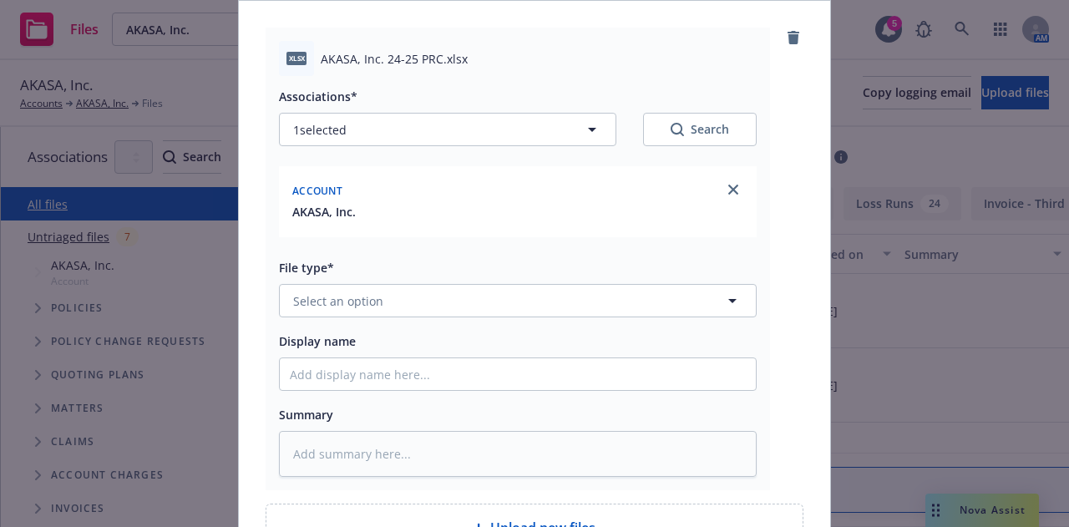
scroll to position [120, 0]
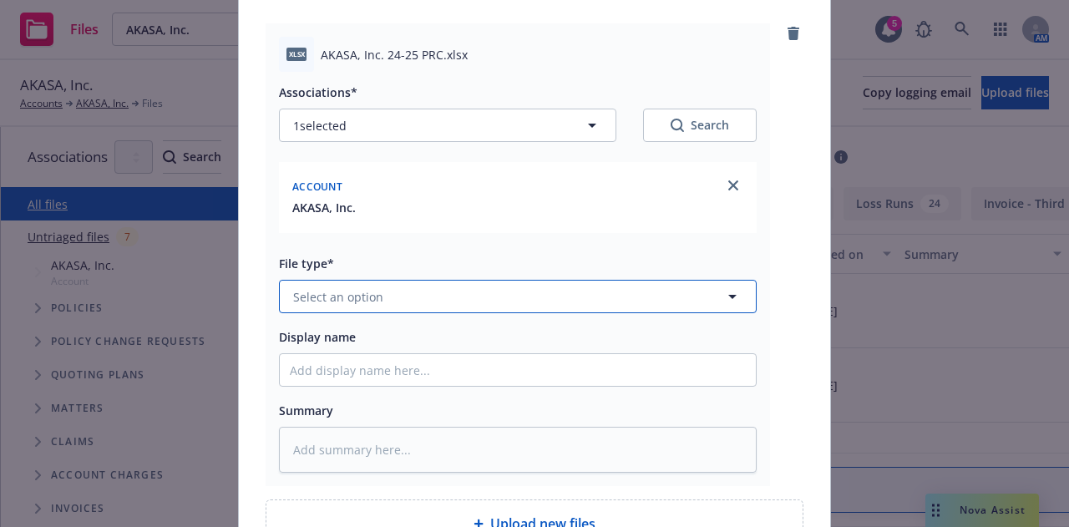
click at [591, 305] on button "Select an option" at bounding box center [518, 296] width 478 height 33
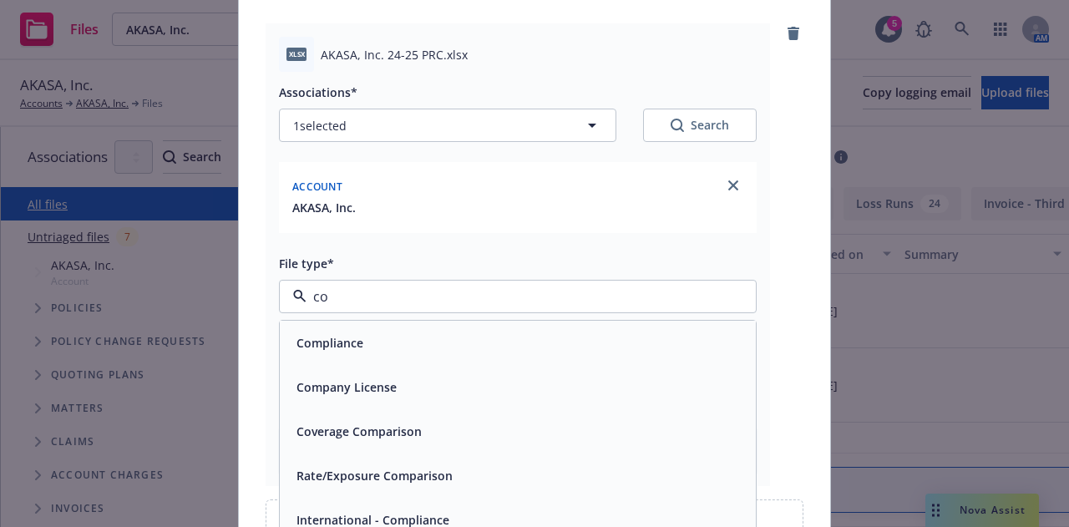
type input "c"
type input "r"
type input "oth"
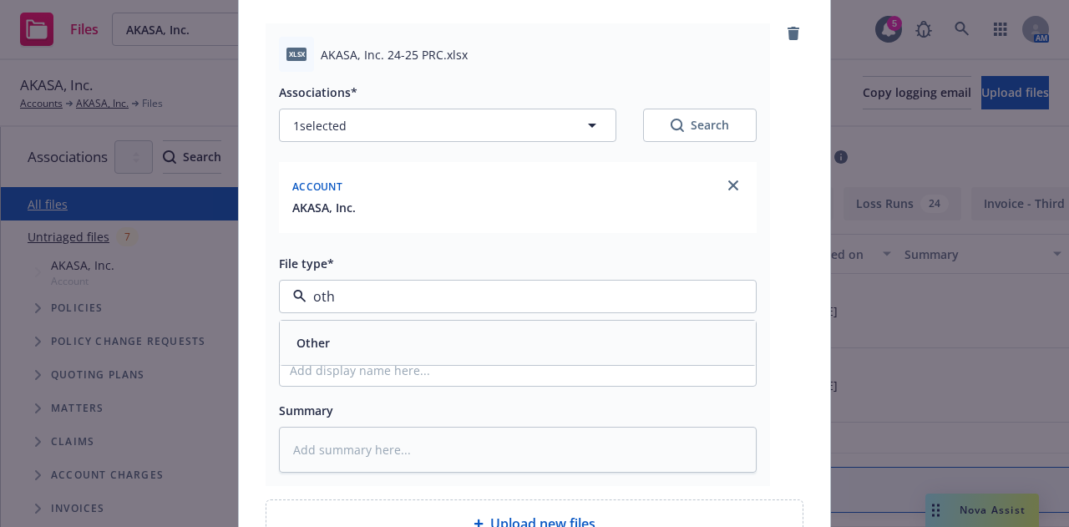
click at [600, 337] on div "Other" at bounding box center [518, 343] width 456 height 24
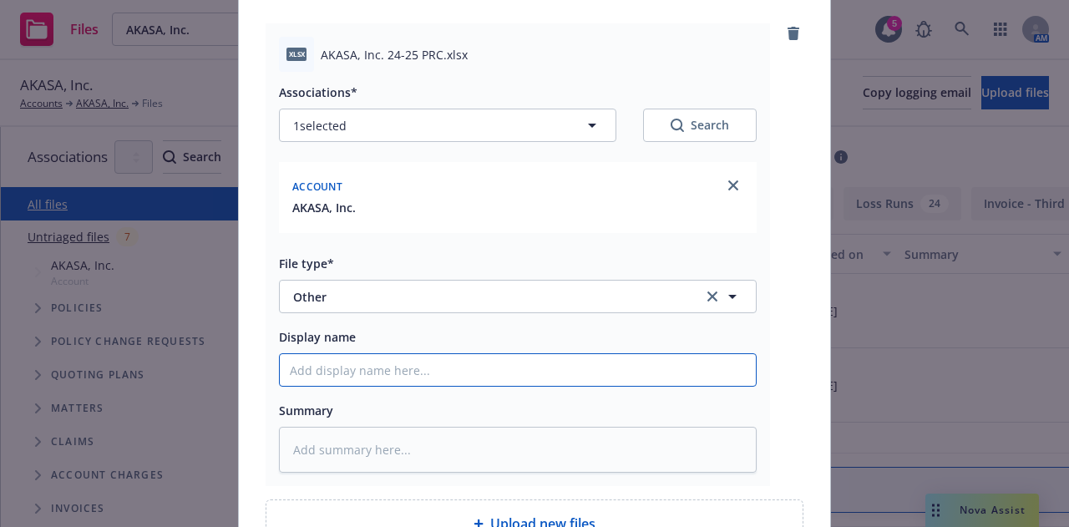
click at [601, 362] on input "Display name" at bounding box center [518, 370] width 476 height 32
type textarea "x"
type input "2"
type textarea "x"
type input "24-"
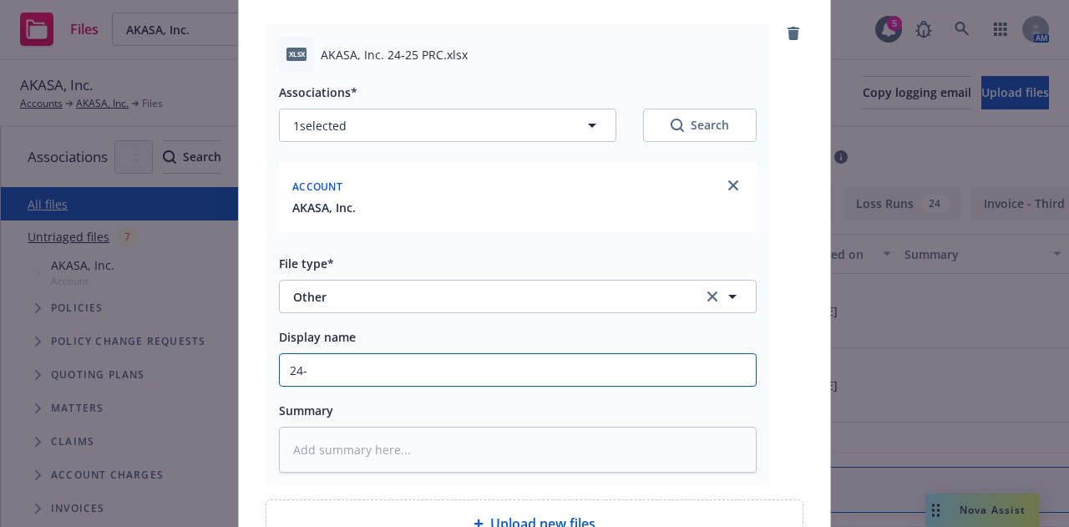
type textarea "x"
type input "24-2"
type textarea "x"
type input "24-25"
type textarea "x"
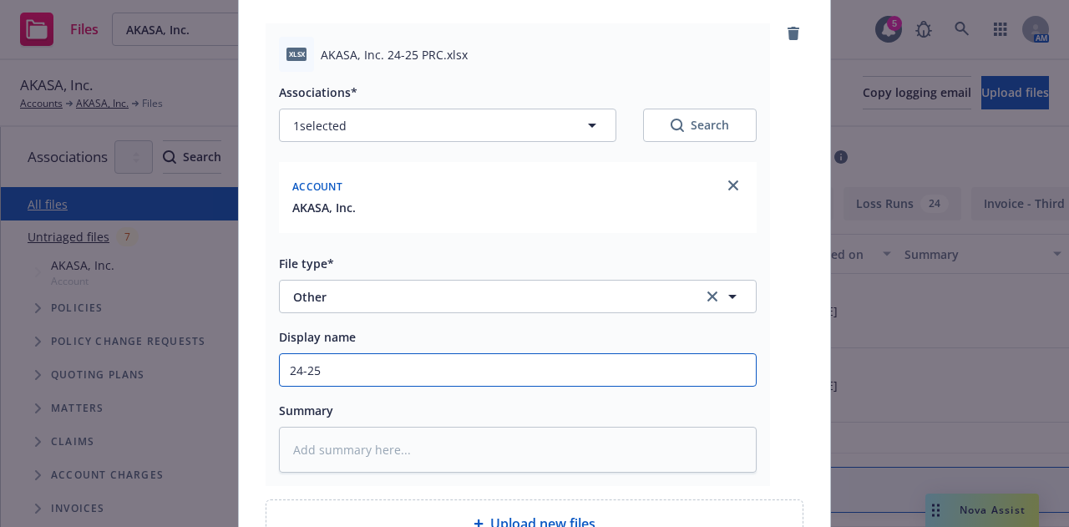
type input "24-25"
type textarea "x"
type input "24-25 P"
type textarea "x"
type input "24-25 PR"
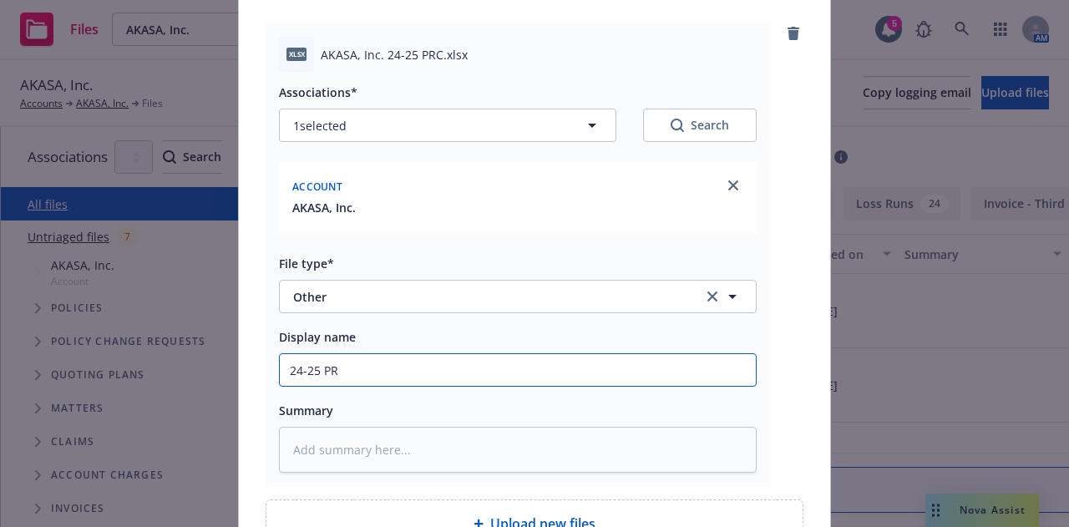
type textarea "x"
type input "24-25 PRC"
type textarea "x"
type input "24-25 PRC"
type textarea "x"
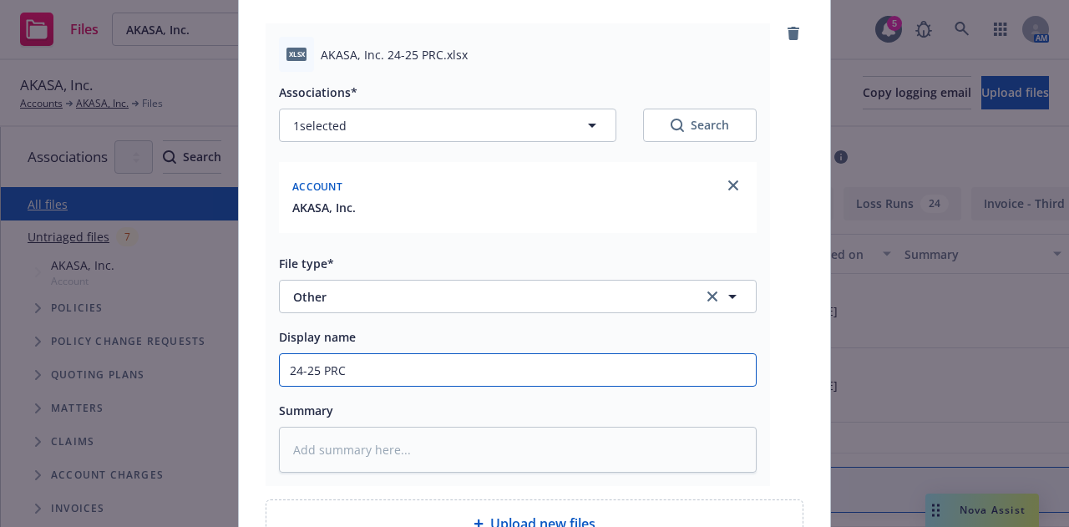
type input "24-25 PRC C"
type textarea "x"
type input "24-25 PRC Co"
type textarea "x"
type input "24-25 PRC Cop"
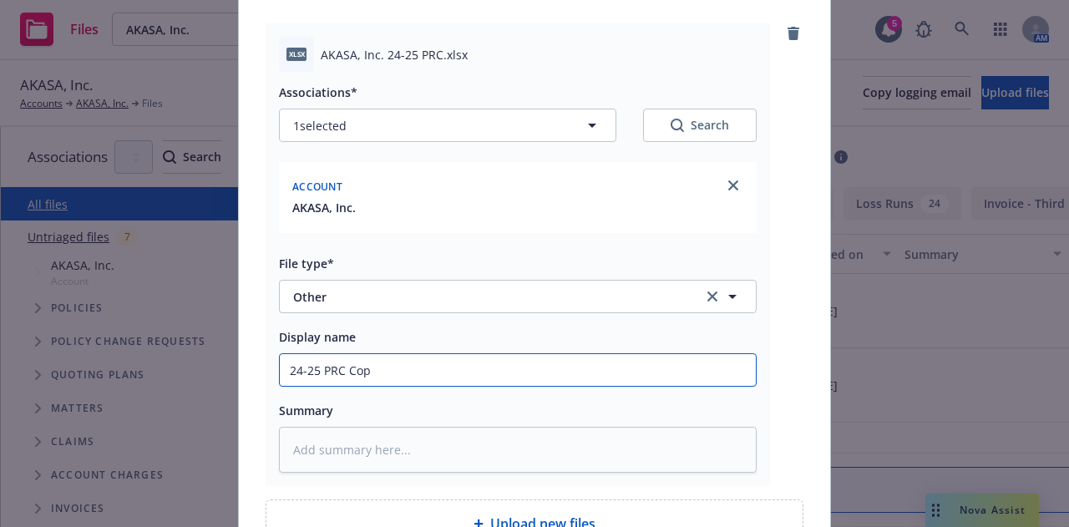
type textarea "x"
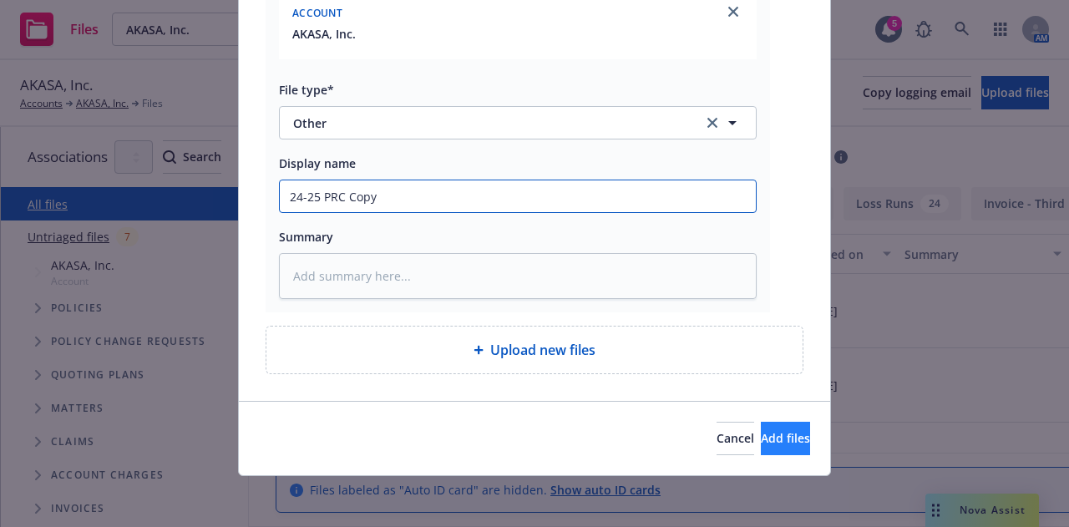
type input "24-25 PRC Copy"
click at [782, 445] on button "Add files" at bounding box center [785, 438] width 49 height 33
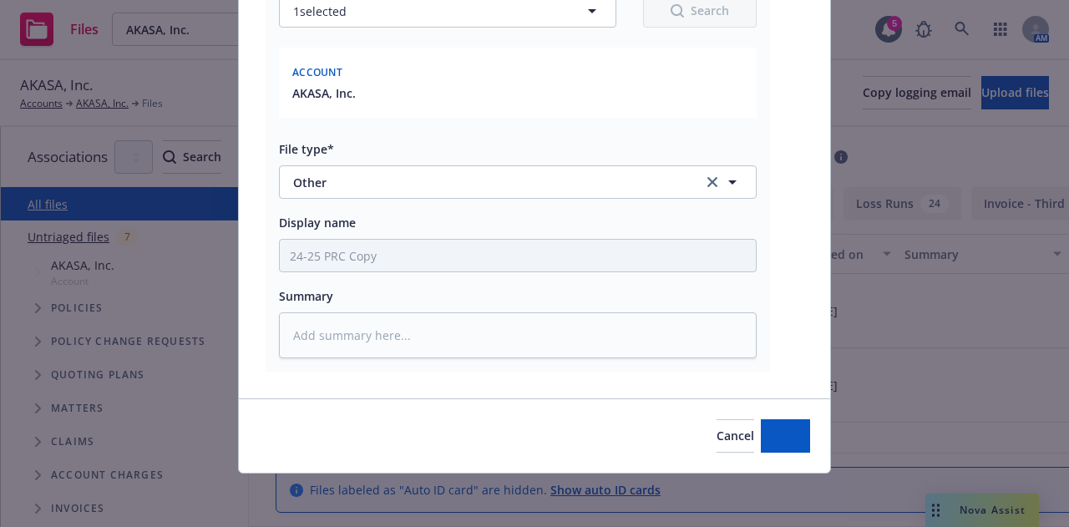
scroll to position [233, 0]
type textarea "x"
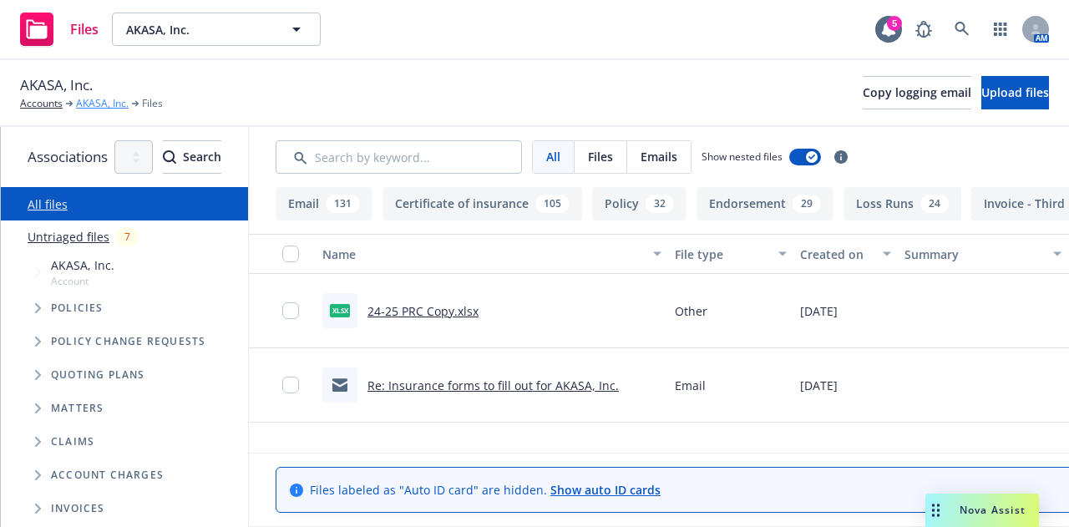
click at [117, 99] on link "AKASA, Inc." at bounding box center [102, 103] width 53 height 15
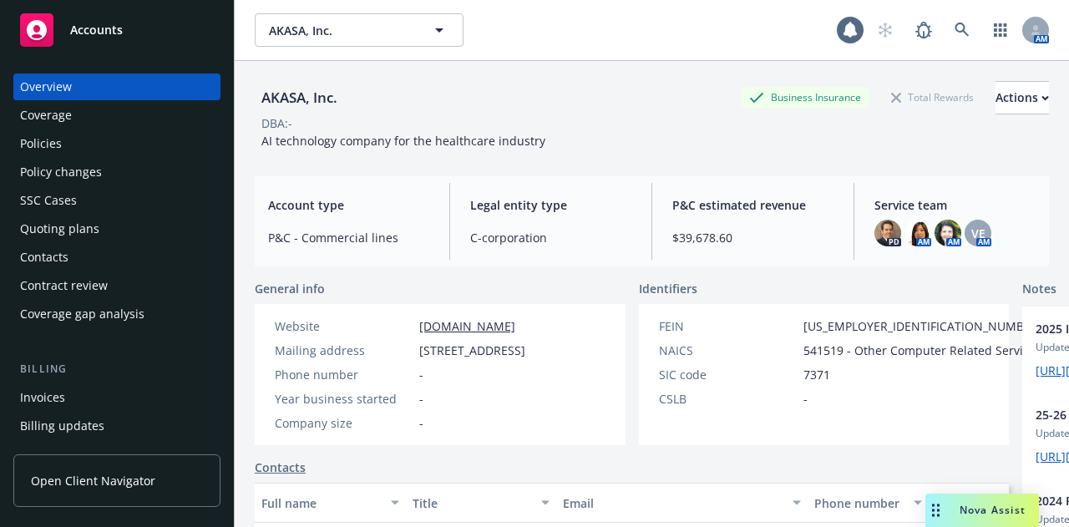
click at [143, 153] on div "Policies" at bounding box center [117, 143] width 194 height 27
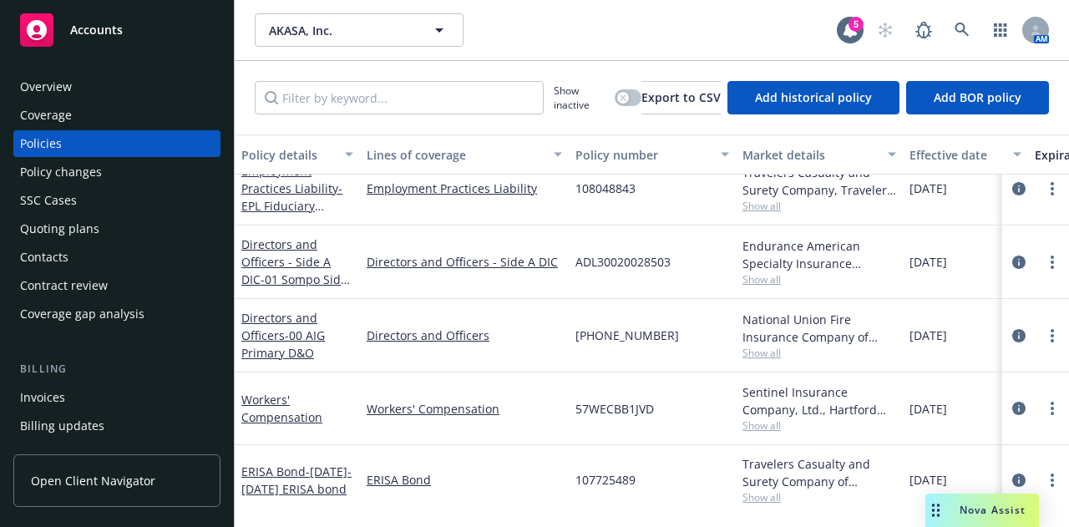
scroll to position [205, 0]
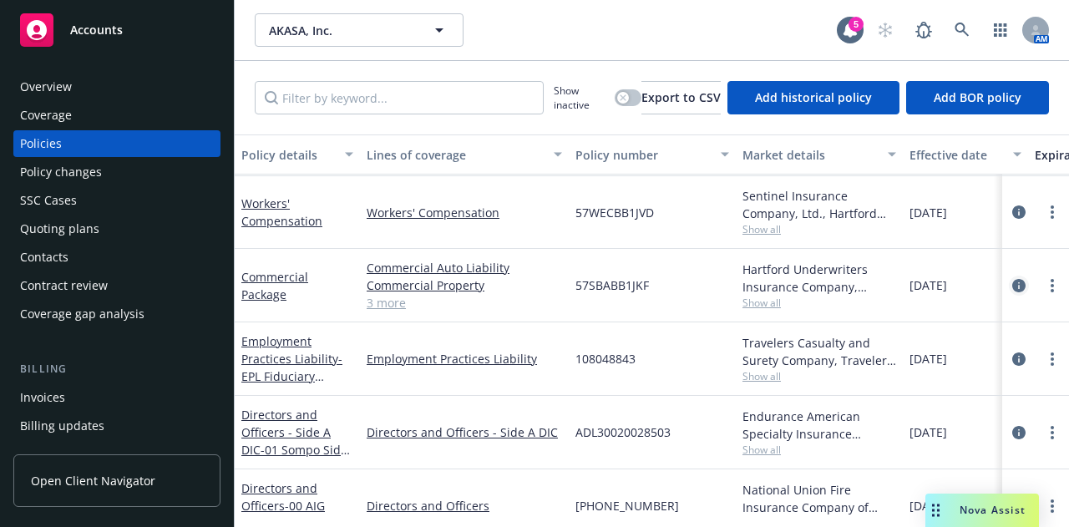
click at [1012, 287] on icon "circleInformation" at bounding box center [1018, 285] width 13 height 13
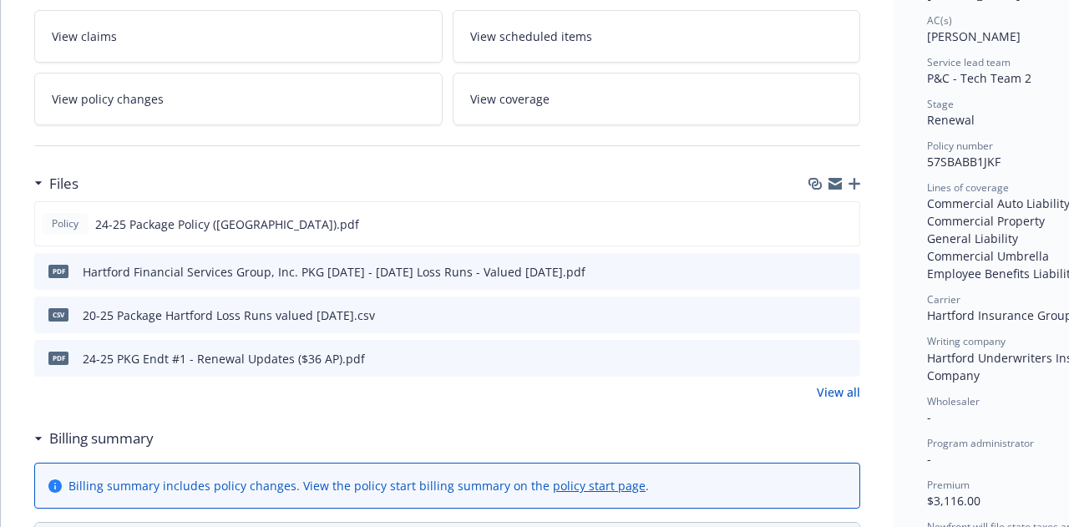
scroll to position [292, 0]
click at [285, 101] on link "View policy changes" at bounding box center [238, 98] width 408 height 53
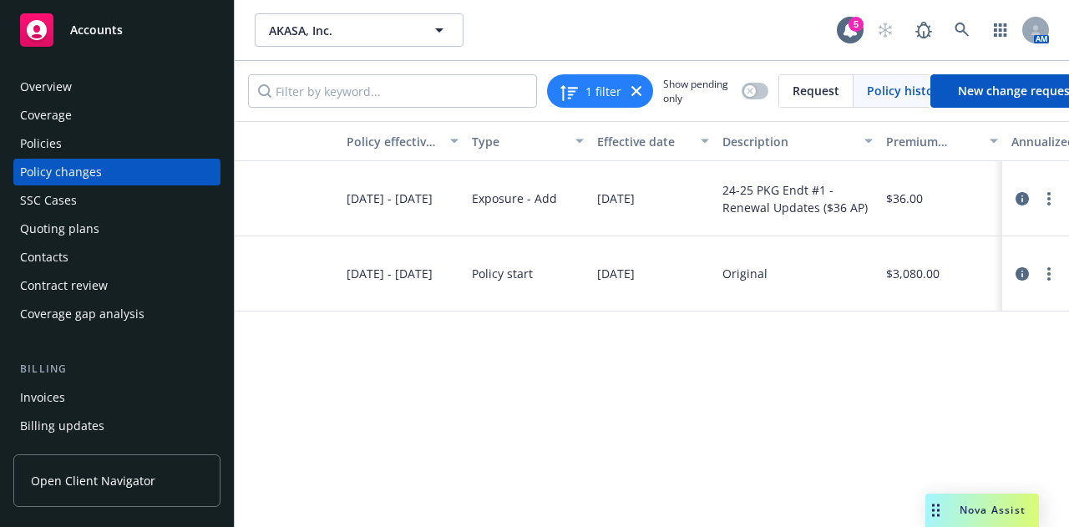
scroll to position [0, 173]
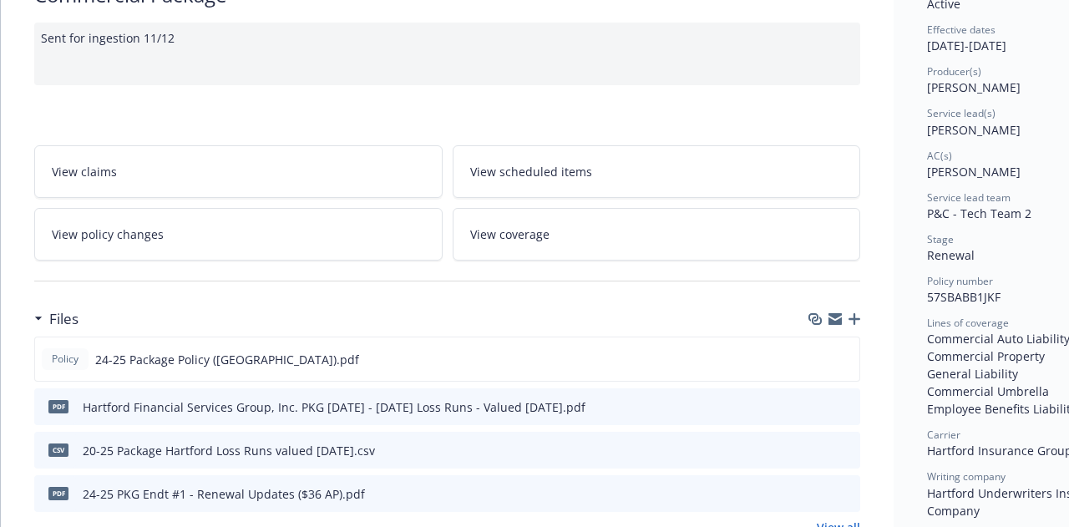
scroll to position [157, 0]
click at [847, 352] on icon "preview file" at bounding box center [843, 358] width 15 height 12
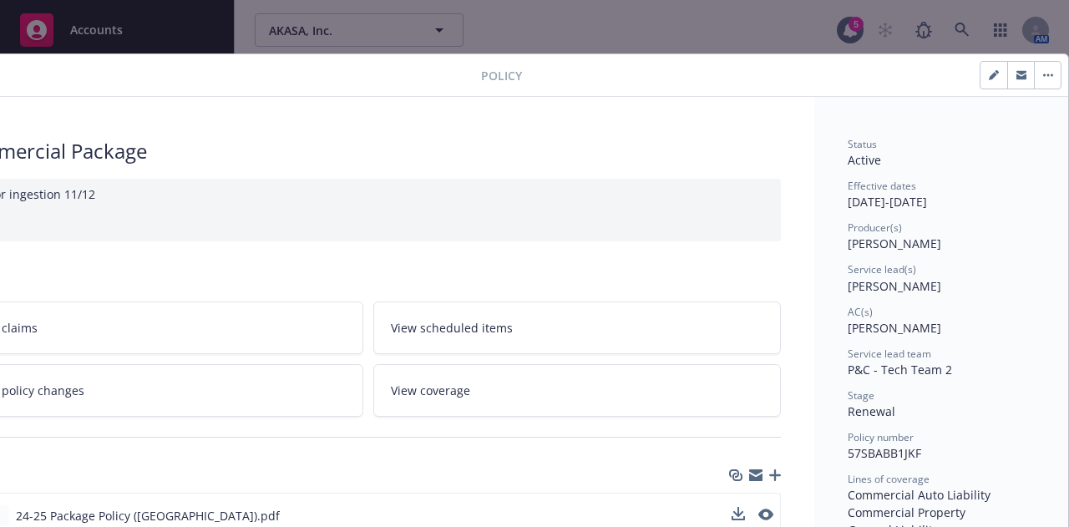
scroll to position [0, 0]
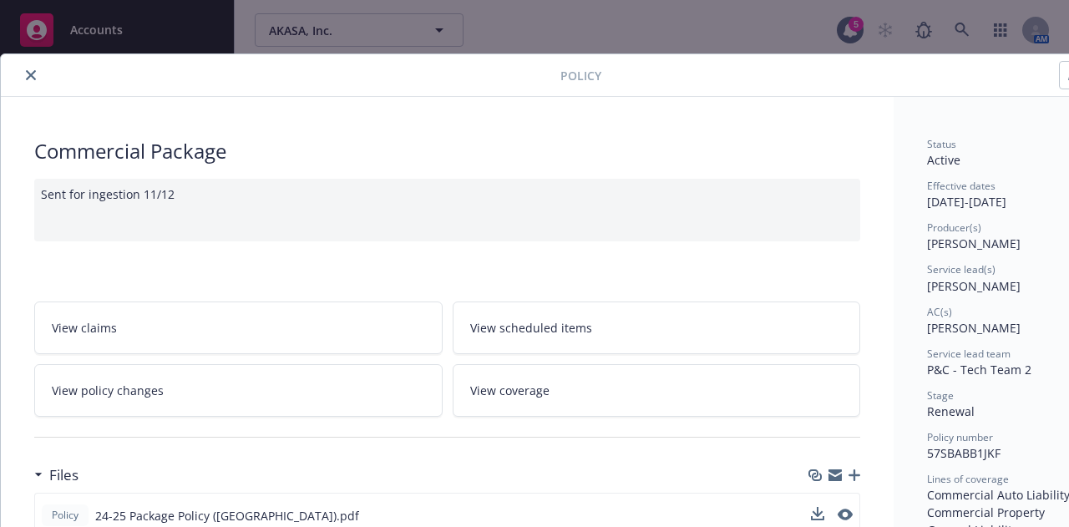
click at [28, 75] on icon "close" at bounding box center [31, 75] width 10 height 10
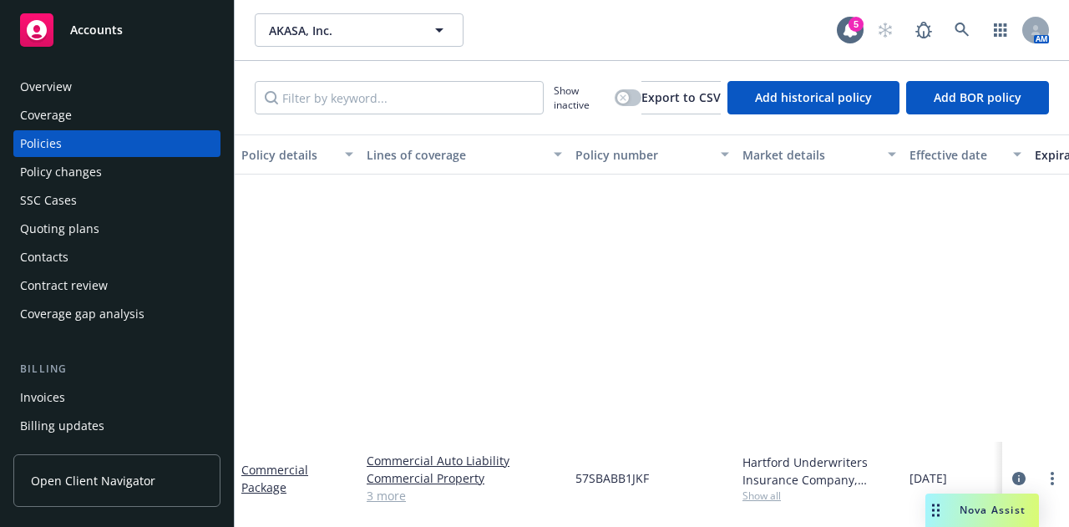
scroll to position [375, 0]
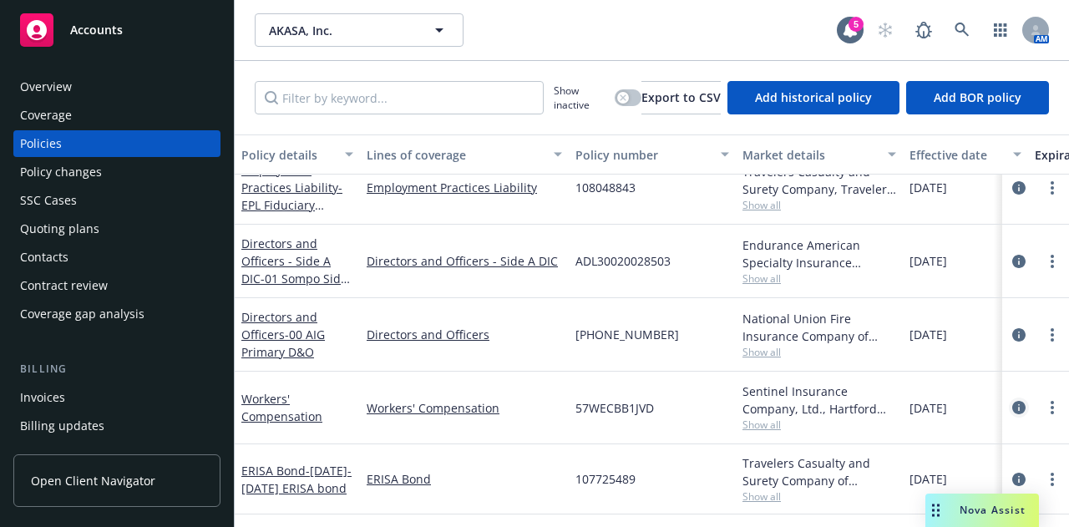
click at [1012, 401] on icon "circleInformation" at bounding box center [1018, 407] width 13 height 13
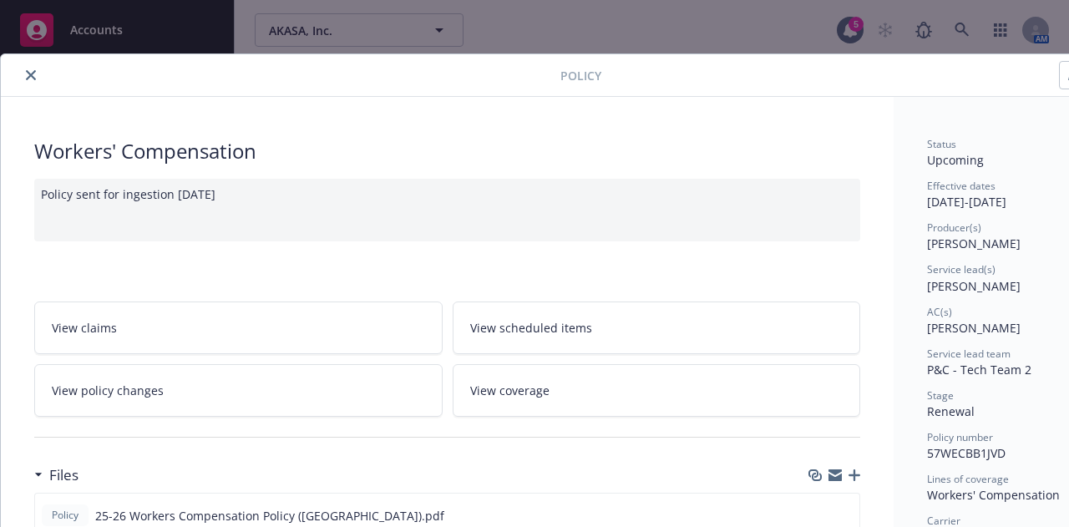
click at [23, 73] on button "close" at bounding box center [31, 75] width 20 height 20
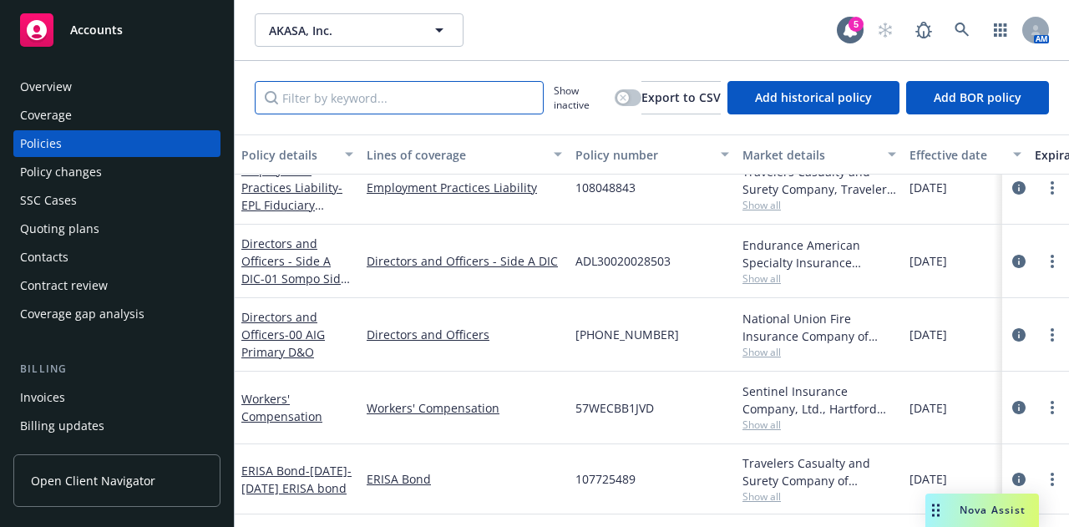
click at [365, 103] on input "Filter by keyword..." at bounding box center [399, 97] width 289 height 33
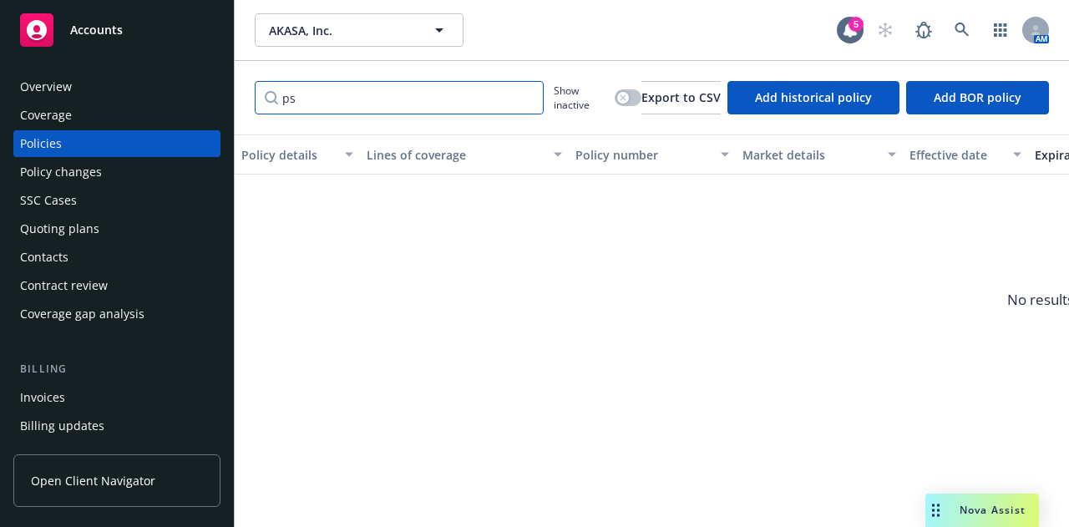
type input "p"
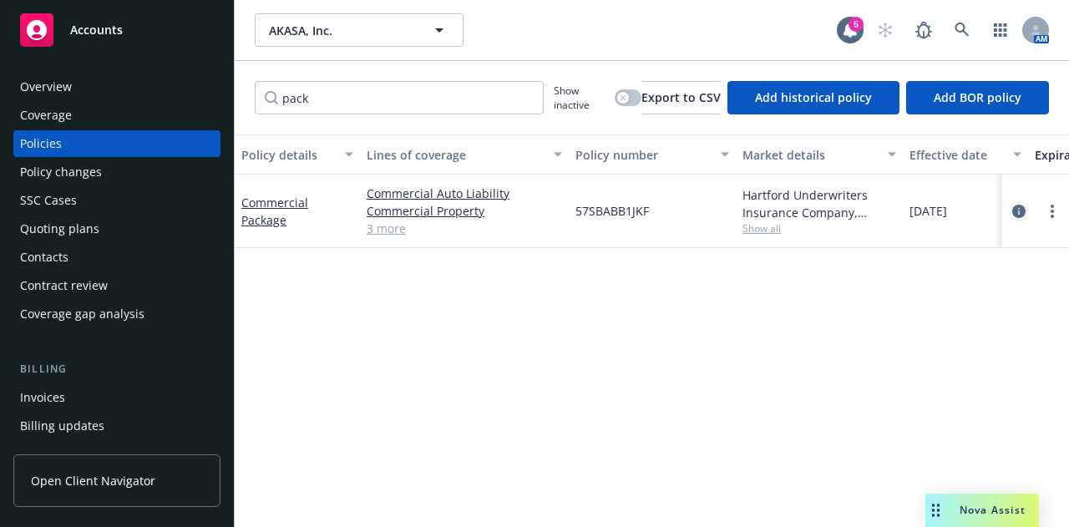
click at [1020, 211] on icon "circleInformation" at bounding box center [1018, 211] width 13 height 13
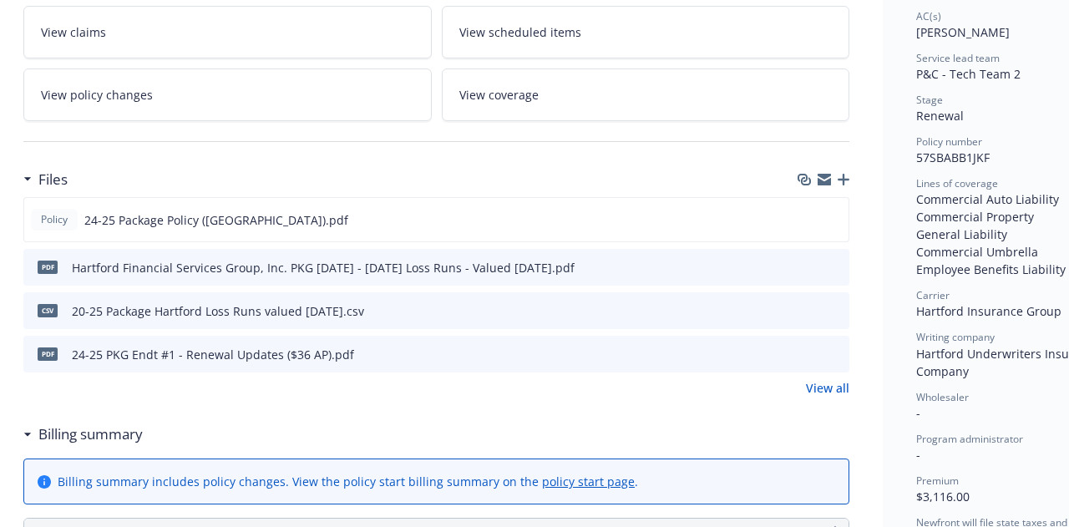
scroll to position [295, 11]
click at [835, 350] on icon "preview file" at bounding box center [833, 354] width 15 height 12
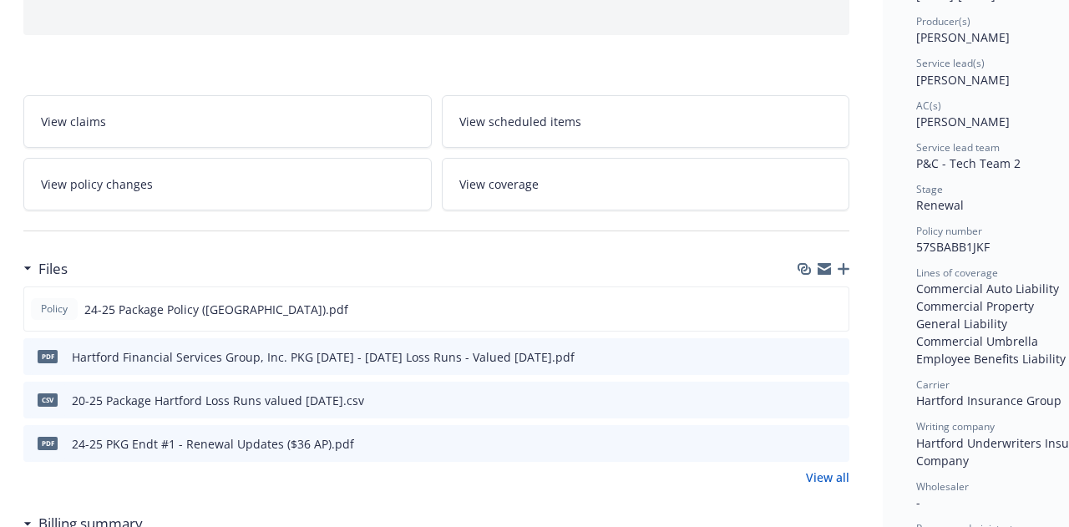
scroll to position [0, 11]
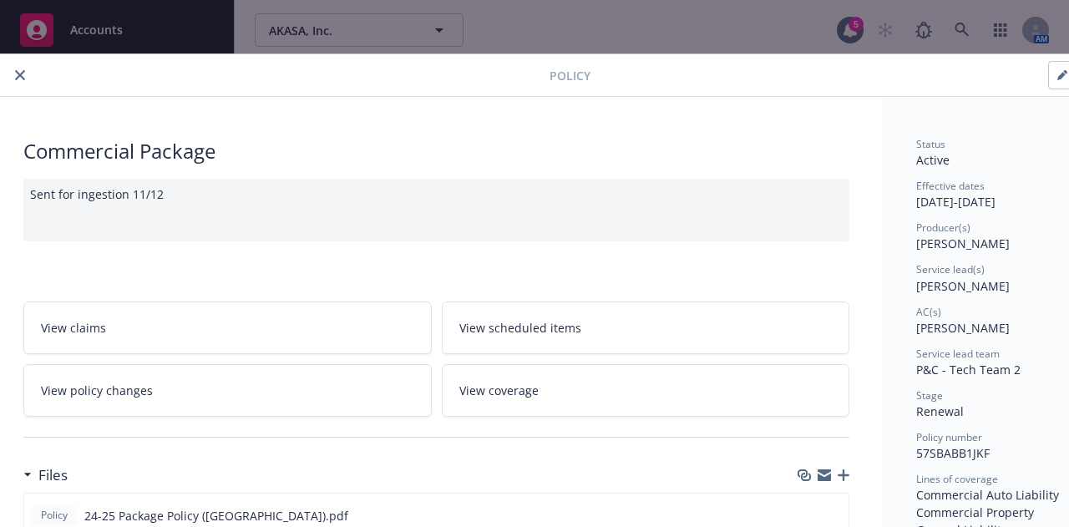
click at [18, 73] on icon "close" at bounding box center [20, 75] width 10 height 10
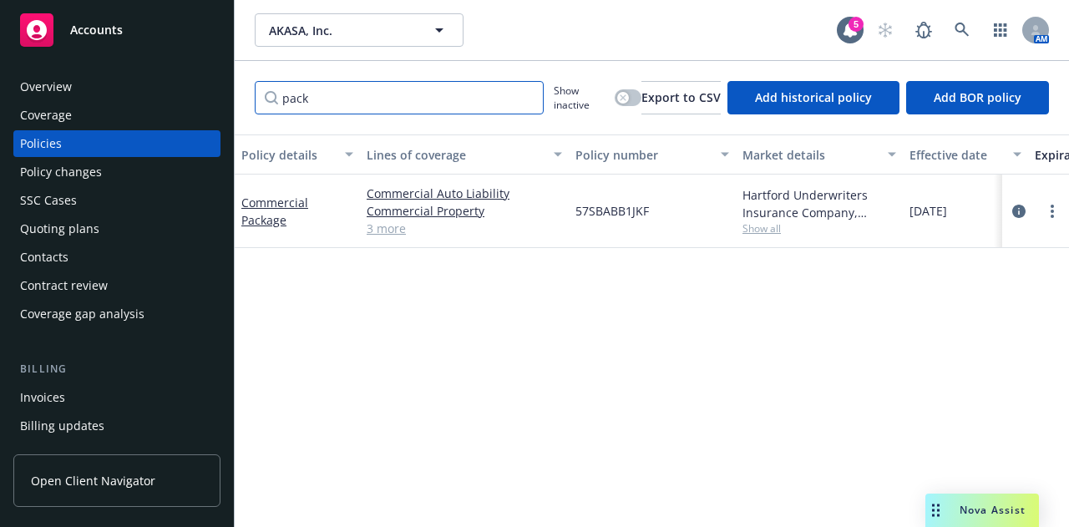
click at [394, 91] on input "pack" at bounding box center [399, 97] width 289 height 33
type input "p"
drag, startPoint x: 407, startPoint y: 90, endPoint x: 5, endPoint y: 112, distance: 402.2
click at [5, 112] on div "Accounts Overview Coverage Policies Policy changes SSC Cases Quoting plans Cont…" at bounding box center [534, 263] width 1069 height 527
type input "pac"
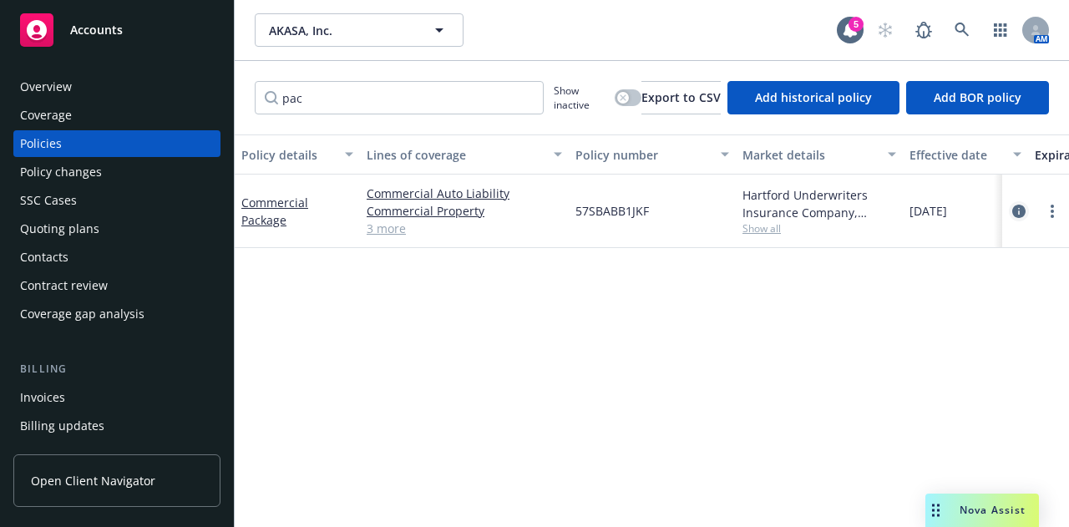
click at [1023, 213] on icon "circleInformation" at bounding box center [1018, 211] width 13 height 13
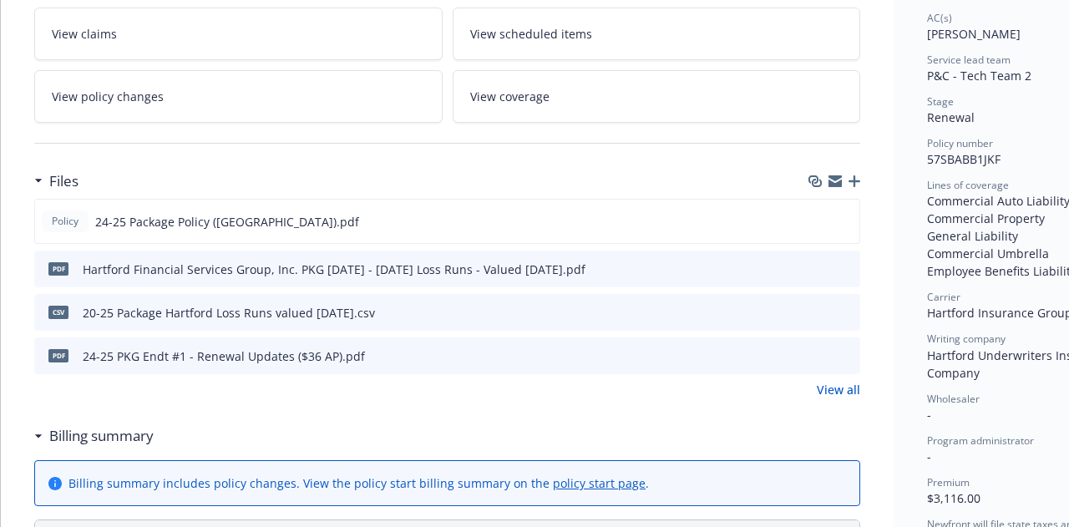
scroll to position [292, 0]
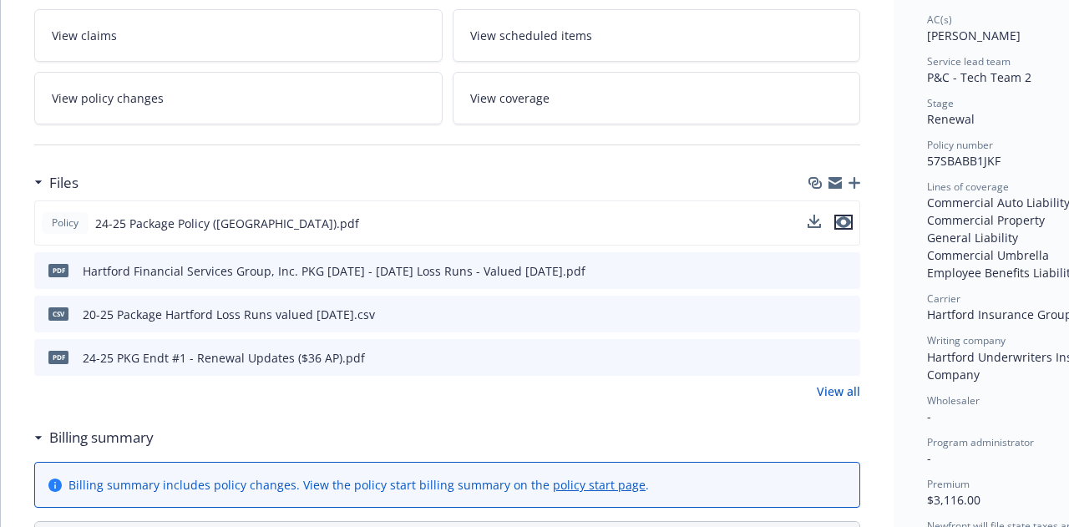
click at [848, 219] on icon "preview file" at bounding box center [843, 222] width 15 height 12
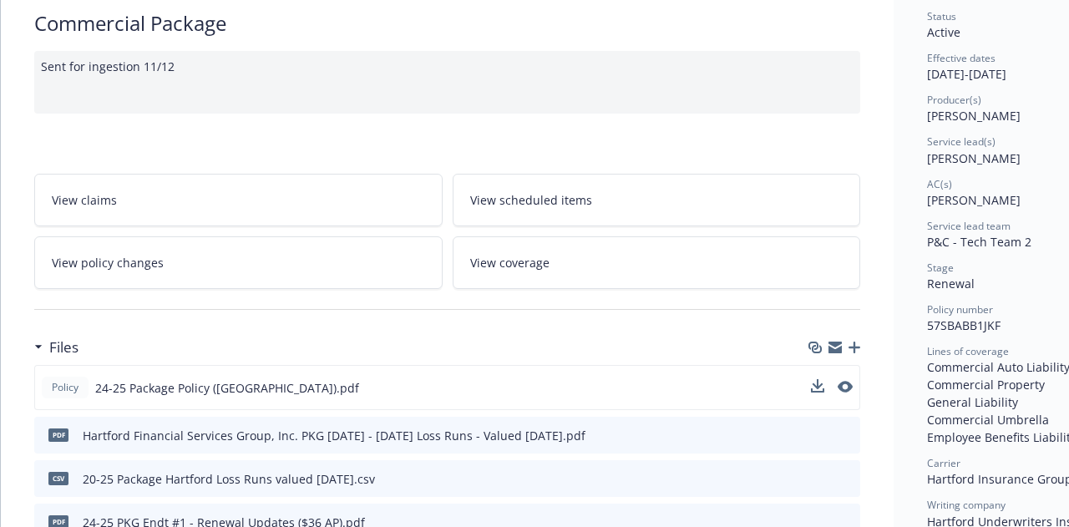
scroll to position [130, 0]
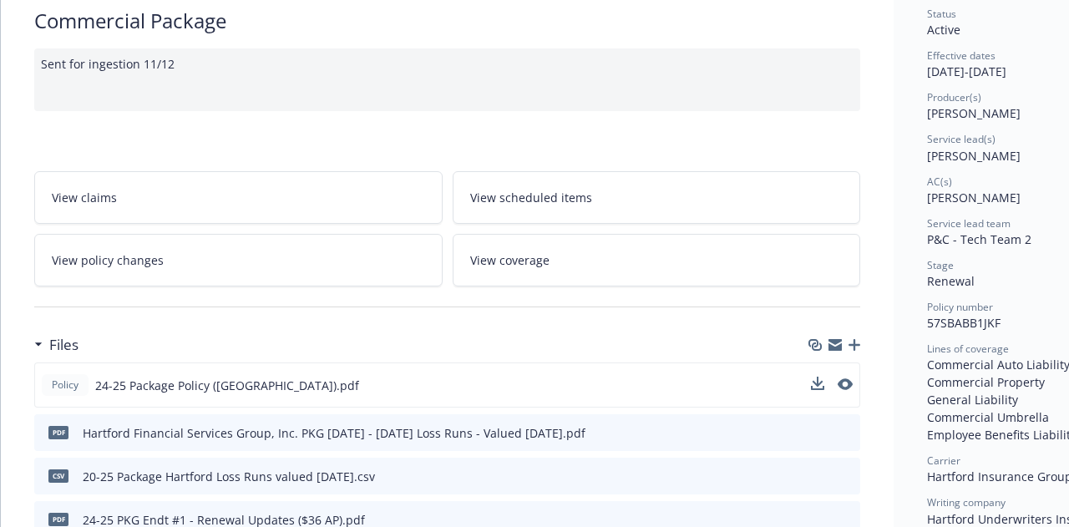
click at [285, 270] on link "View policy changes" at bounding box center [238, 260] width 408 height 53
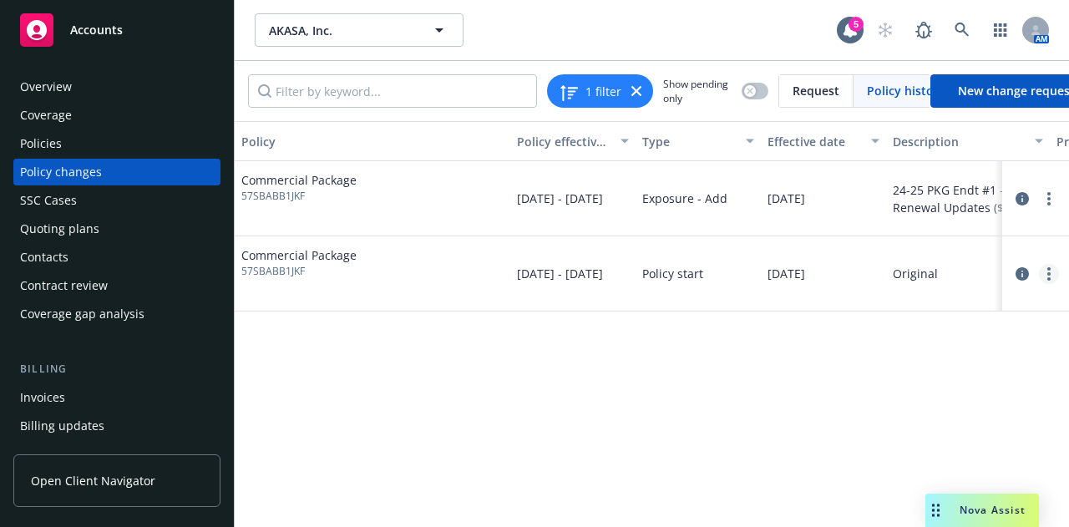
click at [1049, 277] on circle "more" at bounding box center [1048, 278] width 3 height 3
click at [900, 403] on link "Edit billing info" at bounding box center [915, 407] width 286 height 33
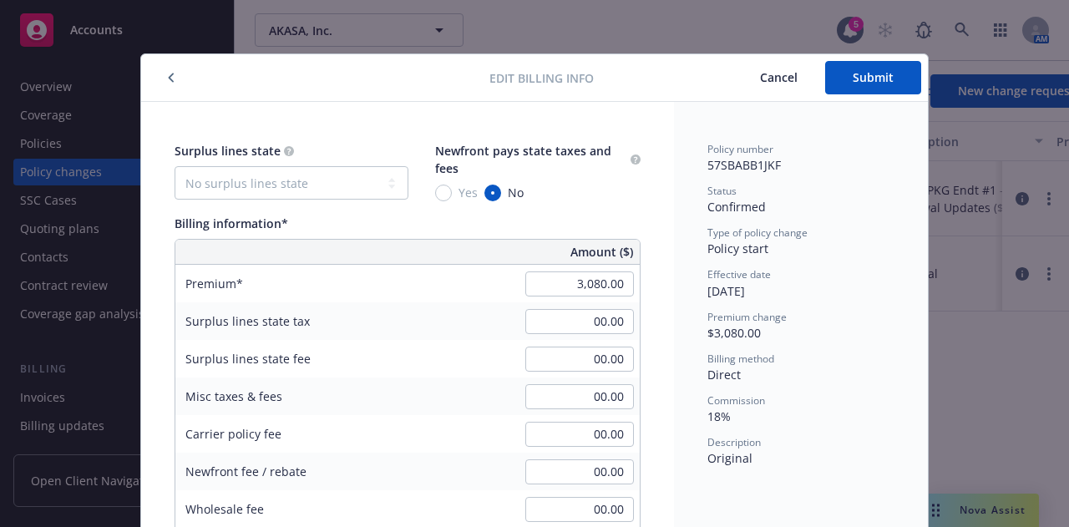
scroll to position [50, 0]
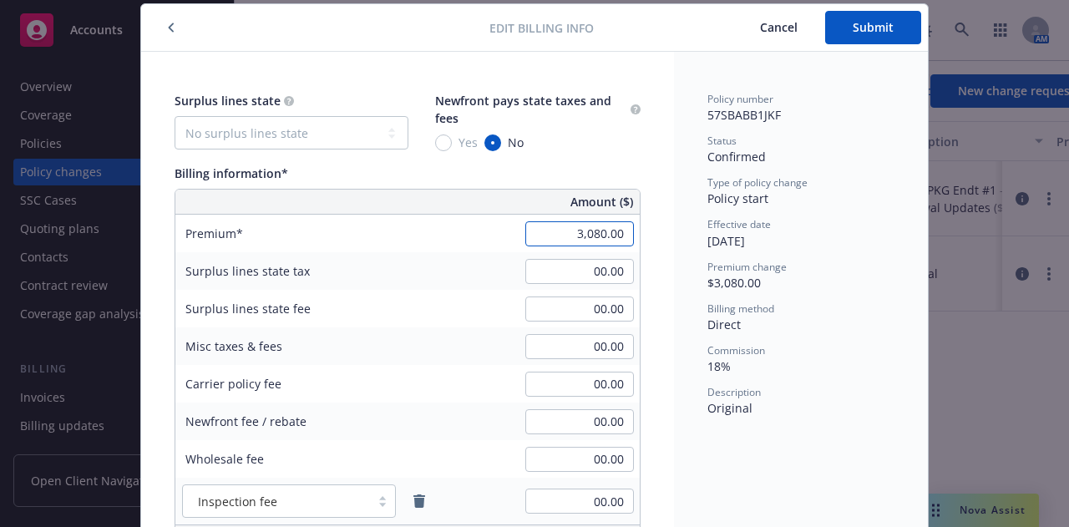
click at [553, 240] on input "3,080.00" at bounding box center [579, 233] width 109 height 25
type input "6,657.00"
type input "1198.26"
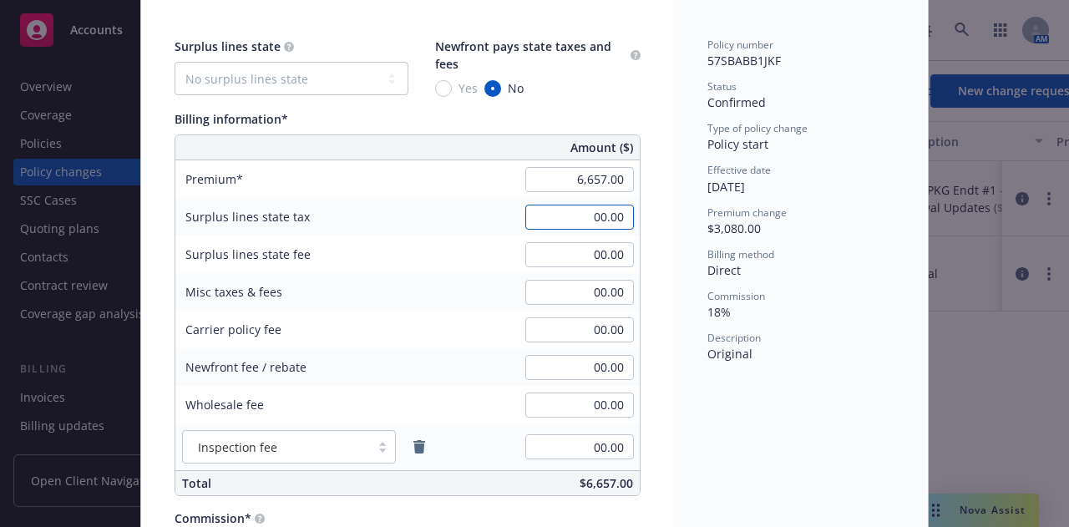
scroll to position [0, 0]
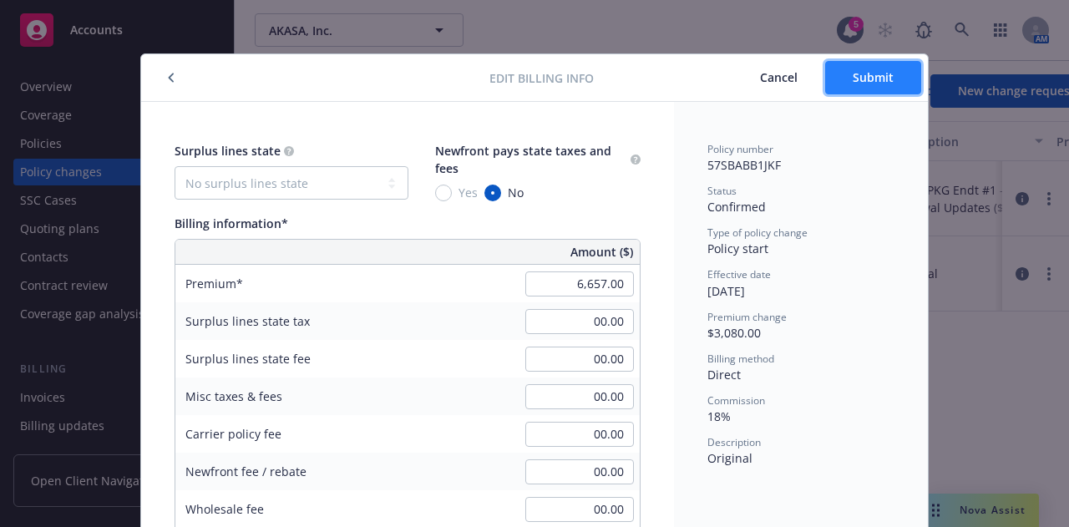
click at [853, 81] on span "Submit" at bounding box center [873, 77] width 41 height 16
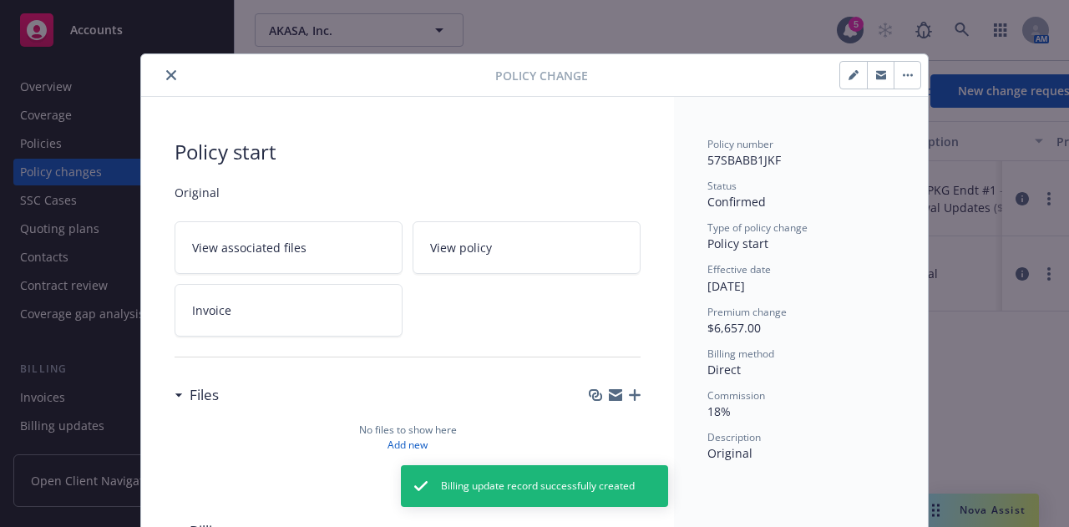
click at [170, 73] on button "close" at bounding box center [171, 75] width 20 height 20
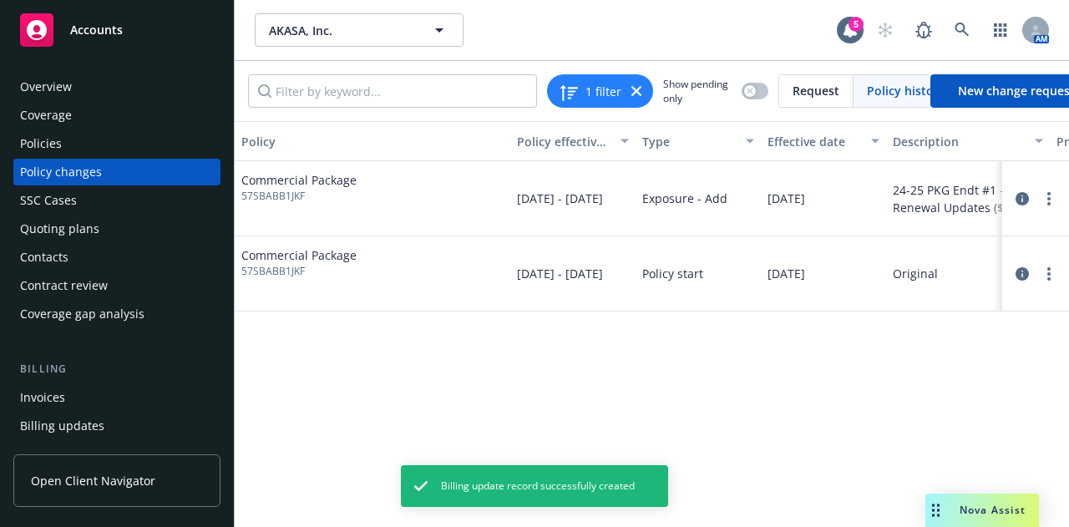
click at [109, 143] on div "Policies" at bounding box center [117, 143] width 194 height 27
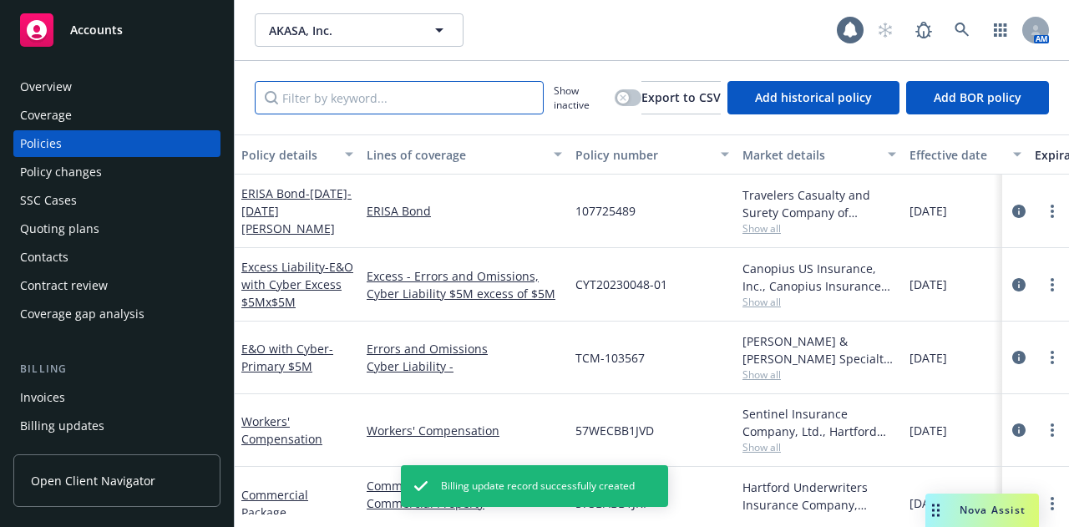
click at [401, 90] on input "Filter by keyword..." at bounding box center [399, 97] width 289 height 33
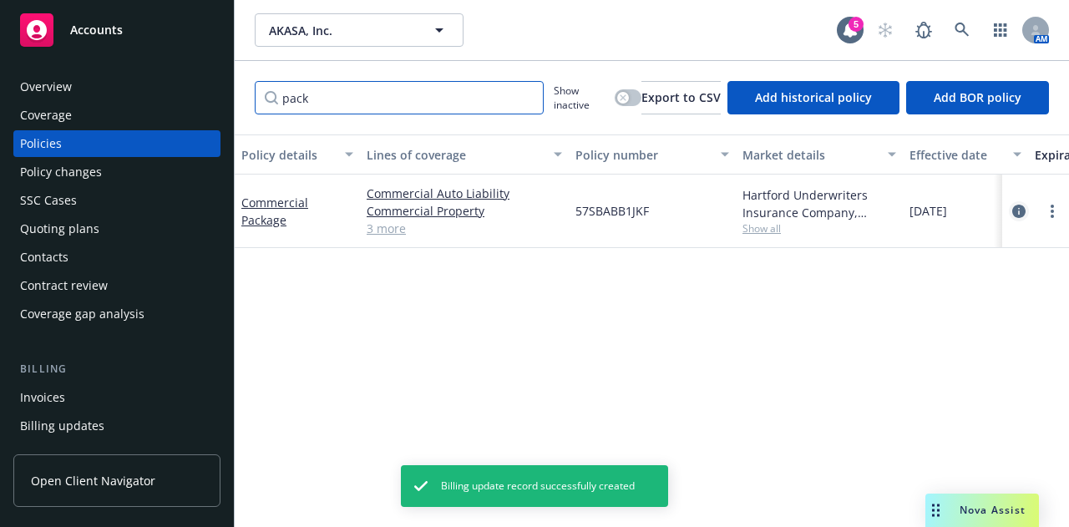
type input "pack"
click at [1018, 220] on link "circleInformation" at bounding box center [1019, 211] width 20 height 20
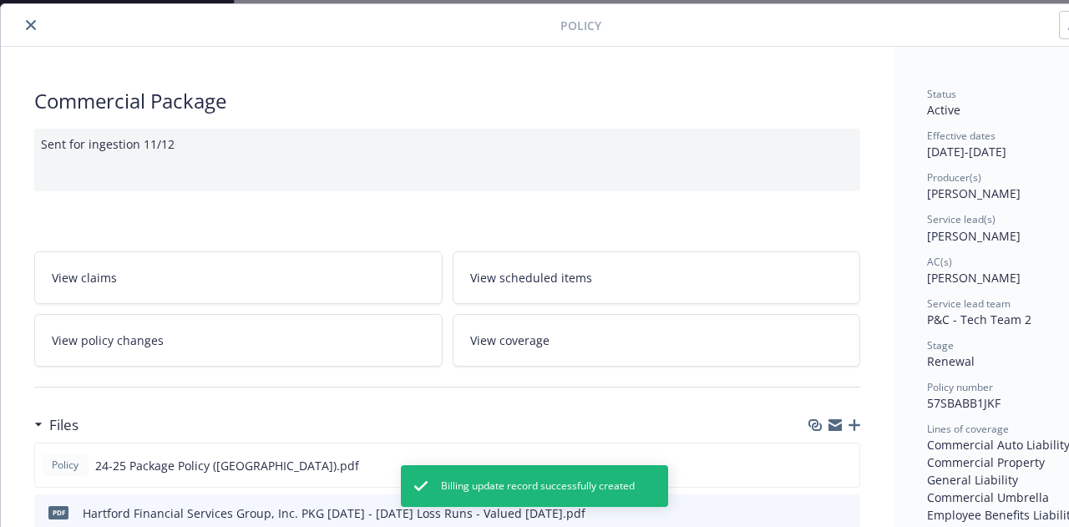
type input "$6,693.00"
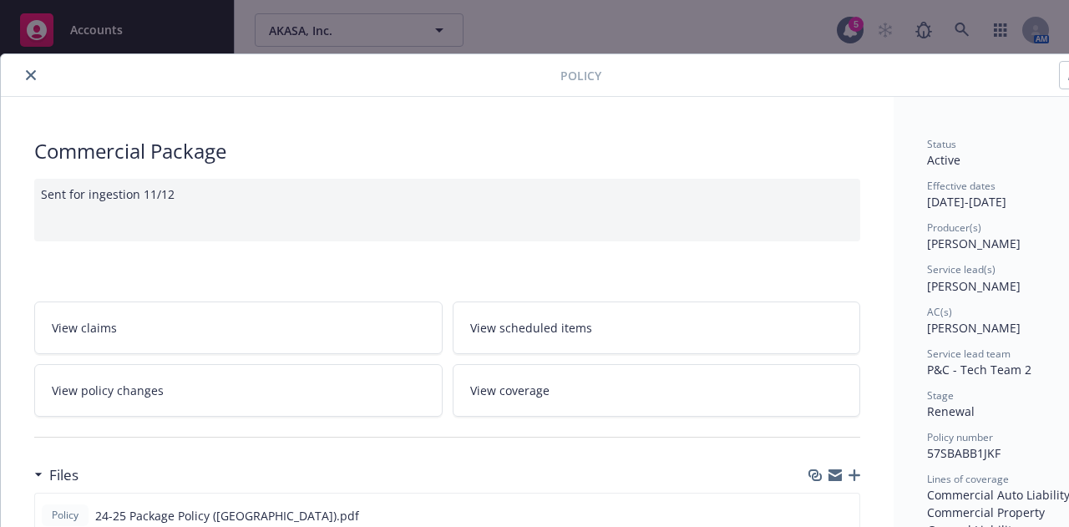
click at [35, 71] on icon "close" at bounding box center [31, 75] width 10 height 10
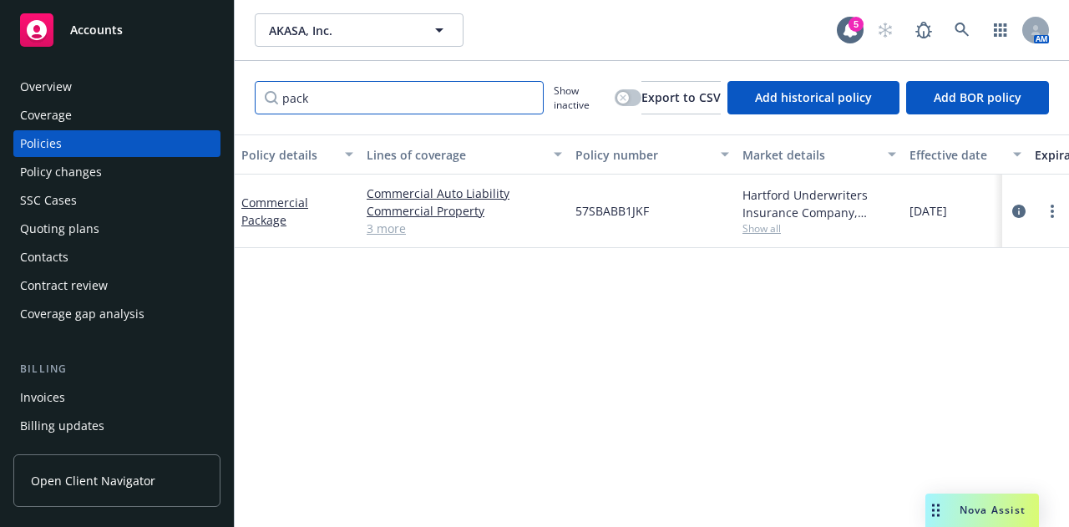
click at [478, 111] on input "pack" at bounding box center [399, 97] width 289 height 33
type input "p"
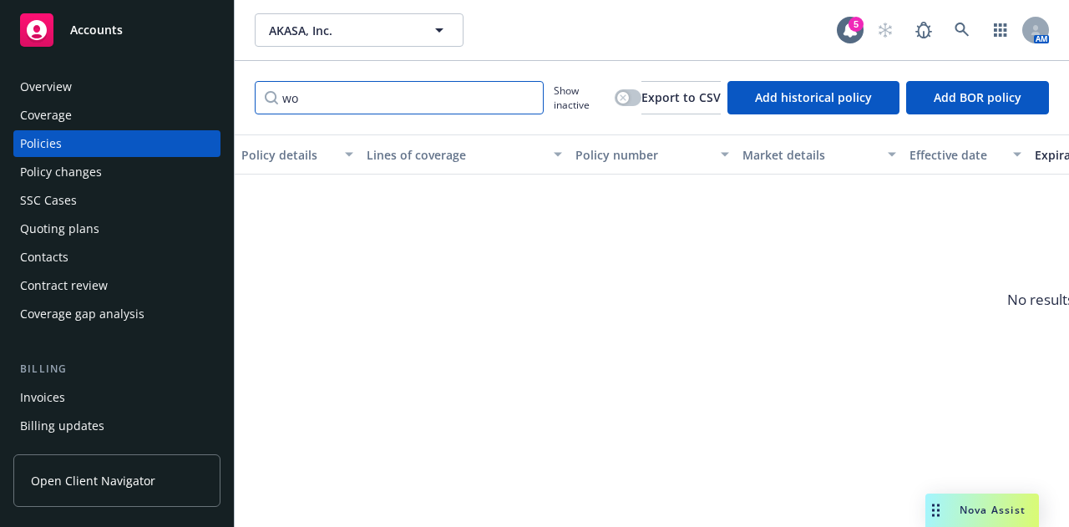
type input "w"
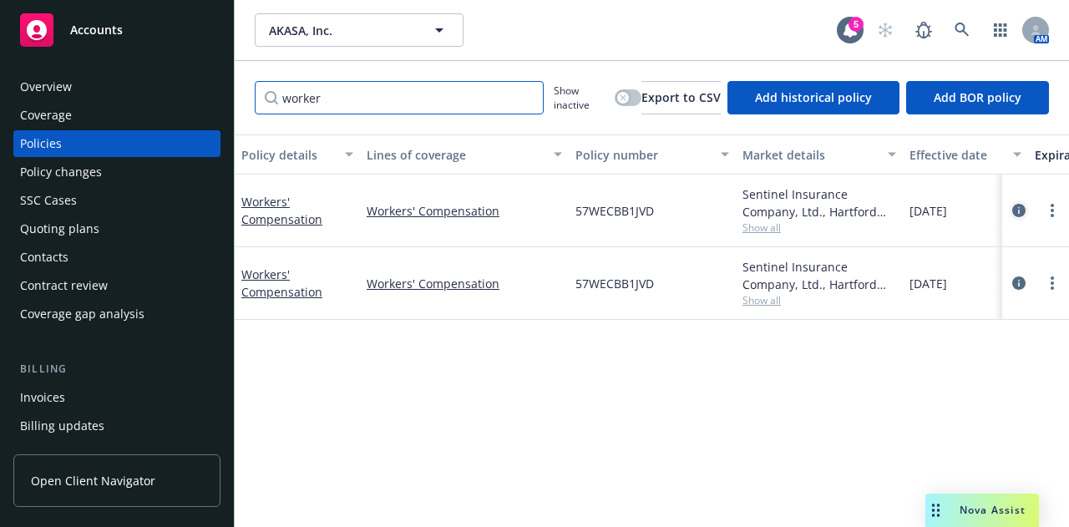
type input "worker"
click at [1017, 207] on icon "circleInformation" at bounding box center [1018, 210] width 13 height 13
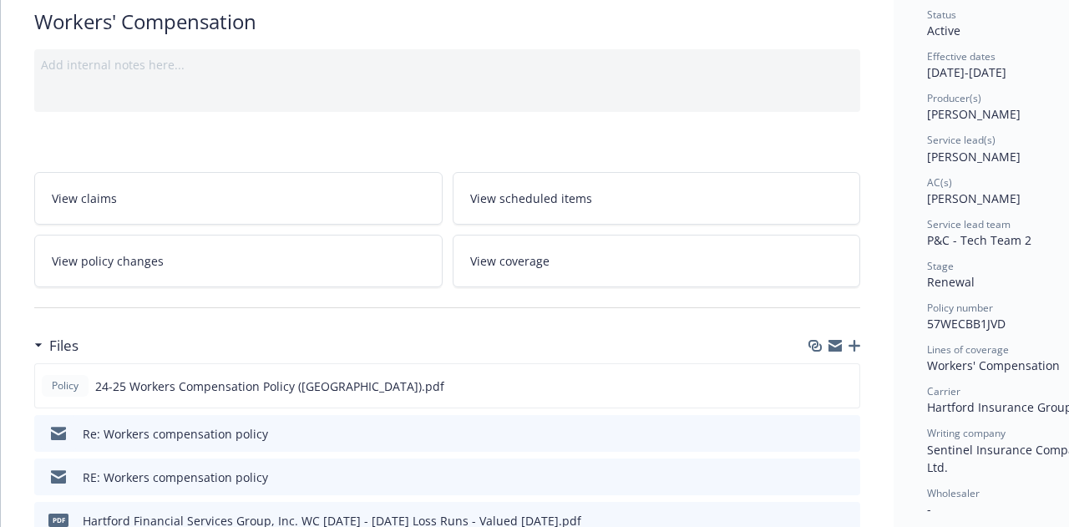
scroll to position [130, 0]
click at [853, 385] on button "preview file" at bounding box center [843, 384] width 18 height 15
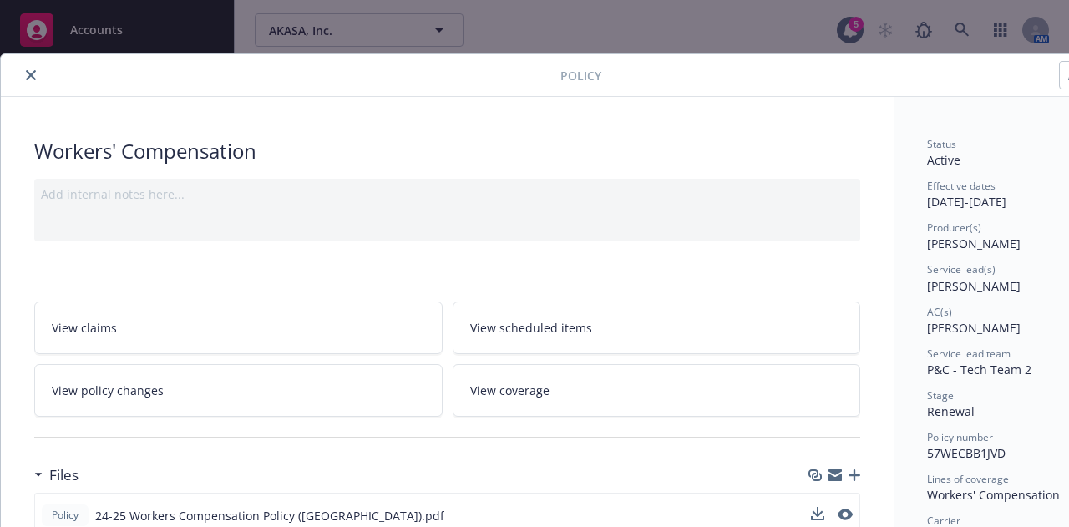
click at [33, 82] on button "close" at bounding box center [31, 75] width 20 height 20
click at [28, 79] on div "Overview" at bounding box center [46, 86] width 52 height 27
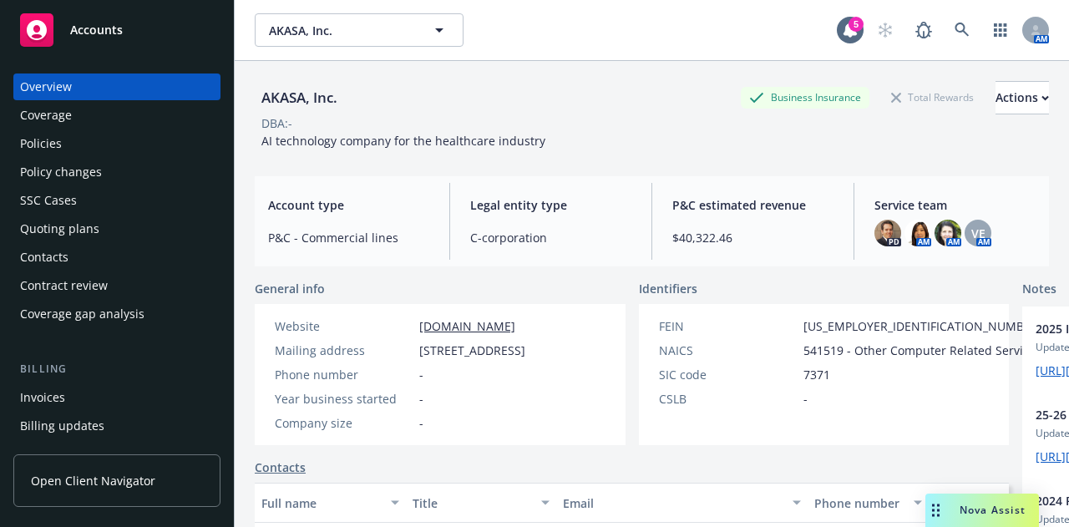
click at [99, 151] on div "Policies" at bounding box center [117, 143] width 194 height 27
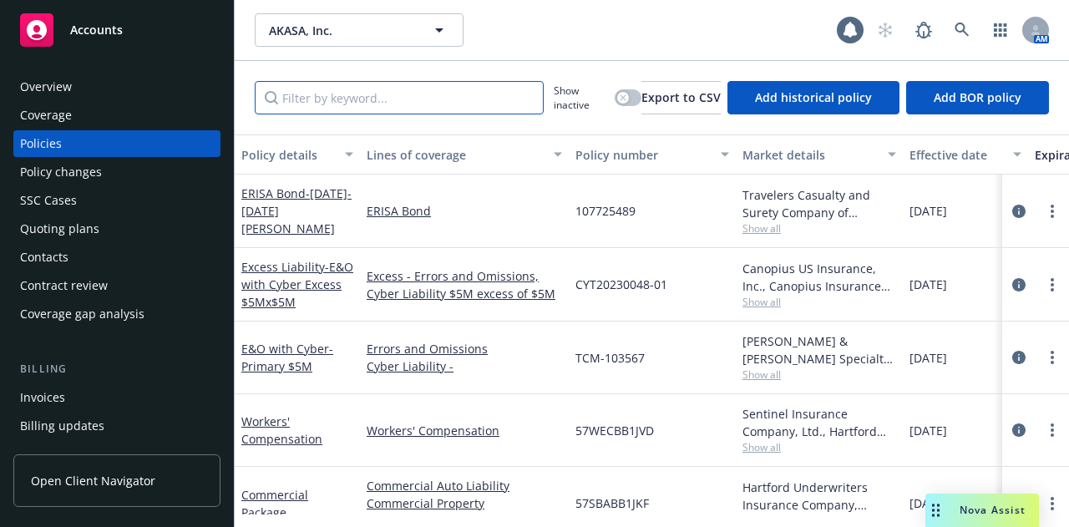
click at [390, 98] on input "Filter by keyword..." at bounding box center [399, 97] width 289 height 33
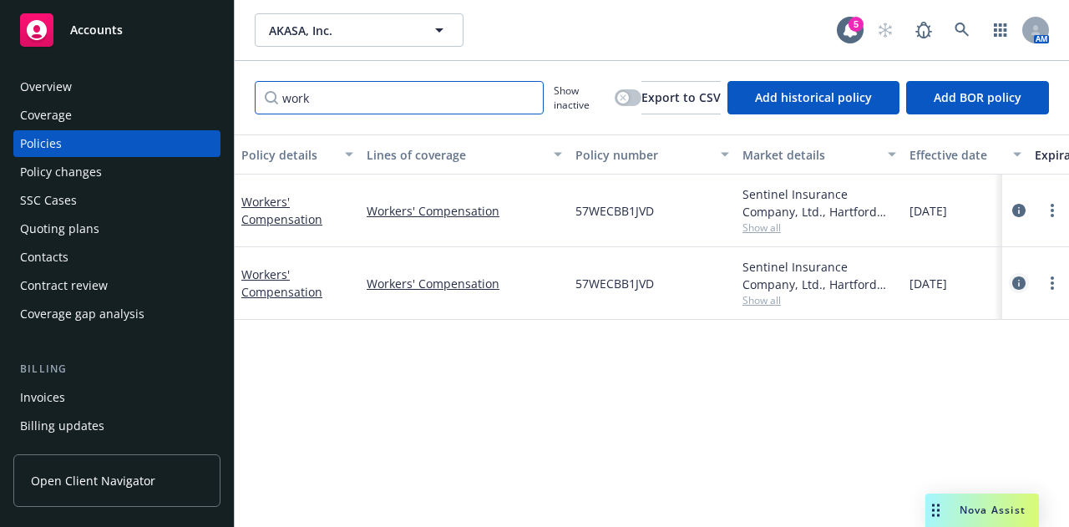
type input "work"
click at [1020, 281] on icon "circleInformation" at bounding box center [1018, 282] width 13 height 13
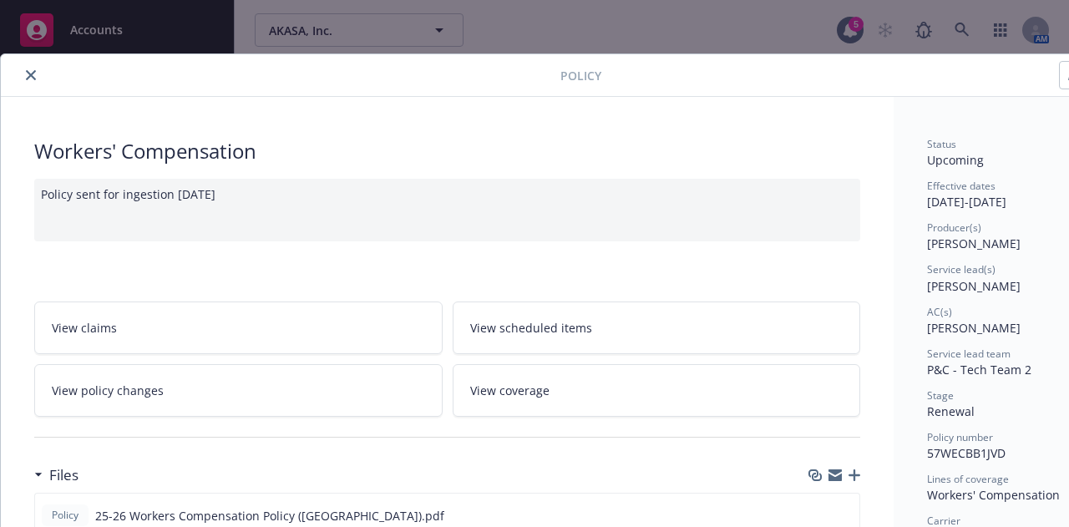
click at [35, 78] on icon "close" at bounding box center [31, 75] width 10 height 10
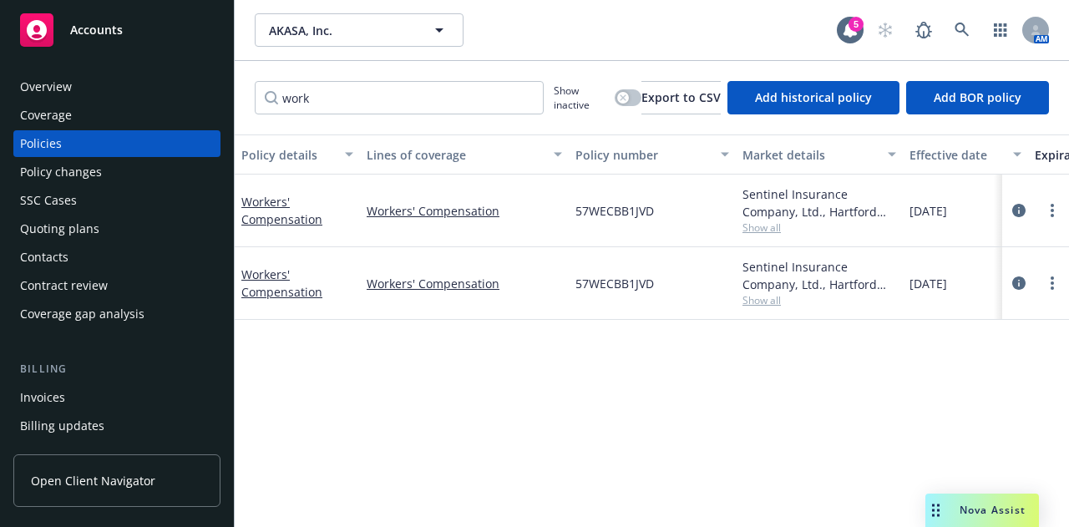
click at [120, 100] on div "Overview Coverage Policies Policy changes SSC Cases Quoting plans Contacts Cont…" at bounding box center [116, 200] width 207 height 254
click at [132, 88] on div "Overview" at bounding box center [117, 86] width 194 height 27
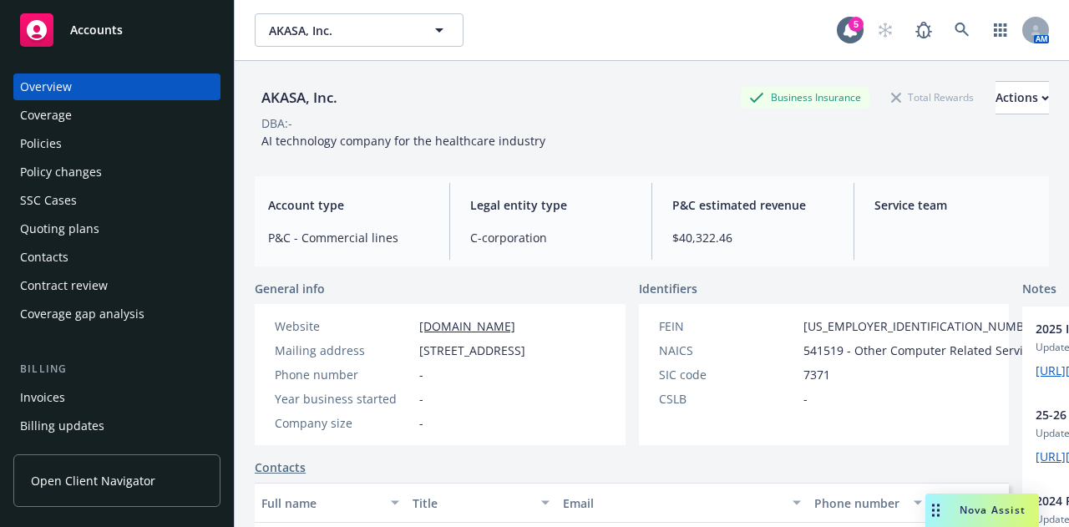
scroll to position [0, 177]
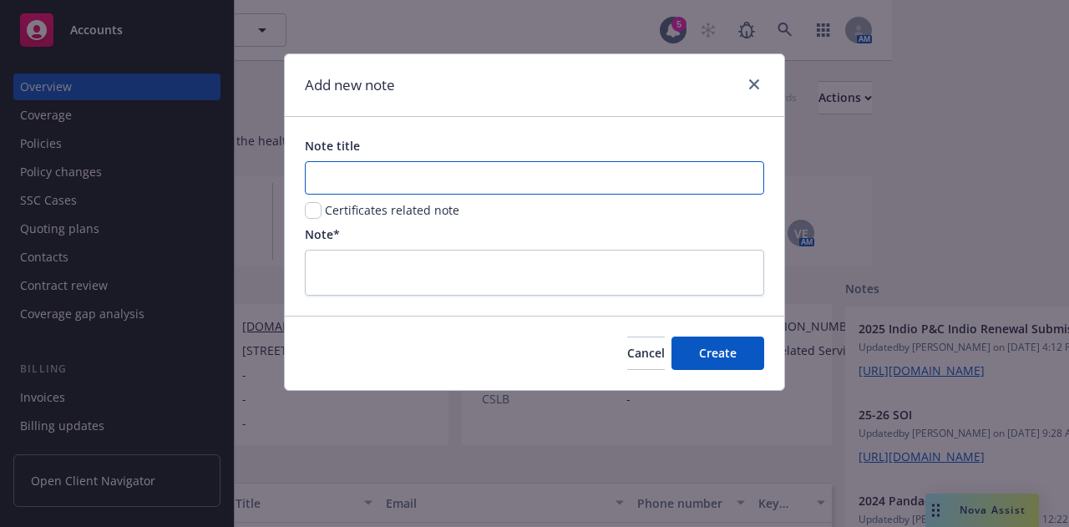
click at [686, 181] on input "Note title" at bounding box center [534, 177] width 459 height 33
type input "25-26 PRC"
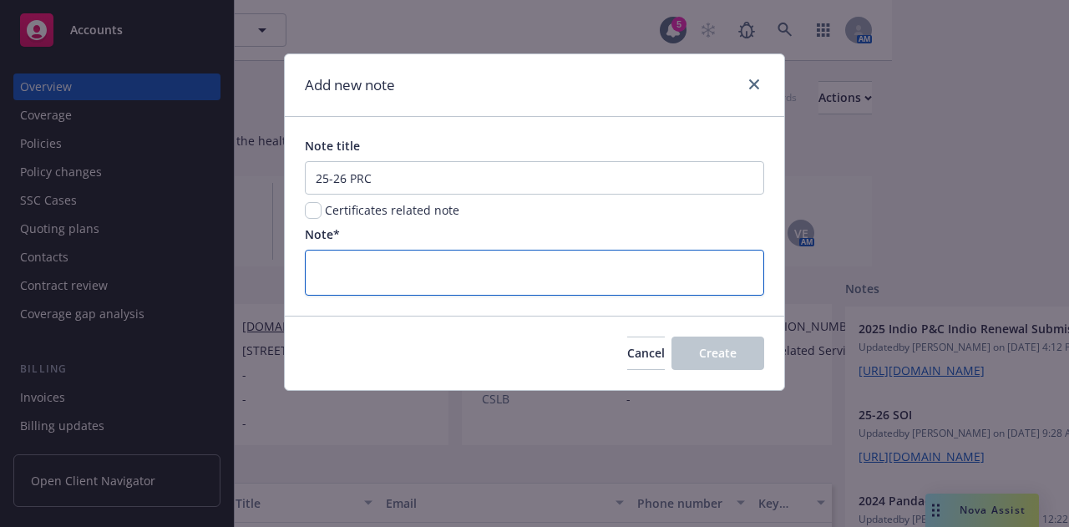
click at [678, 266] on textarea at bounding box center [534, 272] width 459 height 45
paste textarea "[URL][DOMAIN_NAME]"
type textarea "[URL][DOMAIN_NAME]"
type textarea "x"
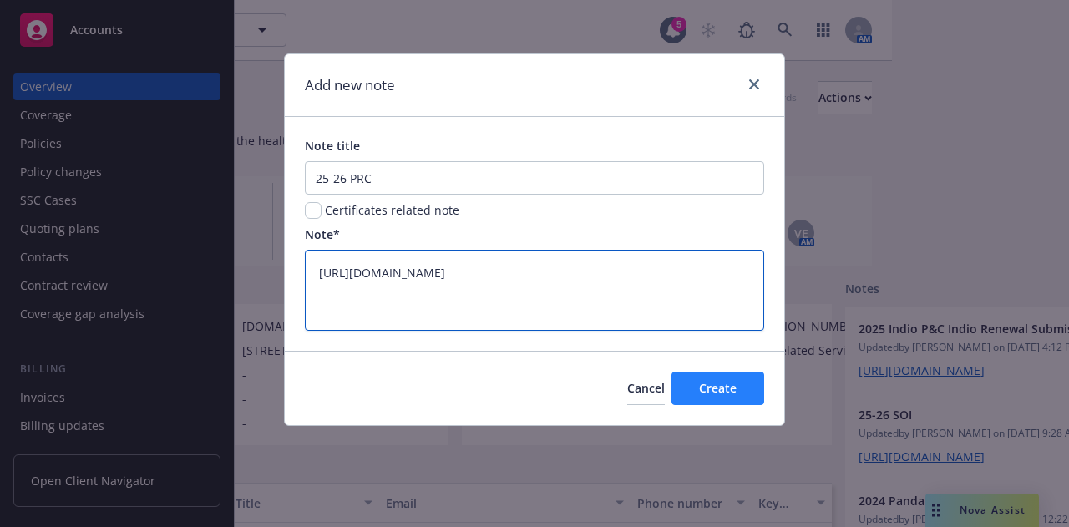
type textarea "[URL][DOMAIN_NAME]"
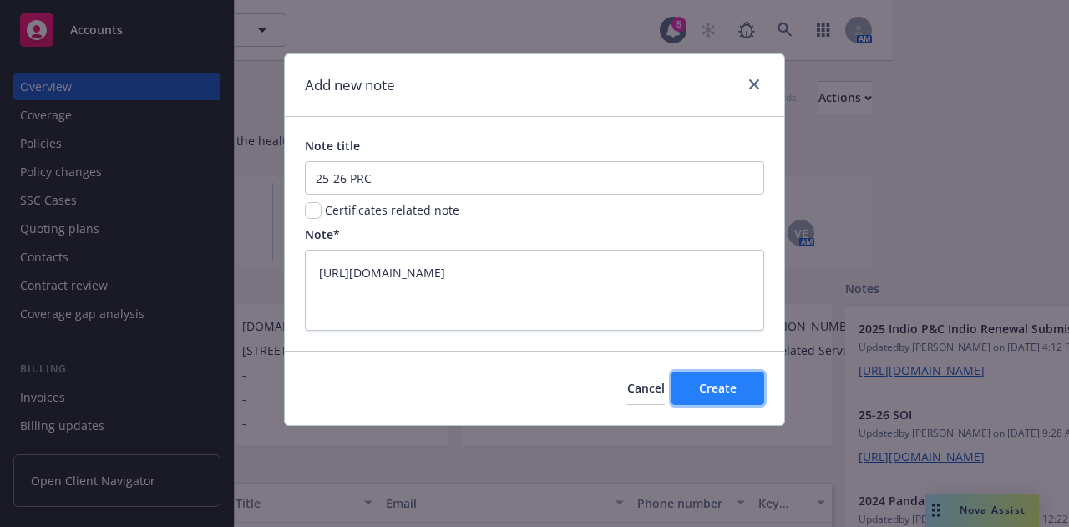
click at [725, 386] on span "Create" at bounding box center [718, 388] width 38 height 16
type textarea "x"
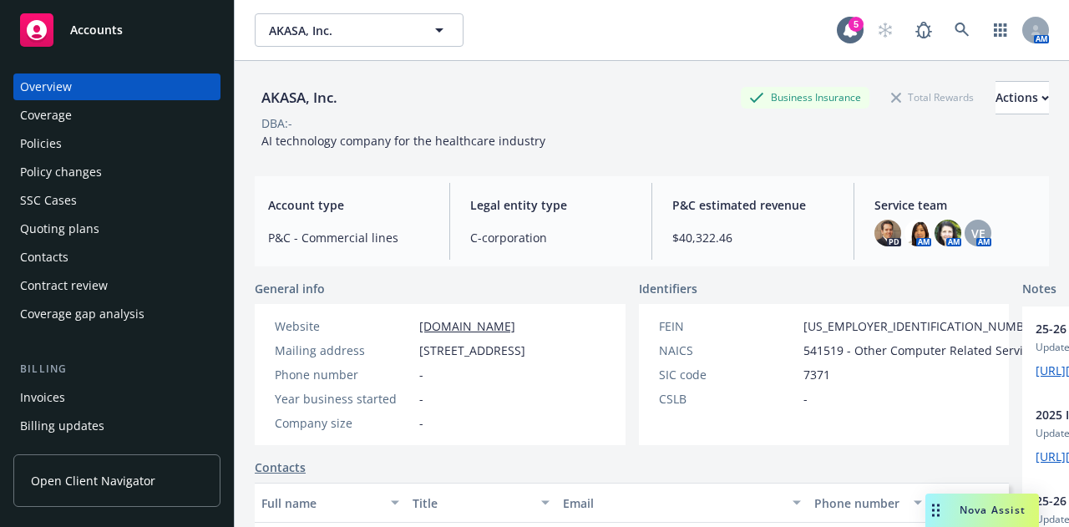
click at [152, 140] on div "Policies" at bounding box center [117, 143] width 194 height 27
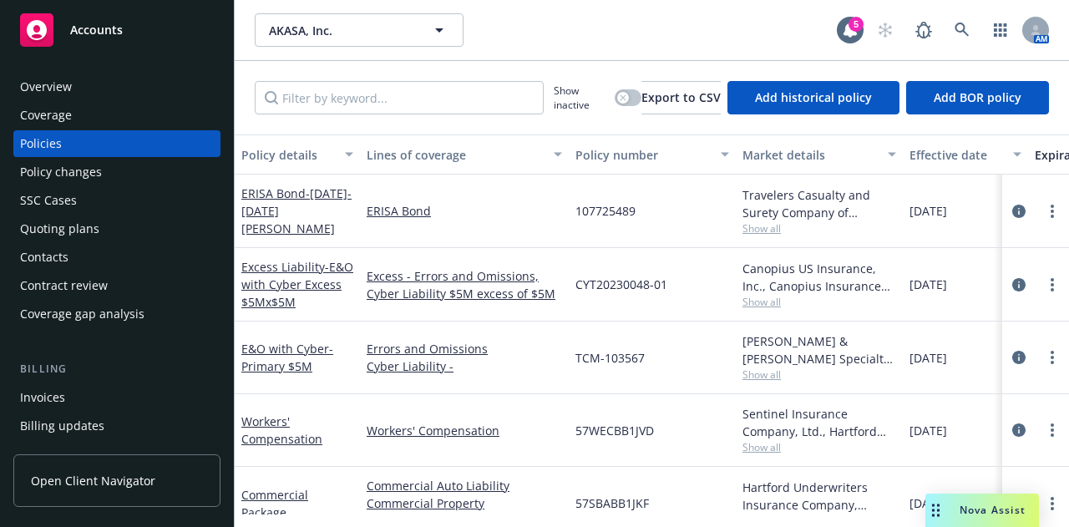
click at [117, 89] on div "Overview" at bounding box center [117, 86] width 194 height 27
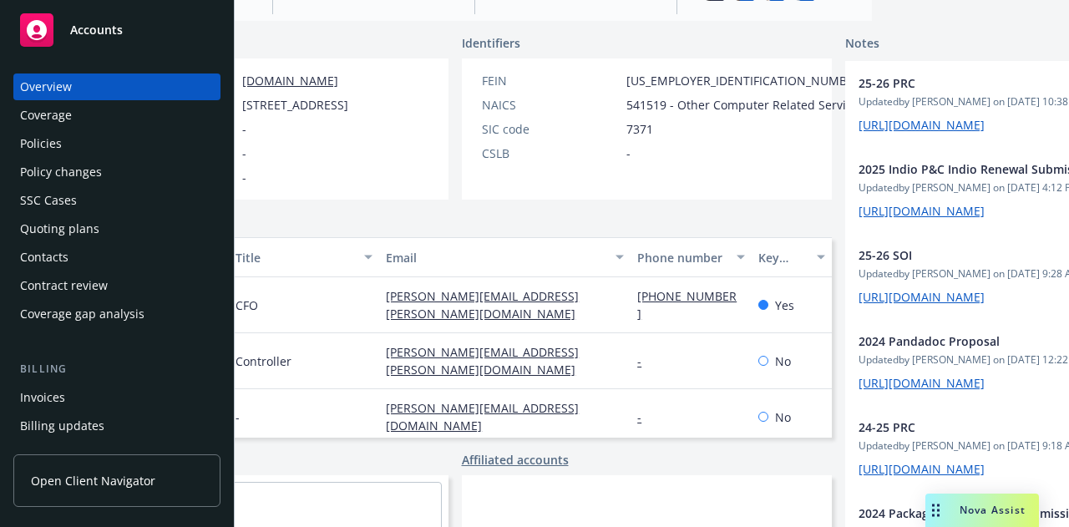
scroll to position [0, 177]
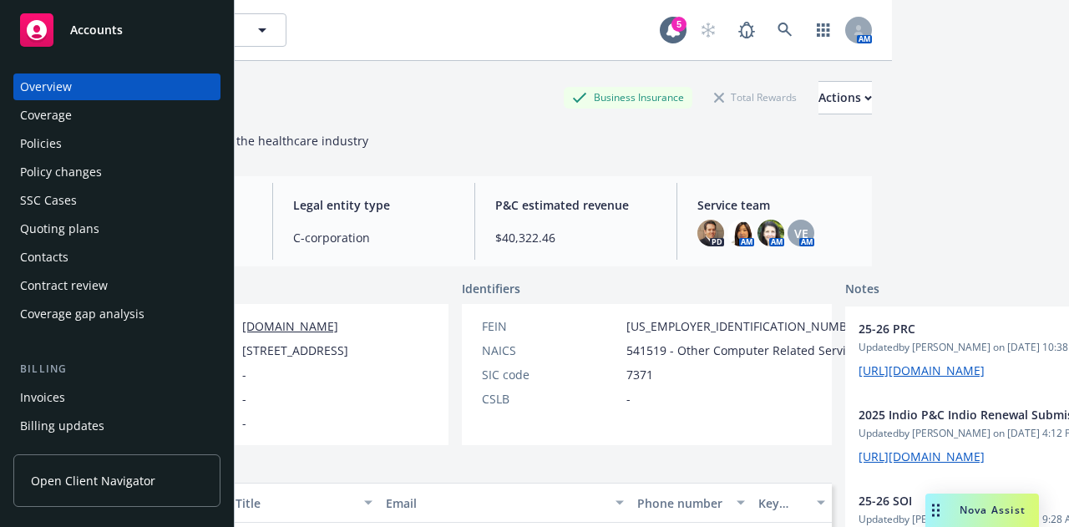
click at [45, 141] on div "Policies" at bounding box center [41, 143] width 42 height 27
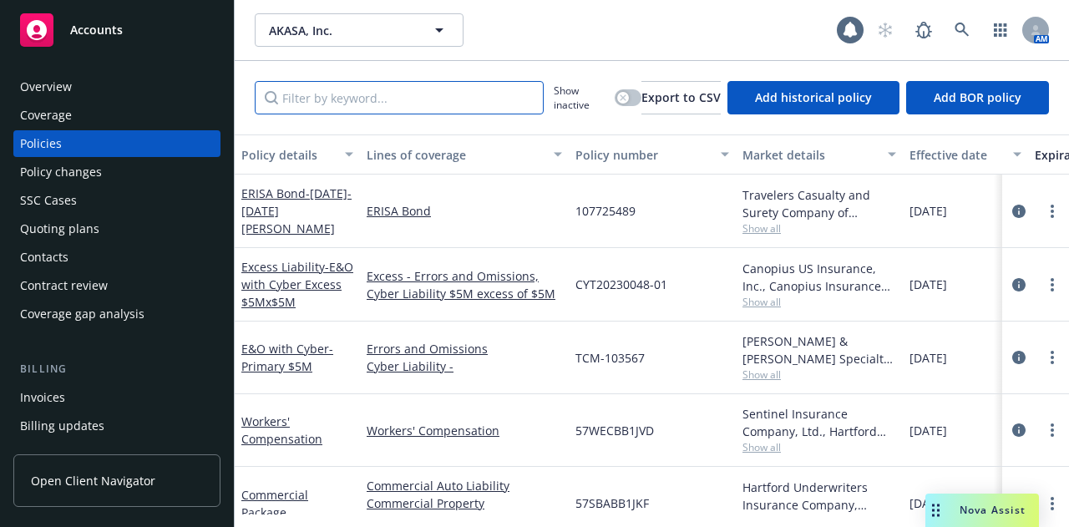
click at [421, 104] on input "Filter by keyword..." at bounding box center [399, 97] width 289 height 33
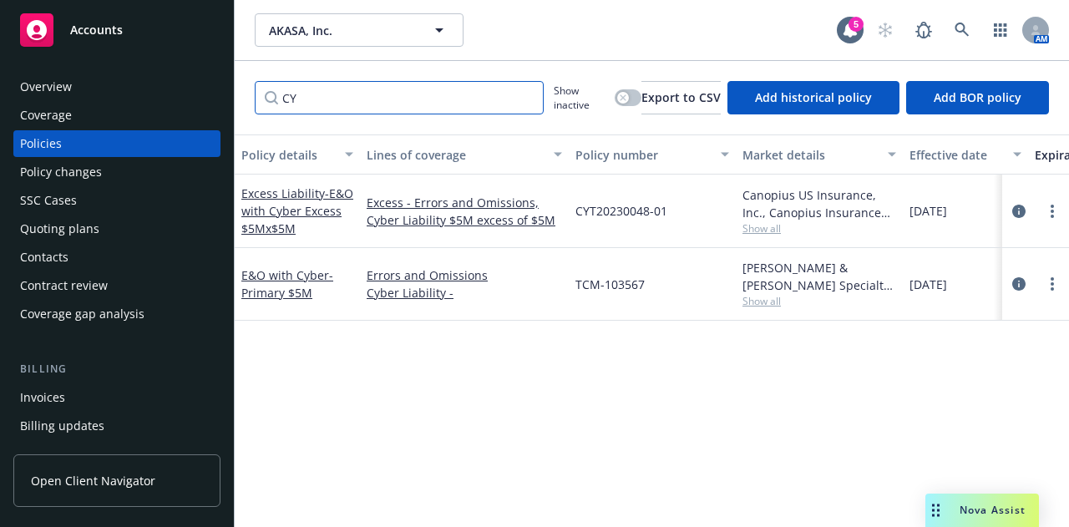
type input "C"
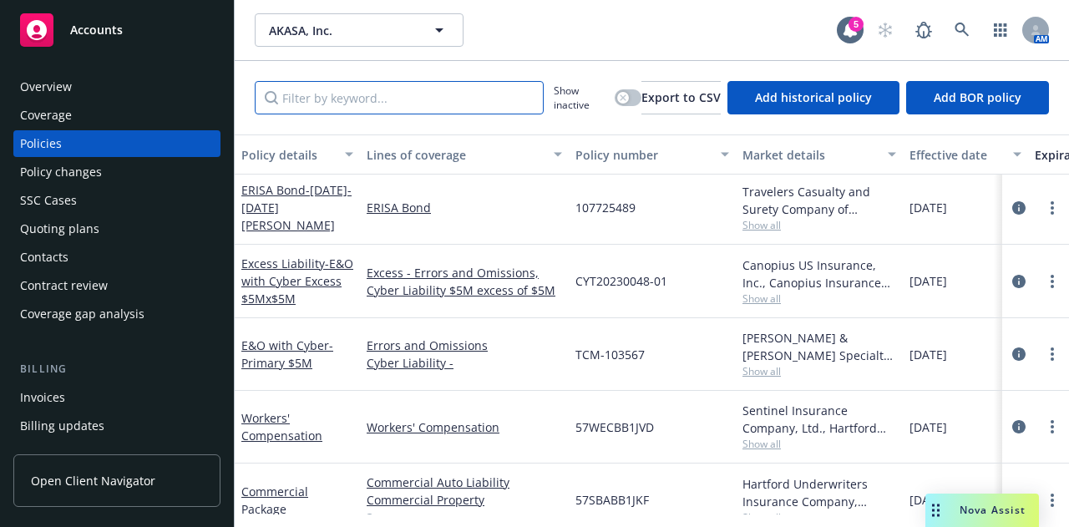
scroll to position [4, 0]
click at [1012, 351] on icon "circleInformation" at bounding box center [1018, 353] width 13 height 13
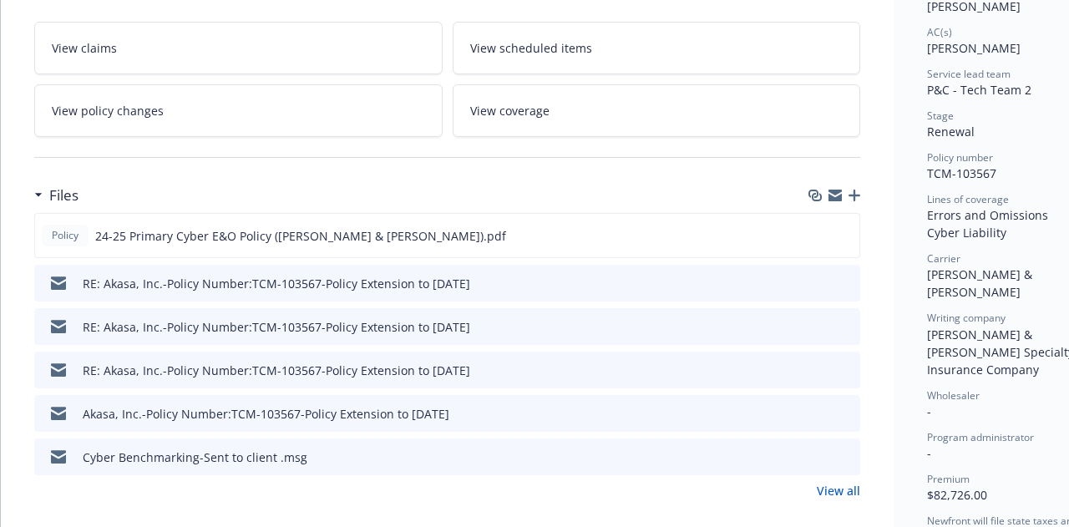
scroll to position [281, 0]
click at [847, 230] on icon "preview file" at bounding box center [843, 234] width 15 height 12
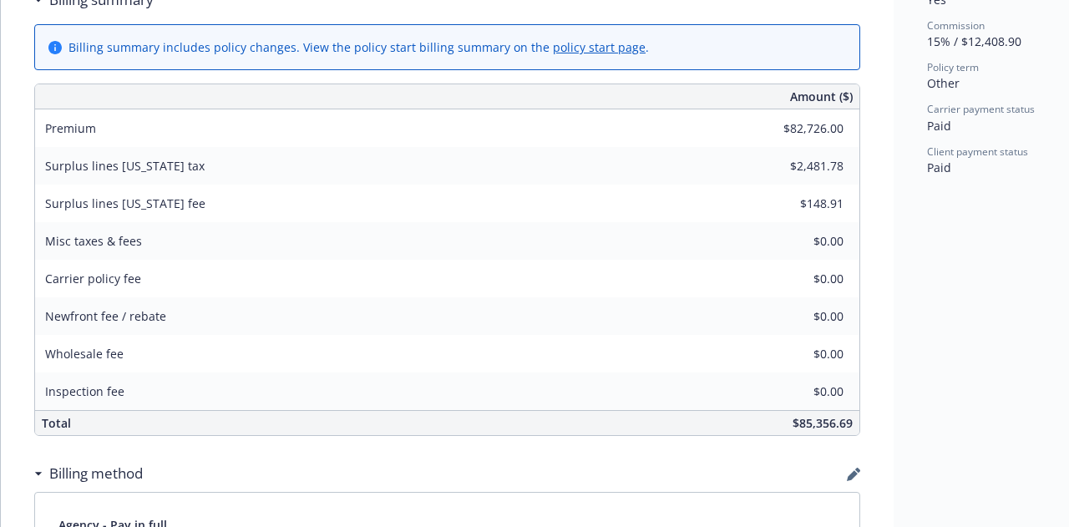
scroll to position [789, 0]
